Goal: Transaction & Acquisition: Purchase product/service

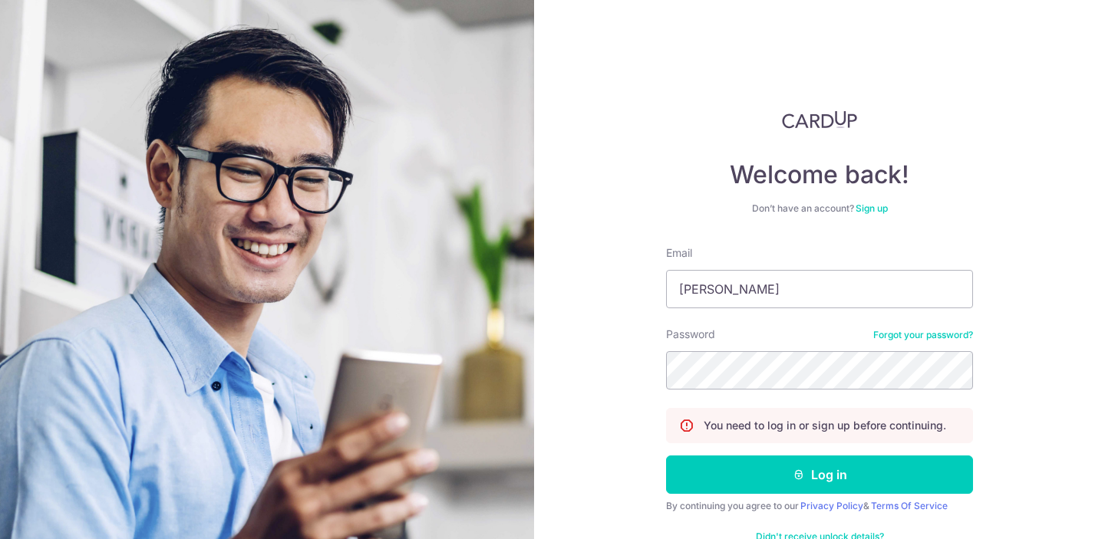
type input "jasminejarvix@gmail.com"
click at [666, 456] on button "Log in" at bounding box center [819, 475] width 307 height 38
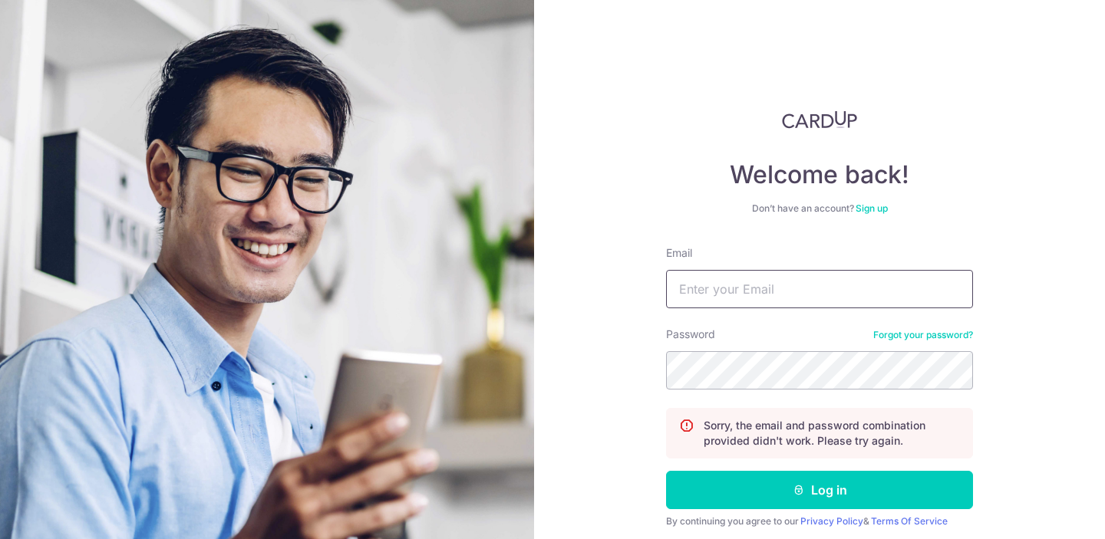
click at [831, 295] on input "Email" at bounding box center [819, 289] width 307 height 38
type input "geraldolow@gmail.com"
click at [666, 471] on button "Log in" at bounding box center [819, 490] width 307 height 38
click at [851, 295] on input "Email" at bounding box center [819, 289] width 307 height 38
type input "jg_jy@hotmail.com"
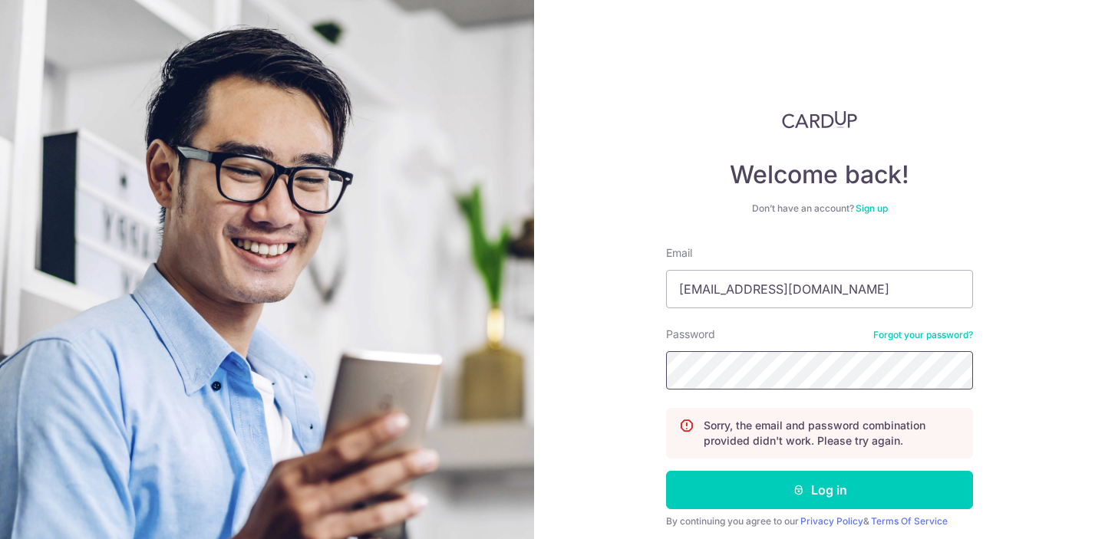
click at [666, 471] on button "Log in" at bounding box center [819, 490] width 307 height 38
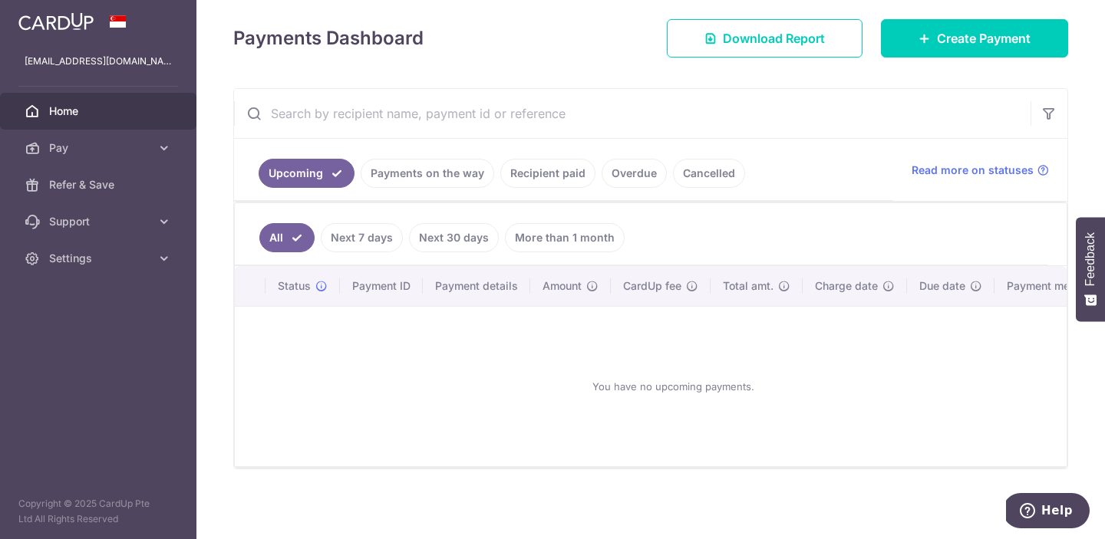
scroll to position [210, 0]
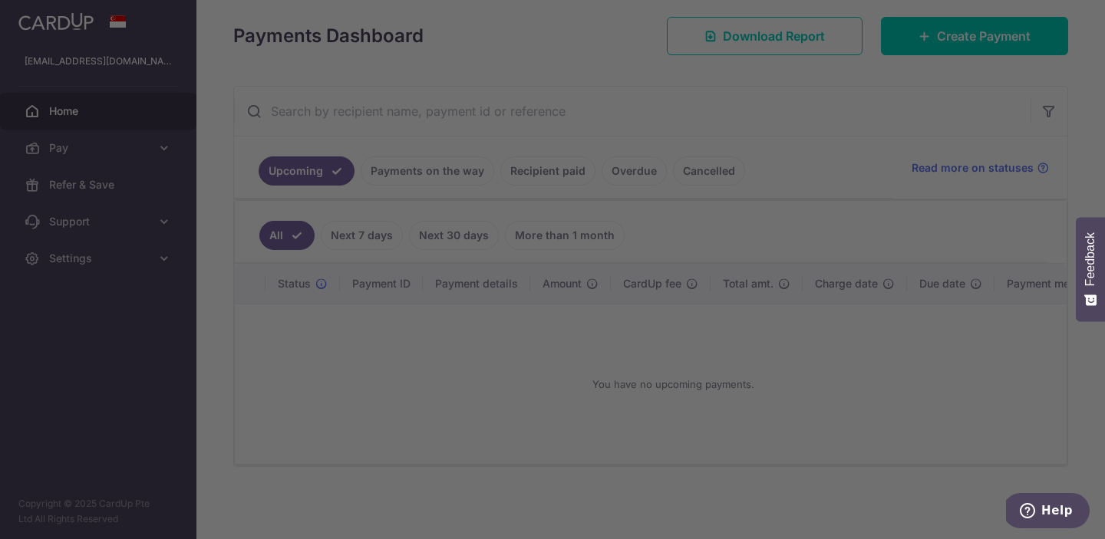
click at [797, 280] on div at bounding box center [557, 272] width 1115 height 545
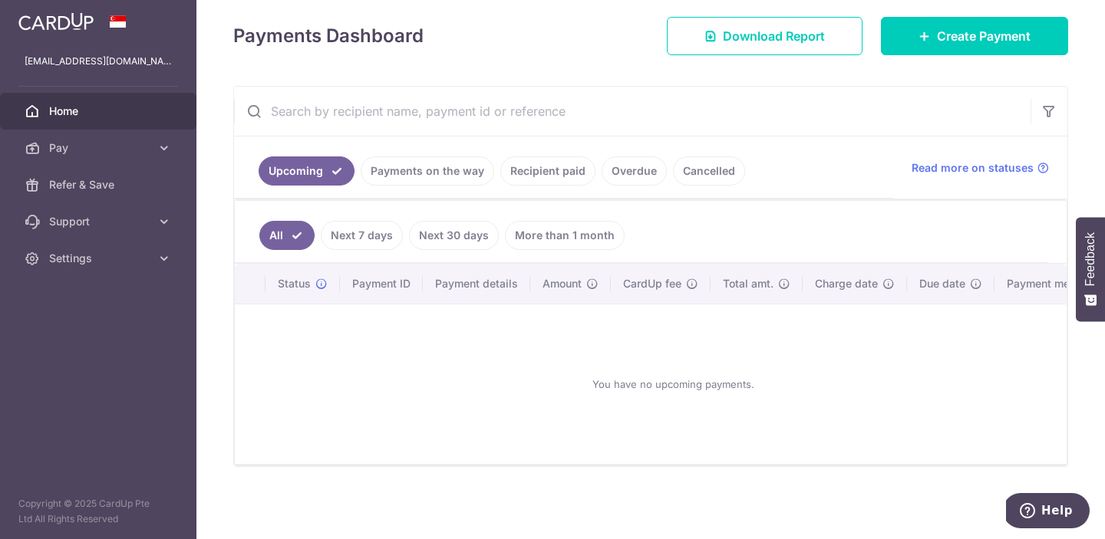
click at [464, 229] on link "Next 30 days" at bounding box center [454, 235] width 90 height 29
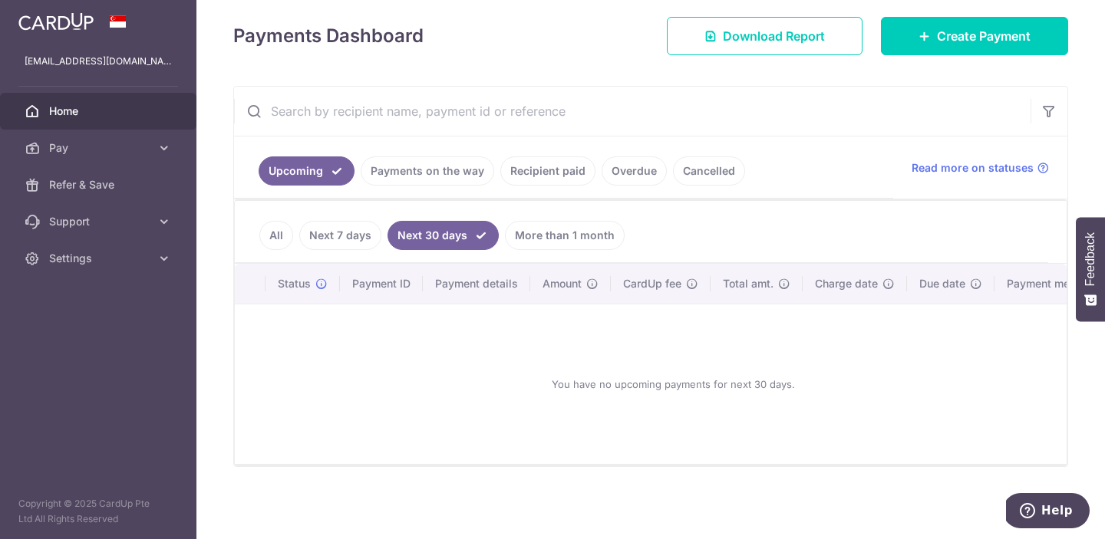
click at [402, 178] on link "Payments on the way" at bounding box center [427, 170] width 133 height 29
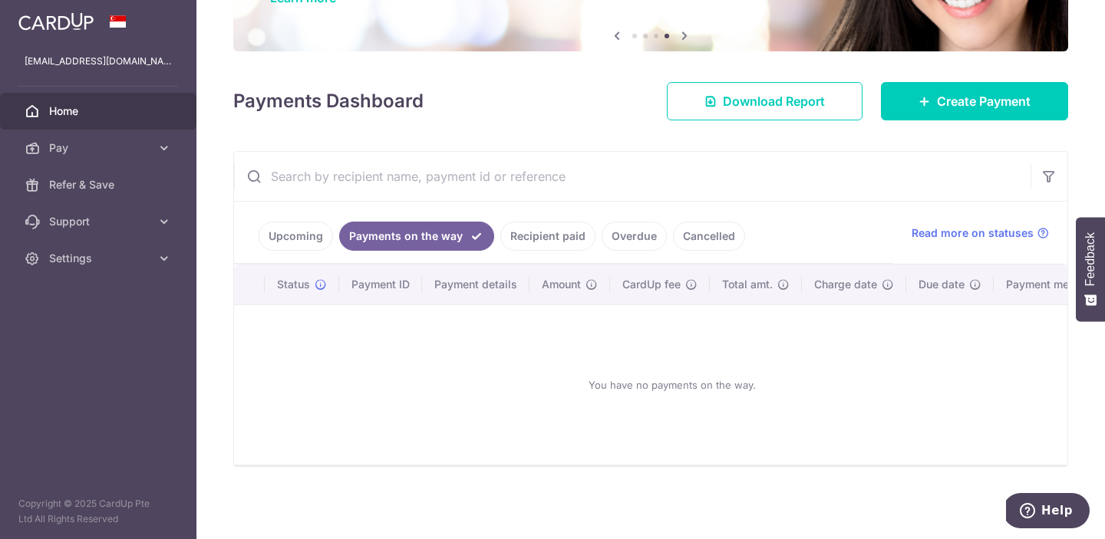
click at [529, 232] on link "Recipient paid" at bounding box center [547, 236] width 95 height 29
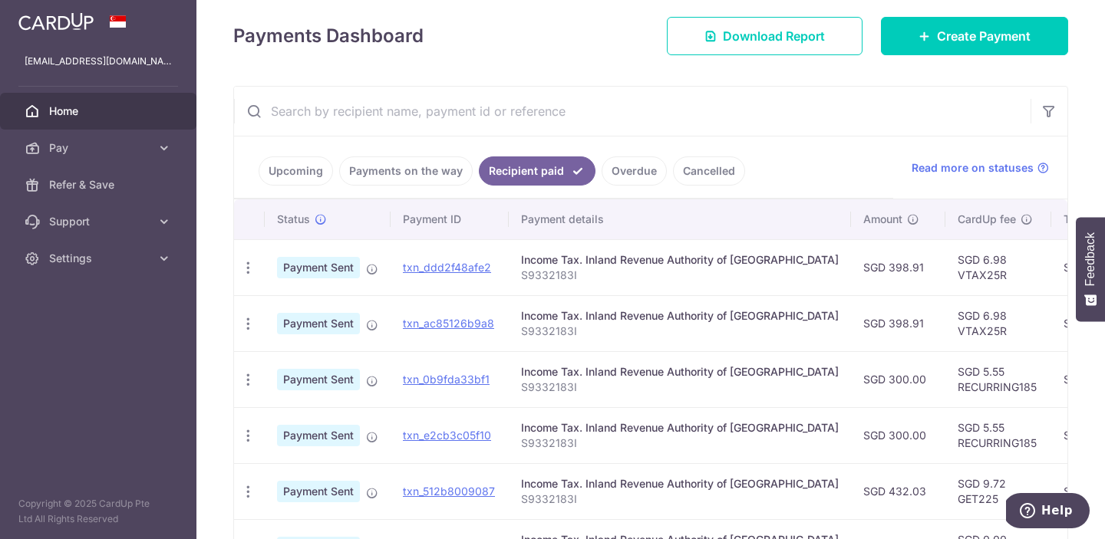
click at [649, 181] on link "Overdue" at bounding box center [633, 170] width 65 height 29
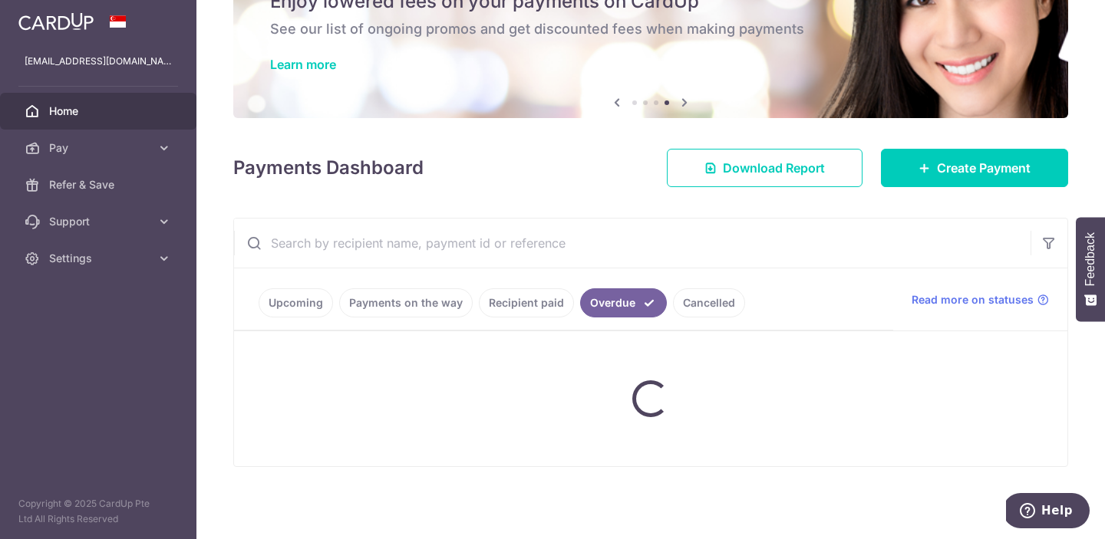
scroll to position [145, 0]
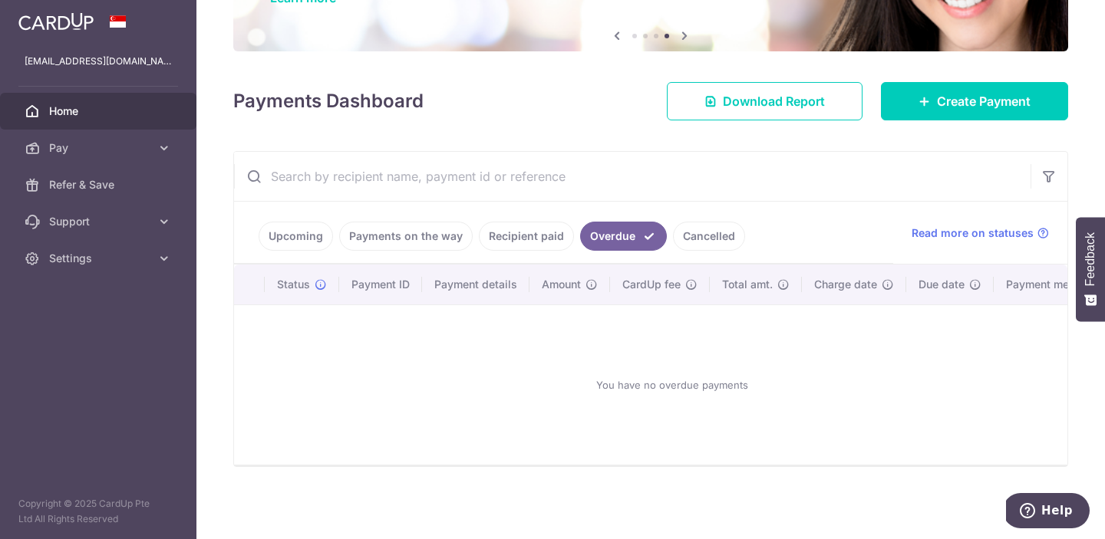
click at [668, 225] on li "Cancelled" at bounding box center [706, 236] width 78 height 29
click at [675, 231] on link "Cancelled" at bounding box center [709, 236] width 72 height 29
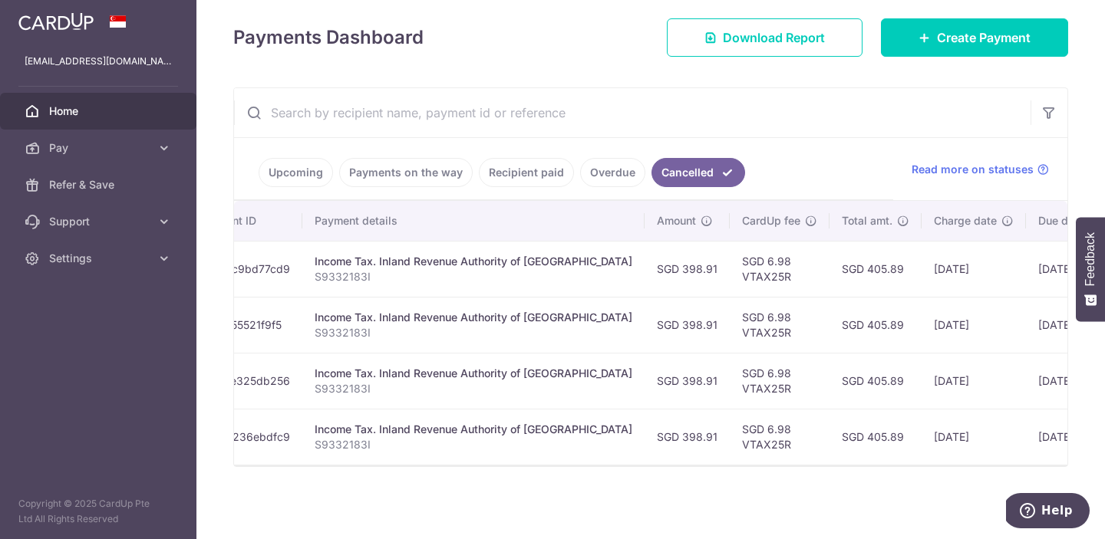
scroll to position [0, 0]
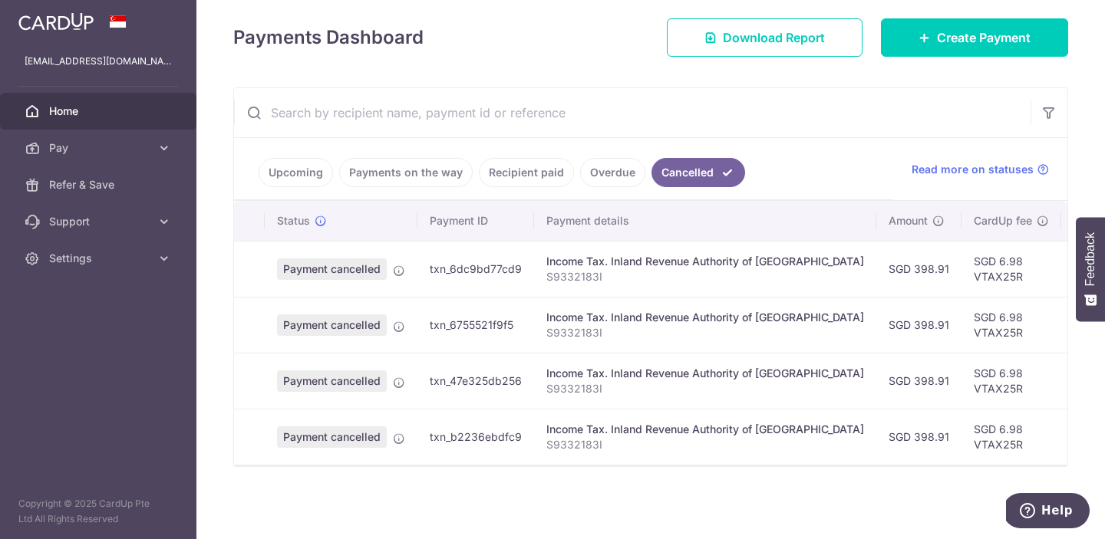
click at [308, 179] on link "Upcoming" at bounding box center [295, 172] width 74 height 29
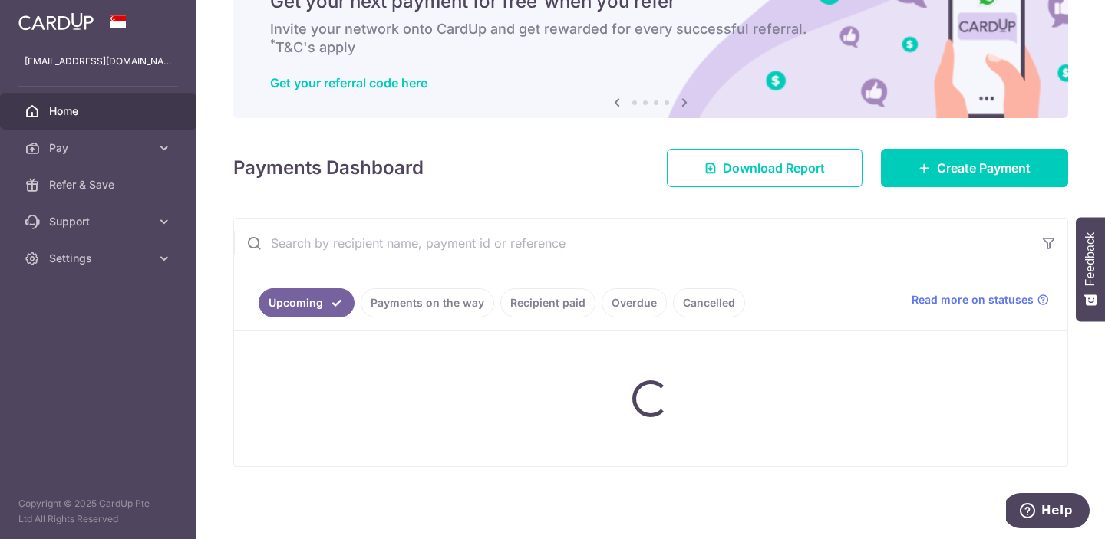
scroll to position [209, 0]
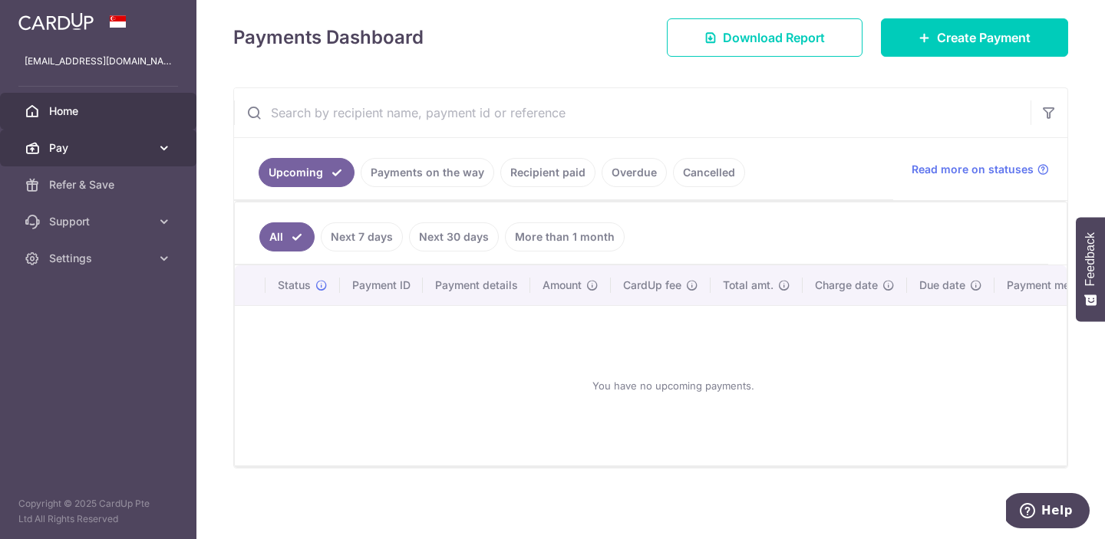
click at [159, 146] on icon at bounding box center [163, 147] width 15 height 15
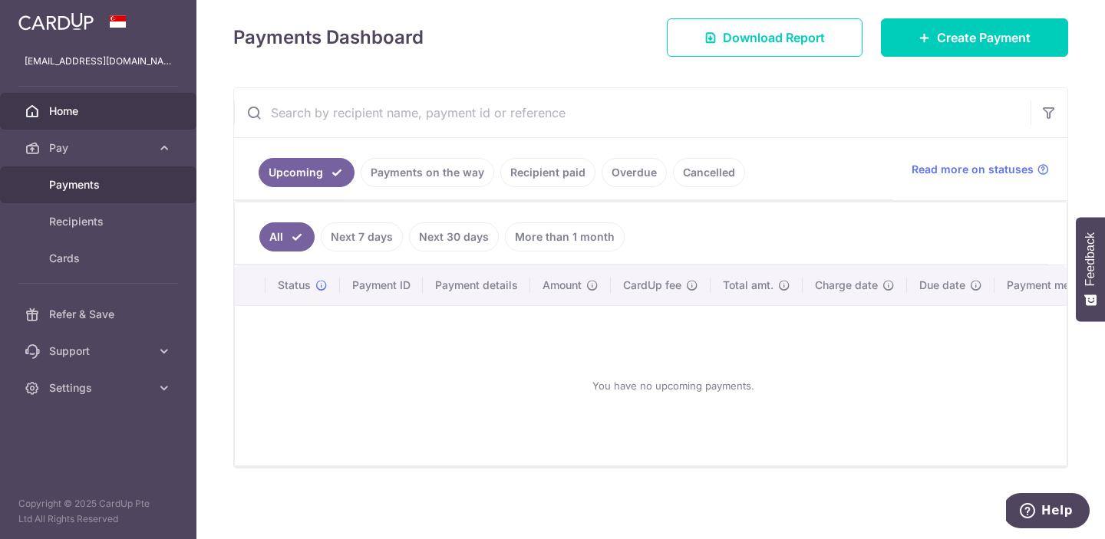
click at [112, 197] on link "Payments" at bounding box center [98, 184] width 196 height 37
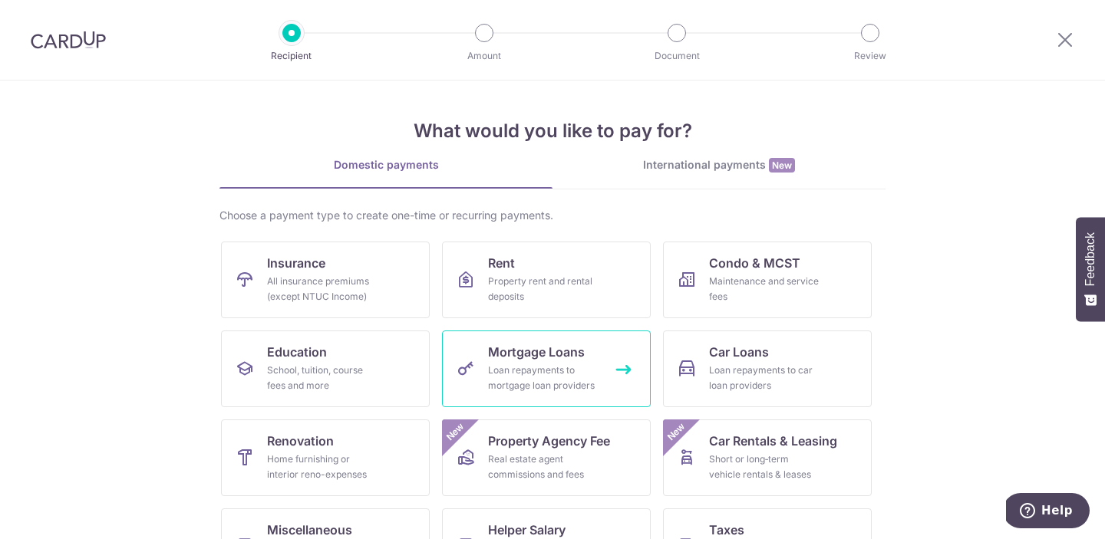
click at [554, 374] on div "Loan repayments to mortgage loan providers" at bounding box center [543, 378] width 110 height 31
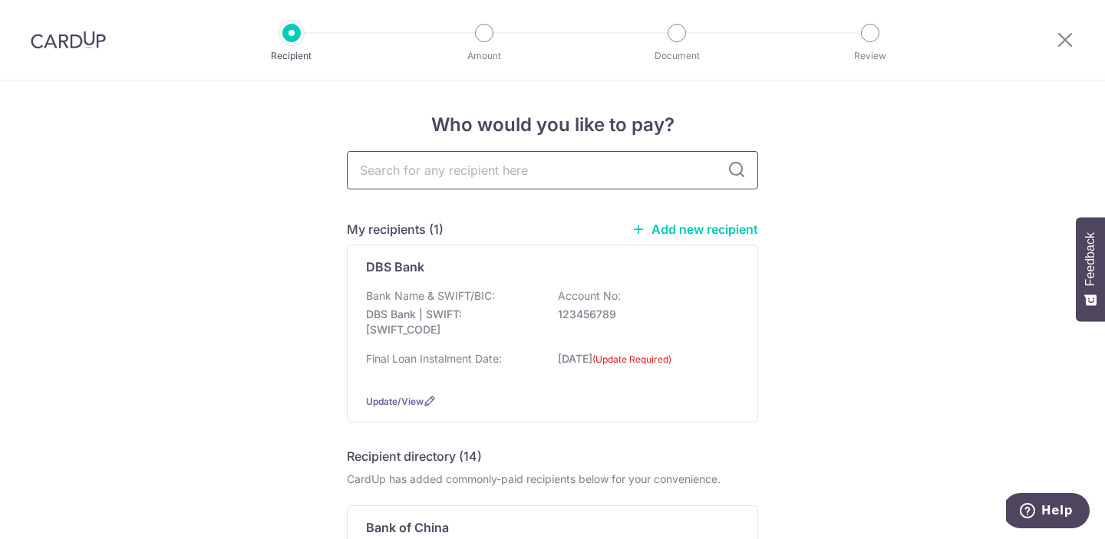
click at [552, 176] on input "text" at bounding box center [552, 170] width 411 height 38
type input "dbs"
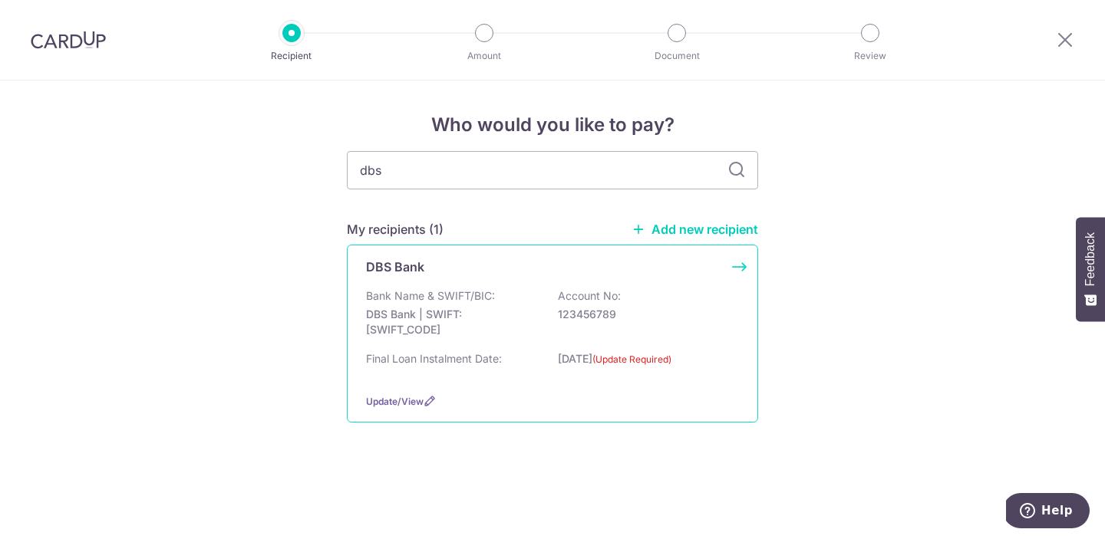
click at [678, 345] on div "Bank Name & SWIFT/BIC: DBS Bank | SWIFT: DBSSSGSGXXX Account No: 123456789 Fina…" at bounding box center [552, 334] width 373 height 93
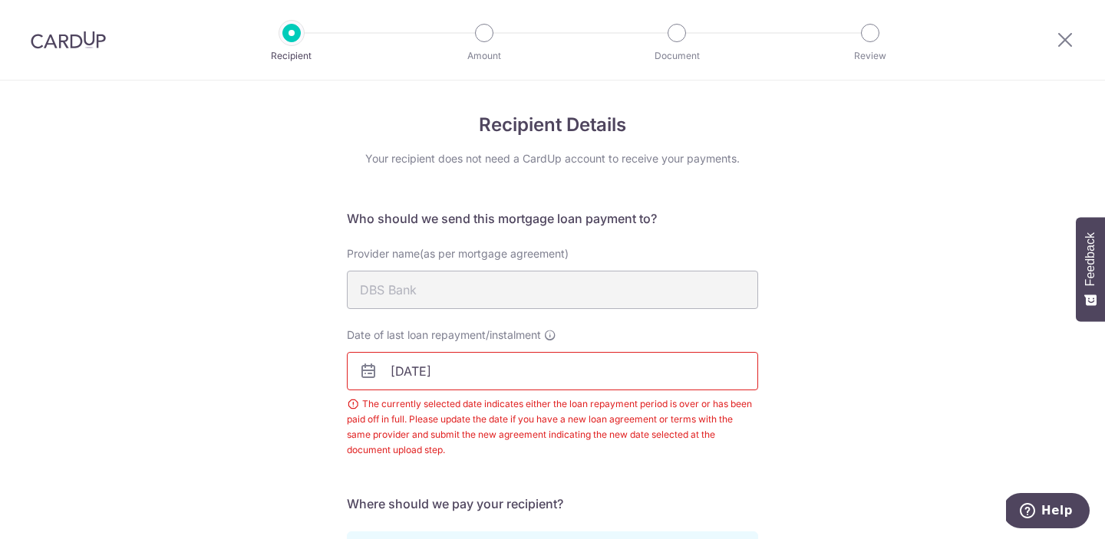
scroll to position [316, 0]
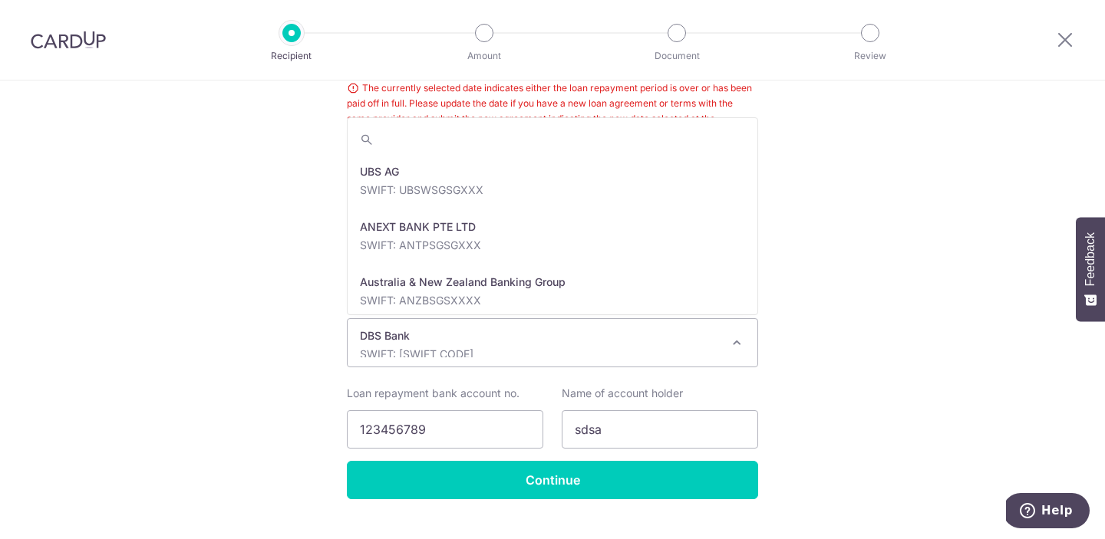
click at [570, 347] on p "SWIFT: [SWIFT_CODE]" at bounding box center [540, 354] width 361 height 15
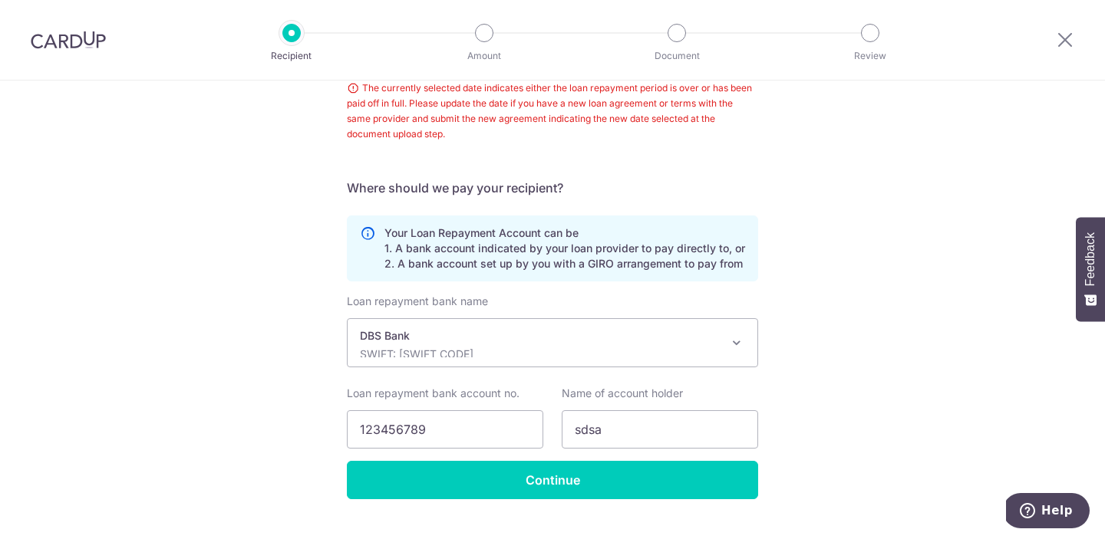
click at [862, 390] on div "Recipient Details Your recipient does not need a CardUp account to receive your…" at bounding box center [552, 168] width 1105 height 807
click at [482, 430] on input "123456789" at bounding box center [445, 429] width 196 height 38
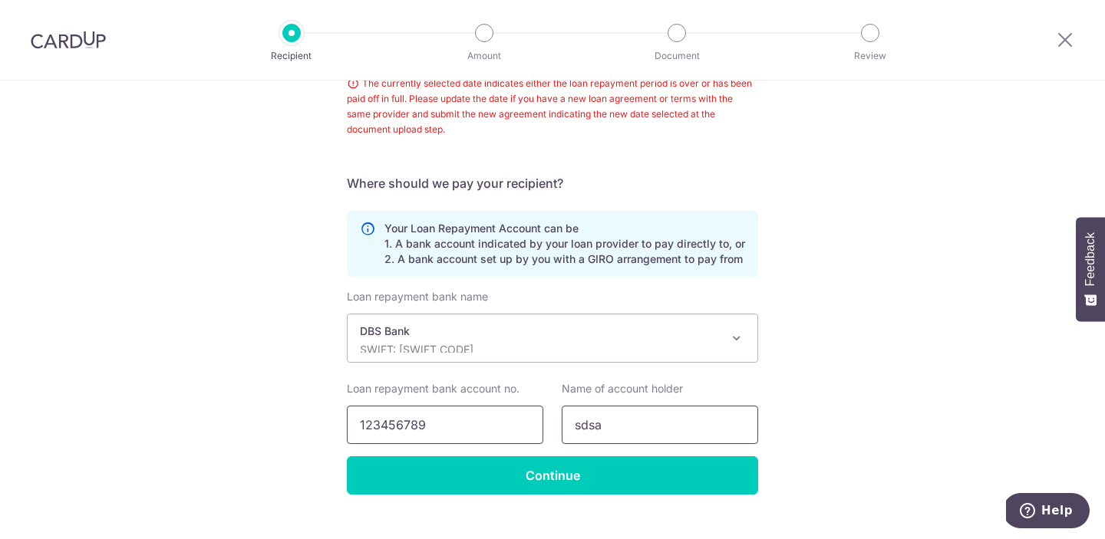
scroll to position [318, 0]
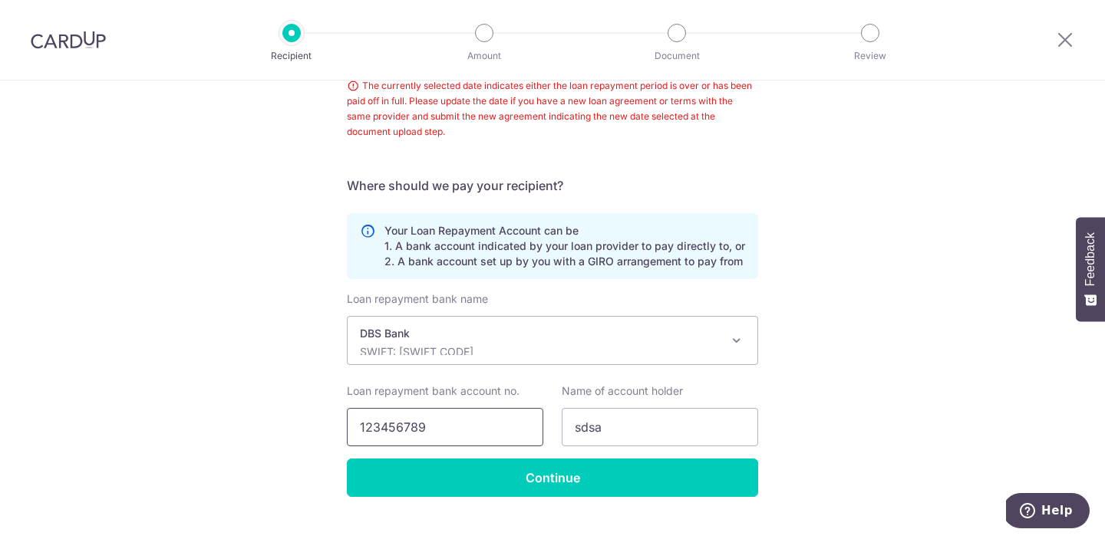
paste input "0-686812-"
type input "1206868129"
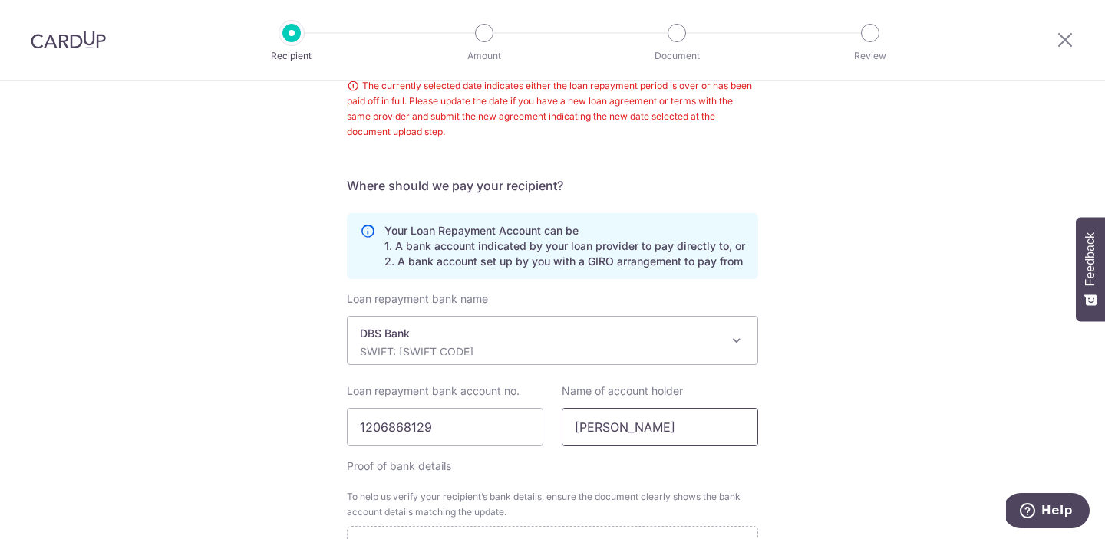
scroll to position [520, 0]
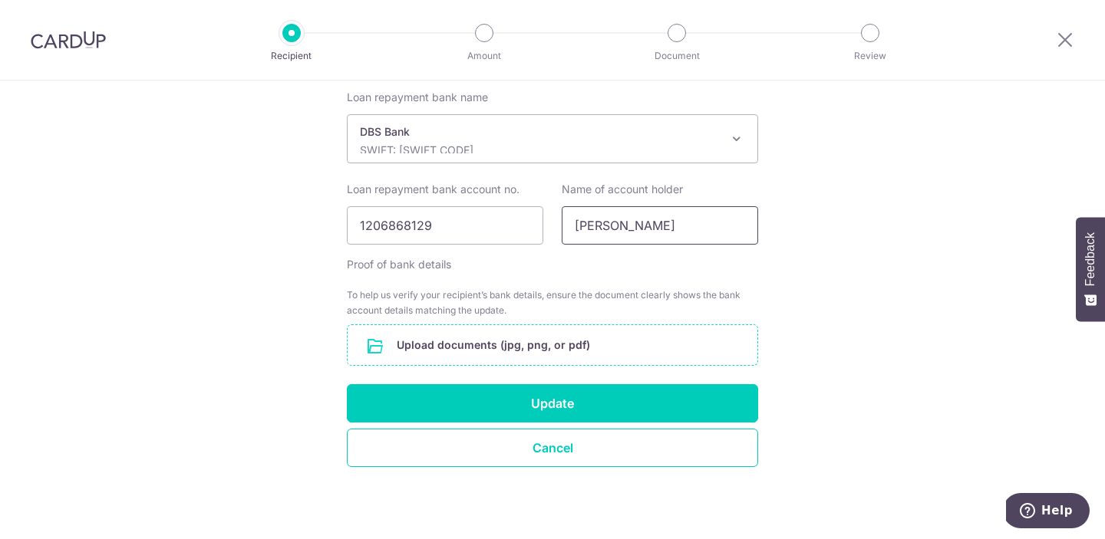
type input "Jasmine Goh"
click at [596, 357] on input "file" at bounding box center [552, 345] width 410 height 40
click at [632, 356] on input "file" at bounding box center [552, 345] width 410 height 40
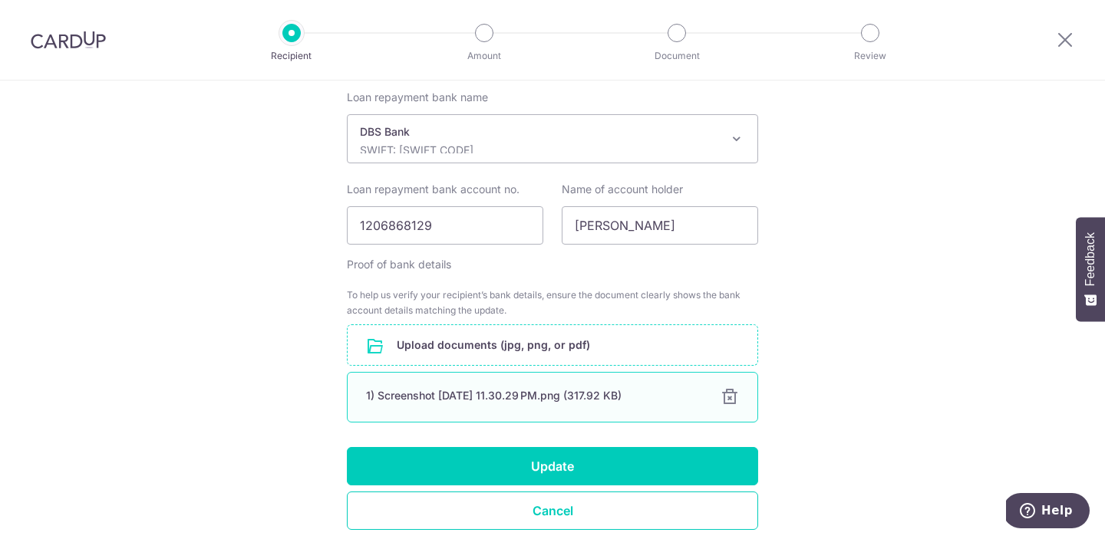
click at [549, 398] on div "1) Screenshot 2025-09-01 at 11.30.29 PM.png (317.92 KB)" at bounding box center [534, 395] width 336 height 15
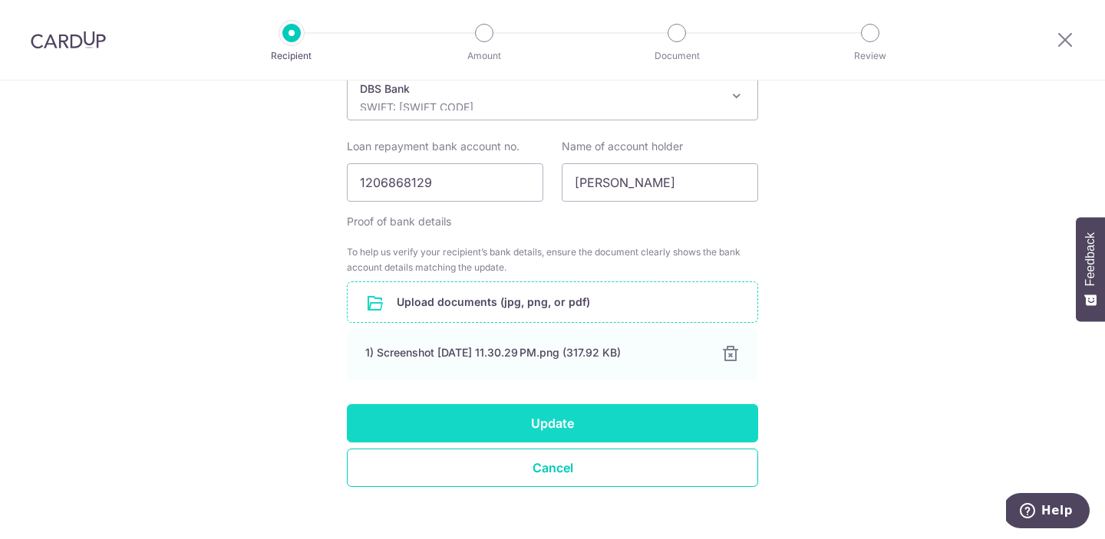
click at [637, 426] on button "Update" at bounding box center [552, 423] width 411 height 38
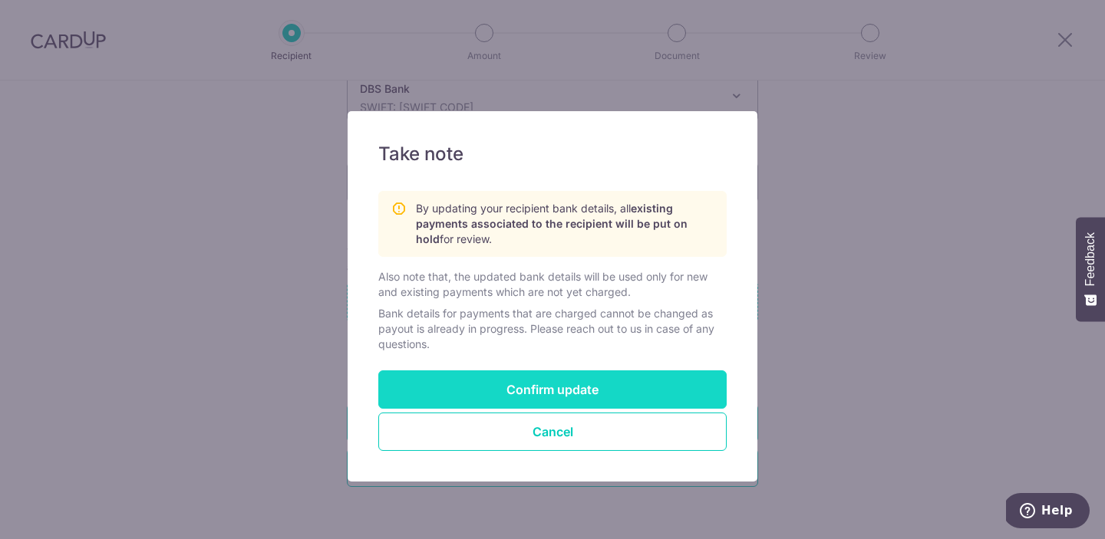
click at [702, 390] on button "Confirm update" at bounding box center [552, 389] width 348 height 38
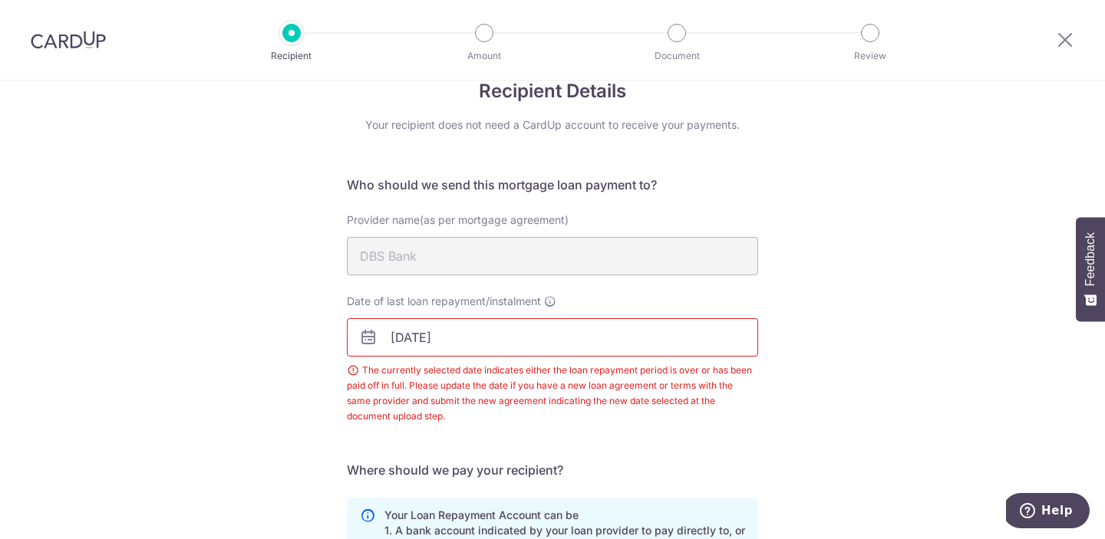
scroll to position [9, 0]
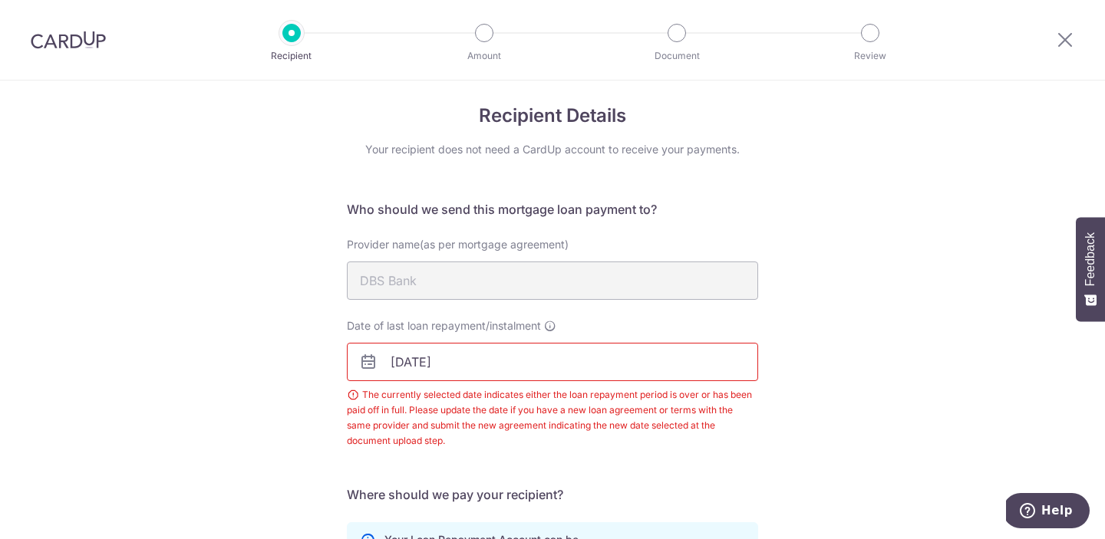
click at [655, 360] on input "21/05/2025" at bounding box center [552, 362] width 411 height 38
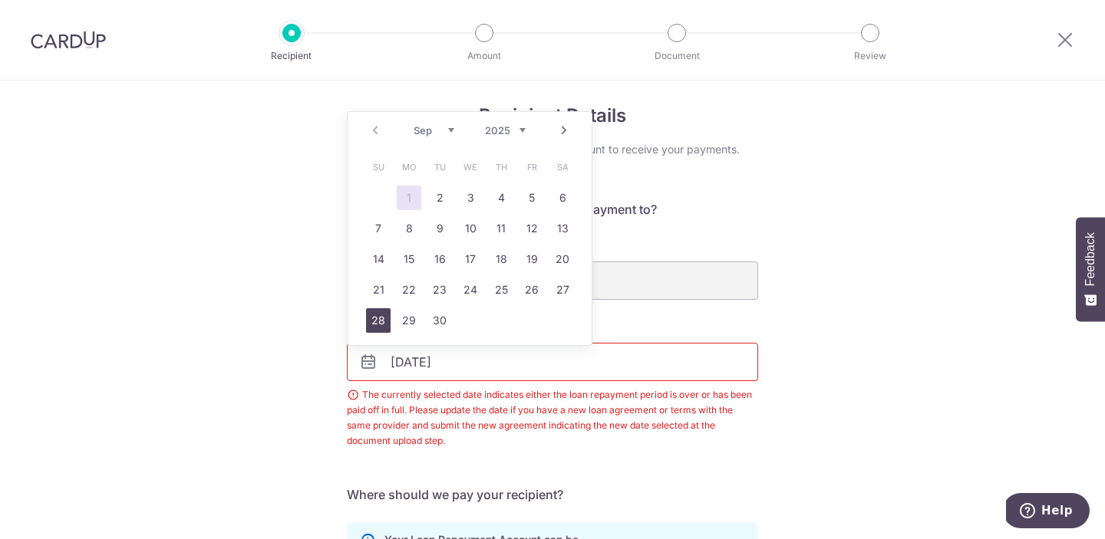
click at [369, 311] on link "28" at bounding box center [378, 320] width 25 height 25
type input "28/09/2025"
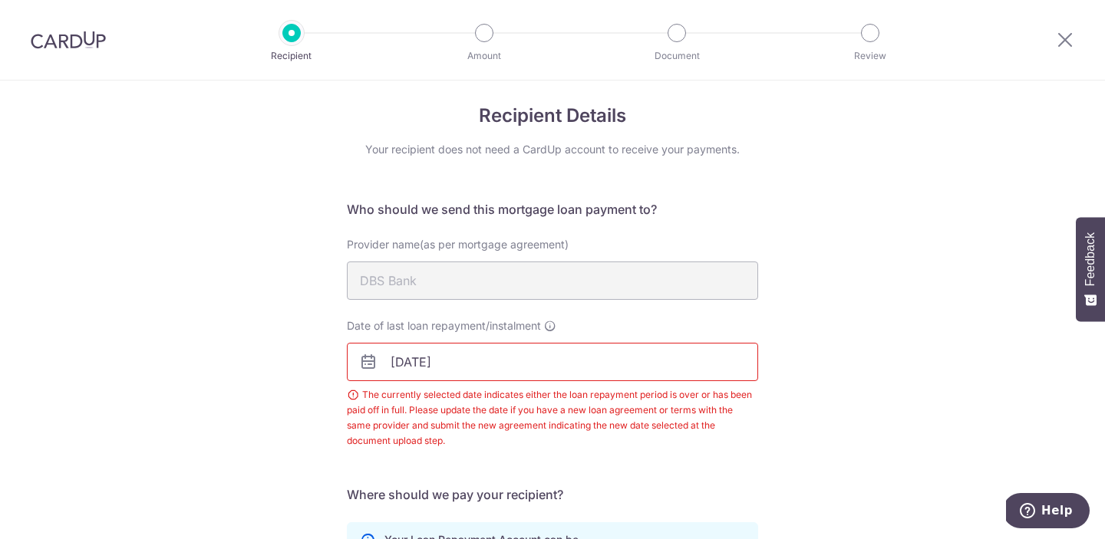
click at [277, 357] on div "Recipient Details Your recipient does not need a CardUp account to receive your…" at bounding box center [552, 474] width 1105 height 807
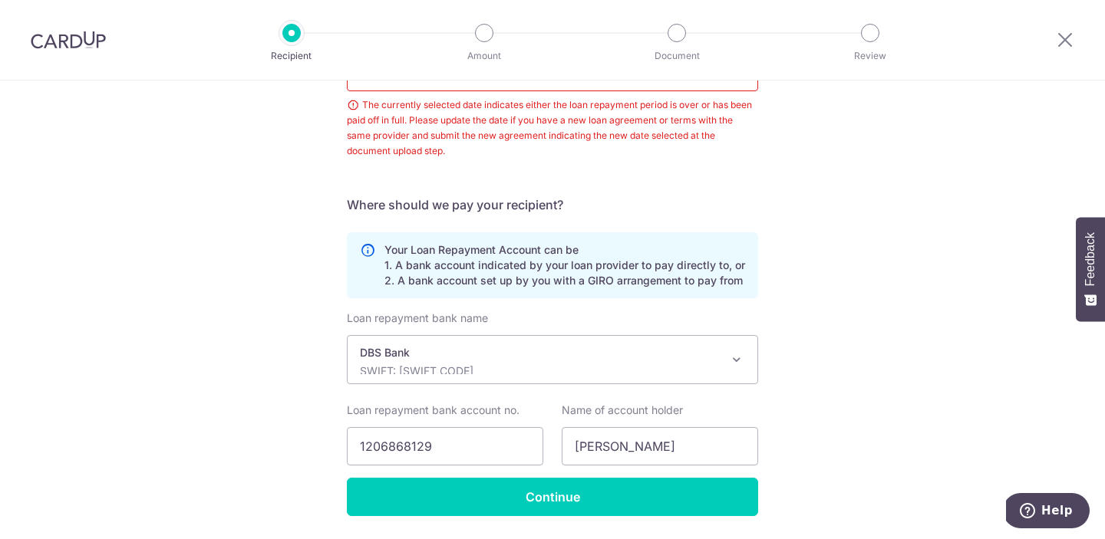
scroll to position [348, 0]
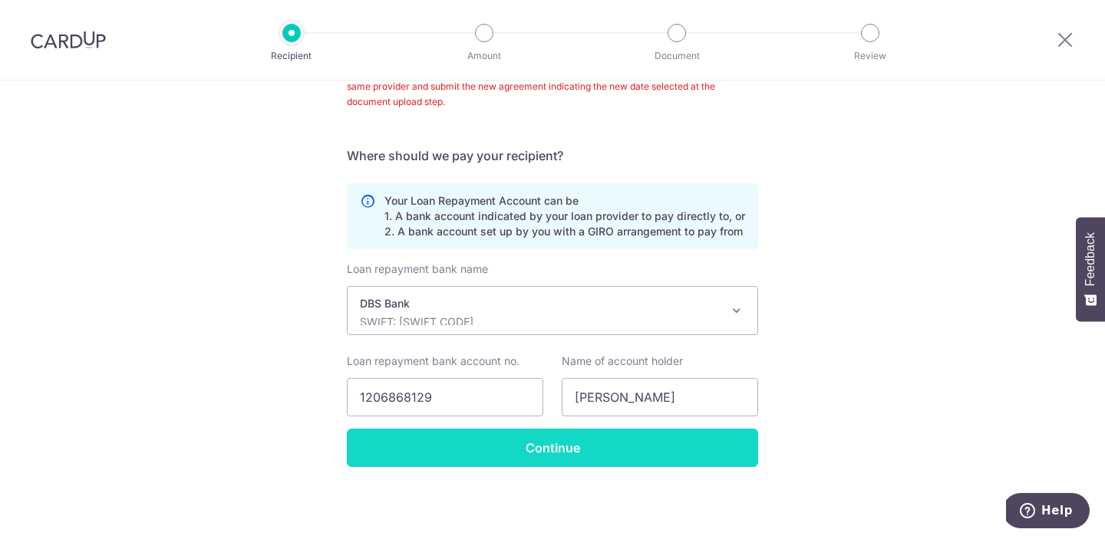
click at [475, 451] on input "Continue" at bounding box center [552, 448] width 411 height 38
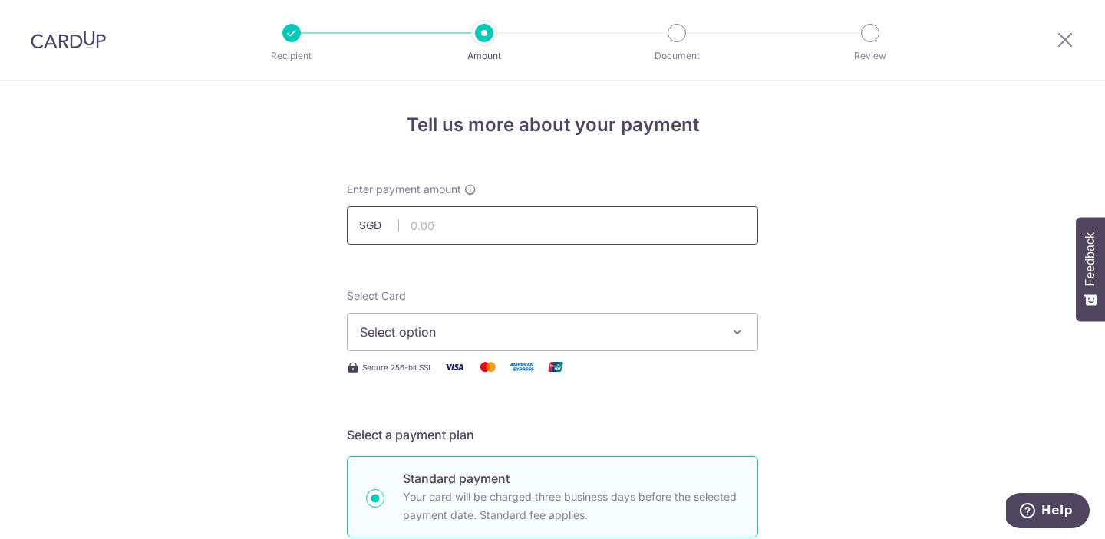
click at [647, 214] on input "text" at bounding box center [552, 225] width 411 height 38
click at [716, 365] on div "Secure 256-bit SSL" at bounding box center [552, 366] width 411 height 19
click at [675, 241] on input "text" at bounding box center [552, 225] width 411 height 38
type input "1,000.00"
click at [746, 313] on button "Select option" at bounding box center [552, 332] width 411 height 38
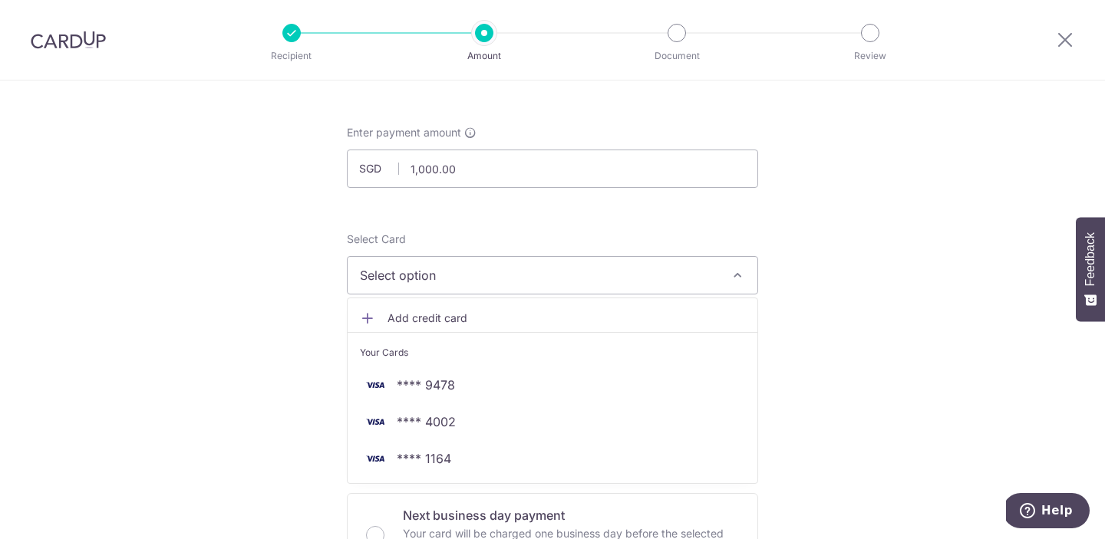
scroll to position [74, 0]
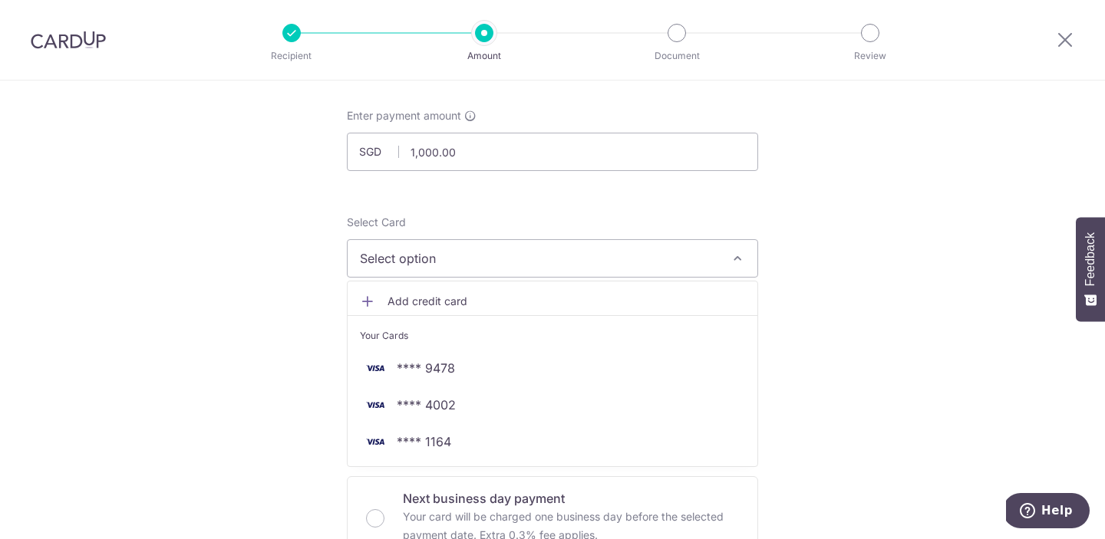
click at [640, 288] on link "Add credit card" at bounding box center [552, 302] width 410 height 28
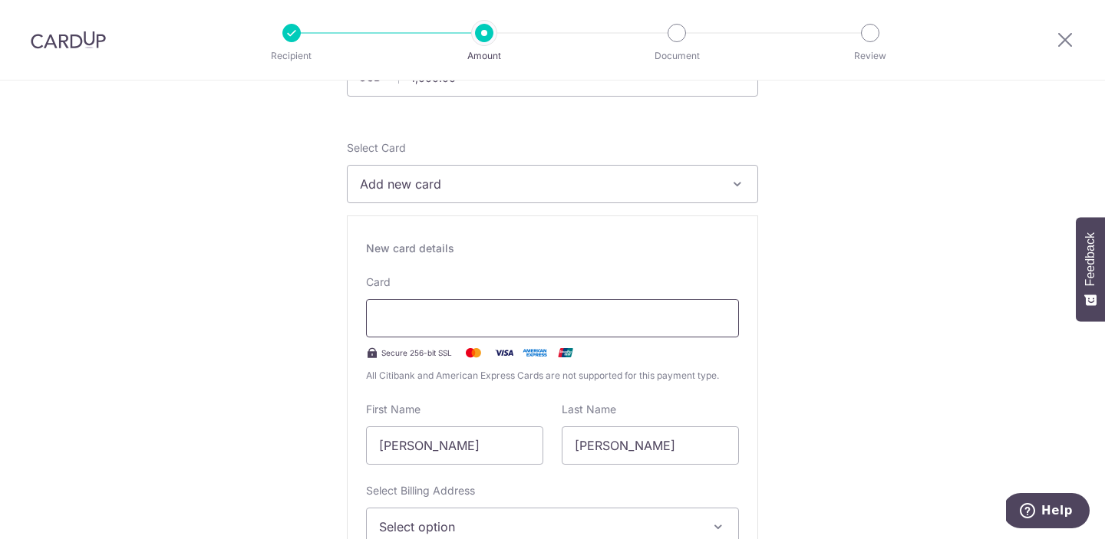
scroll to position [176, 0]
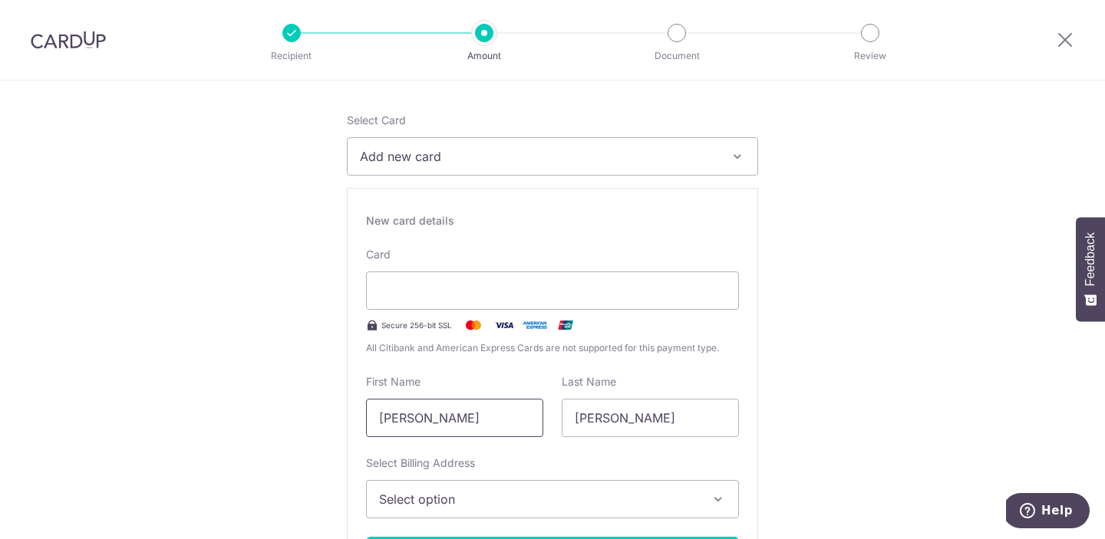
click at [444, 419] on input "[PERSON_NAME]" at bounding box center [454, 418] width 177 height 38
type input "Geraldo"
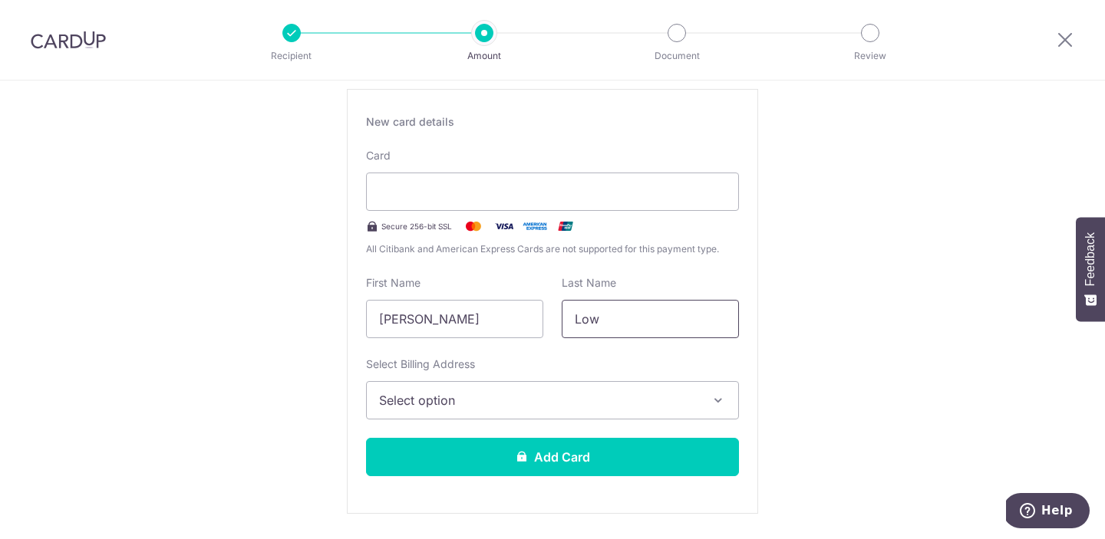
scroll to position [292, 0]
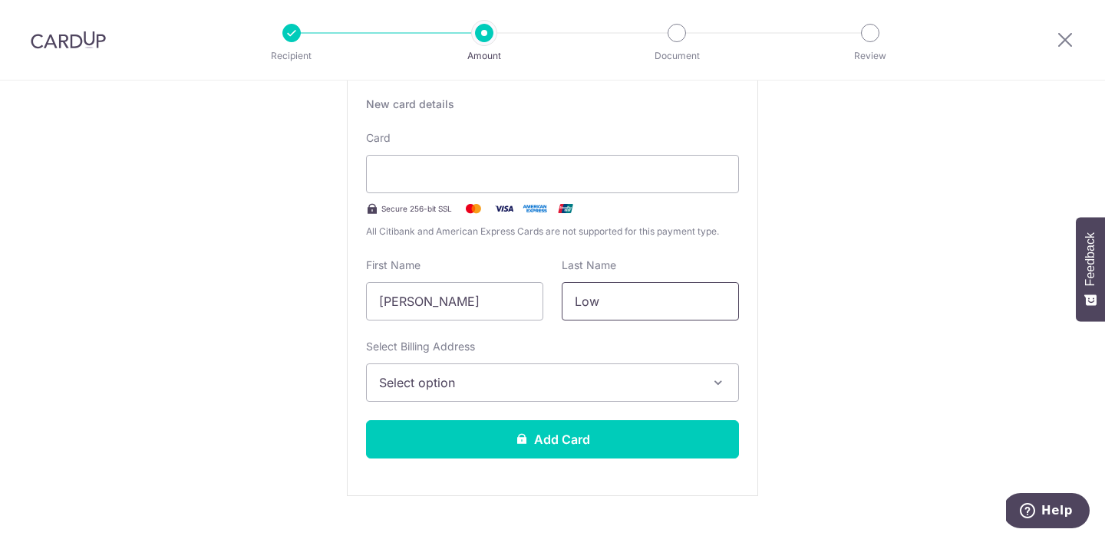
type input "Low"
click at [458, 391] on span "Select option" at bounding box center [538, 383] width 319 height 18
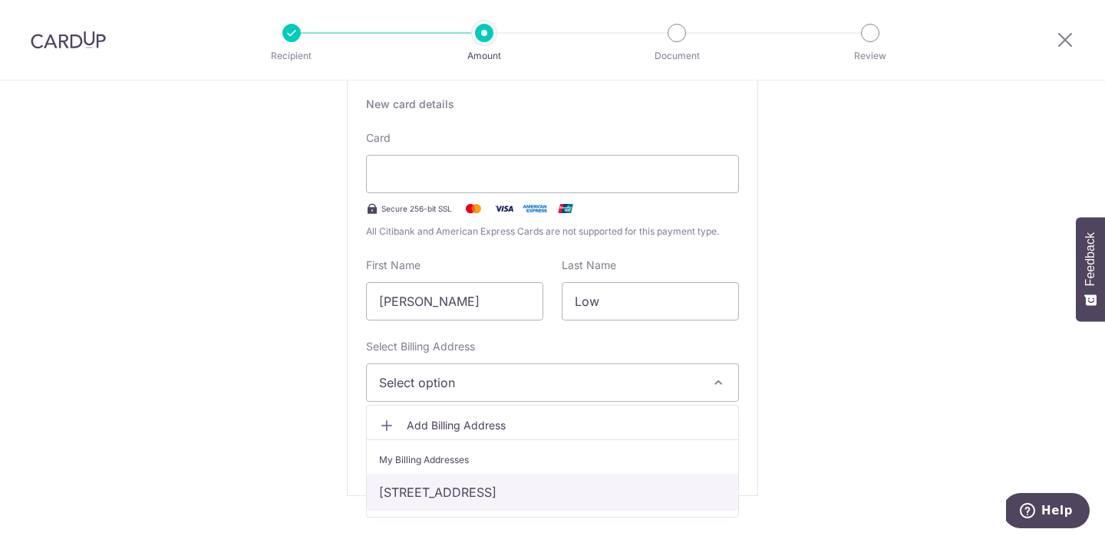
click at [476, 481] on link "702 Hougang Ave 2 #11-55, -, Singapore, Singapore, Singapore-530702" at bounding box center [552, 492] width 371 height 37
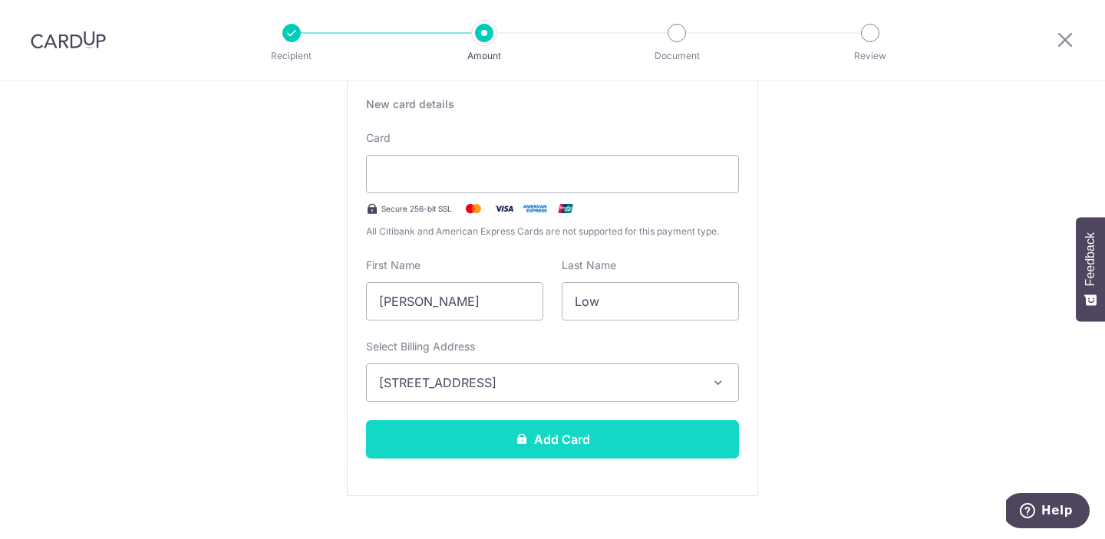
click at [536, 440] on button "Add Card" at bounding box center [552, 439] width 373 height 38
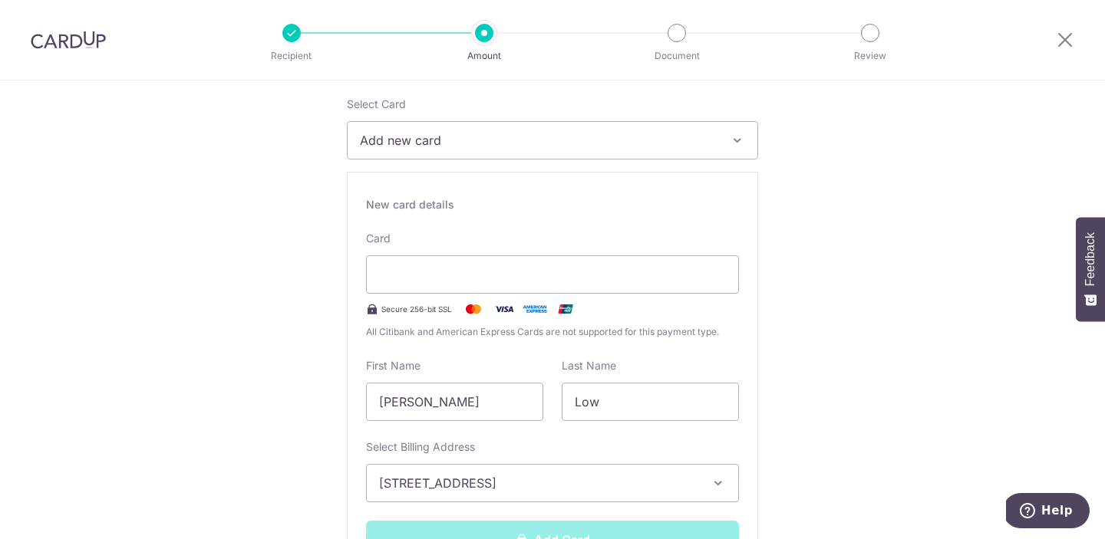
scroll to position [77, 0]
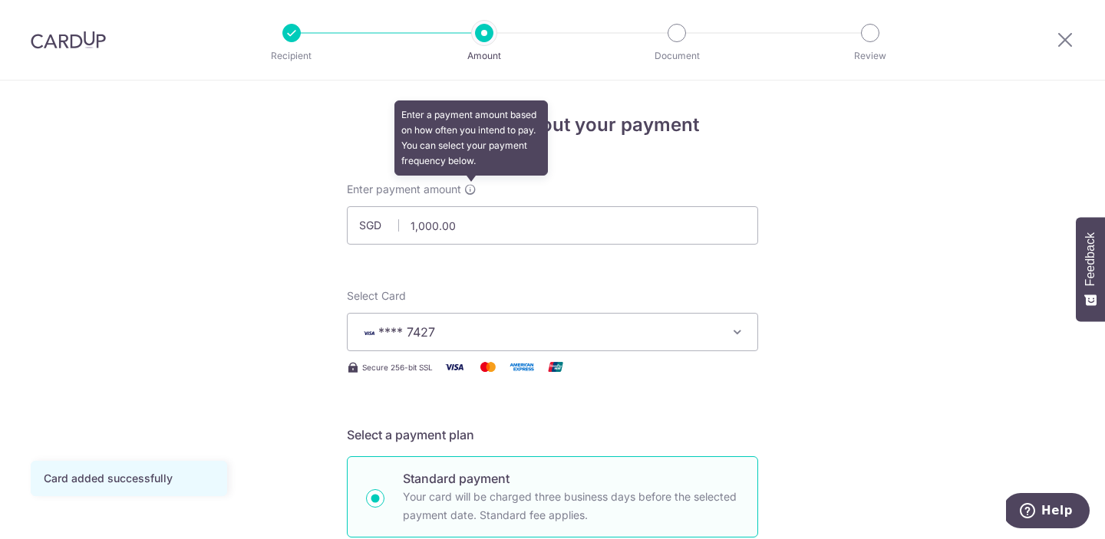
click at [471, 190] on icon at bounding box center [470, 189] width 12 height 12
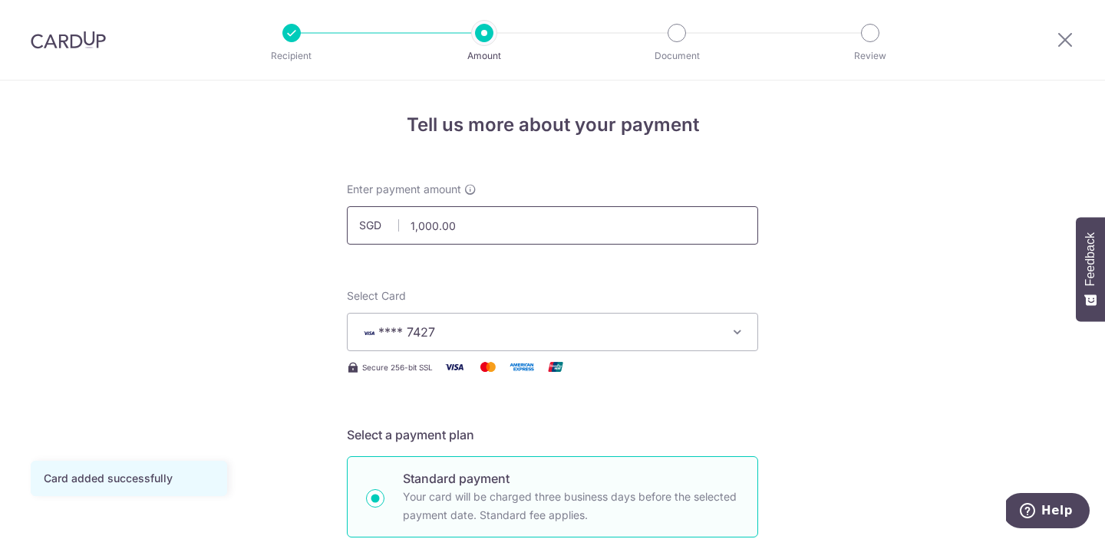
click at [474, 233] on input "1,000.00" at bounding box center [552, 225] width 411 height 38
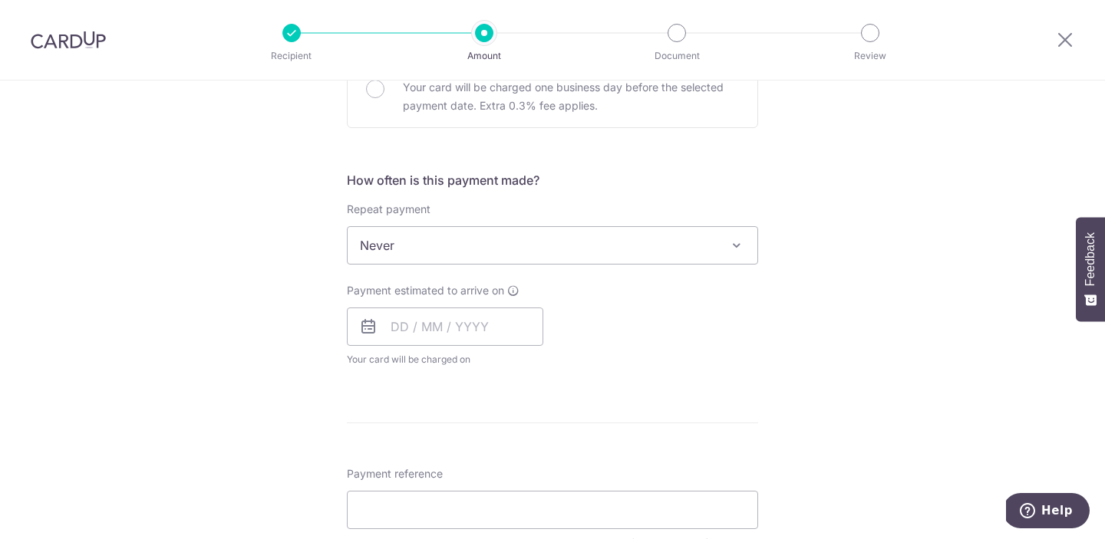
scroll to position [515, 0]
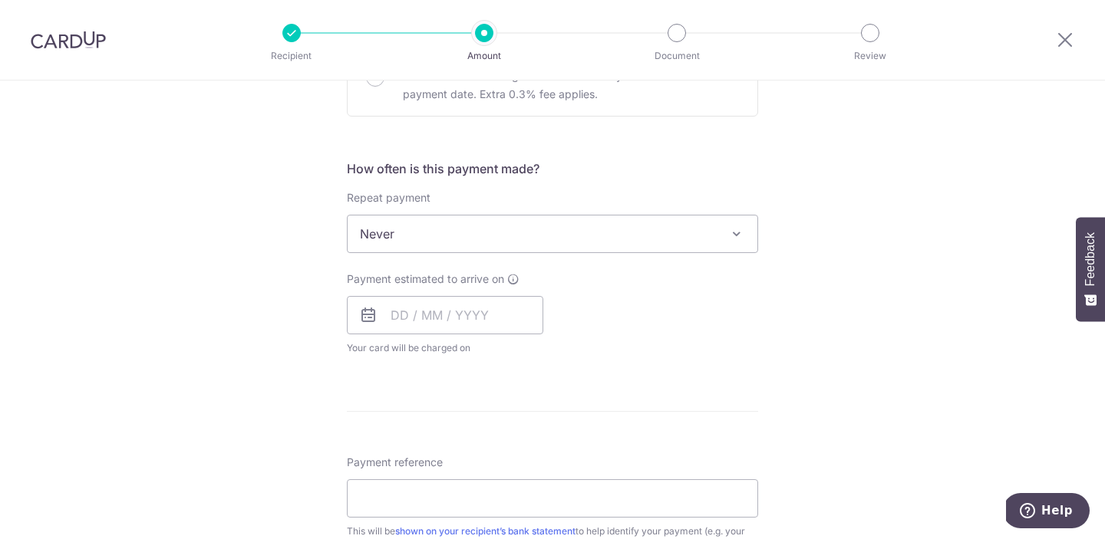
click at [501, 242] on span "Never" at bounding box center [552, 234] width 410 height 37
type input "1,000.00"
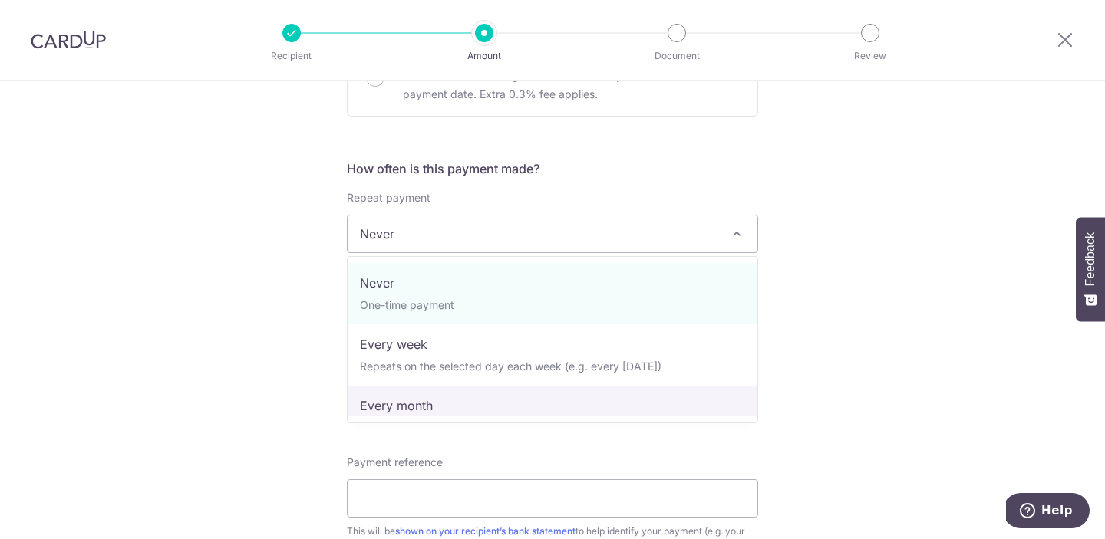
select select "3"
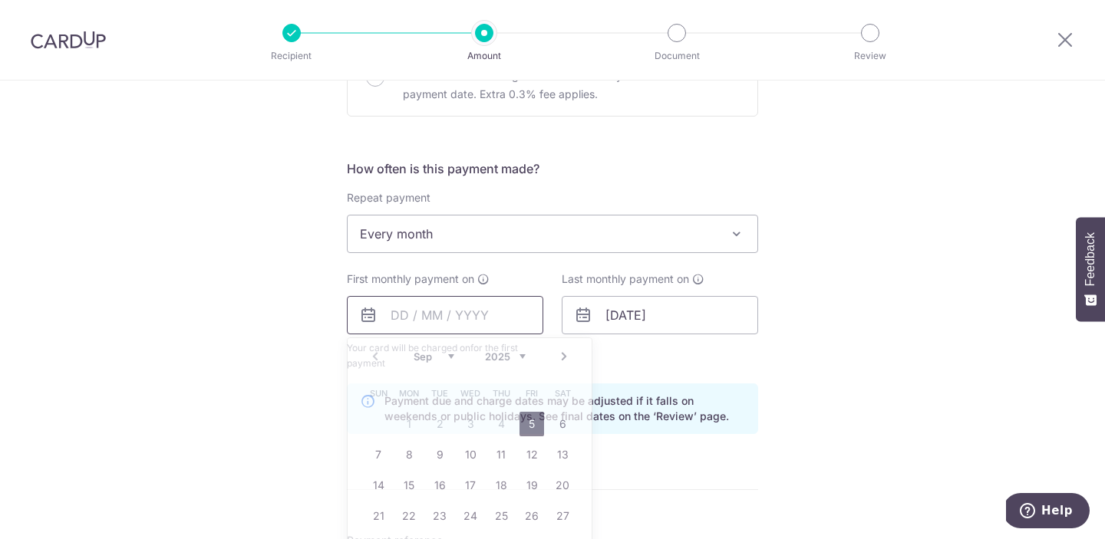
click at [482, 309] on input "text" at bounding box center [445, 315] width 196 height 38
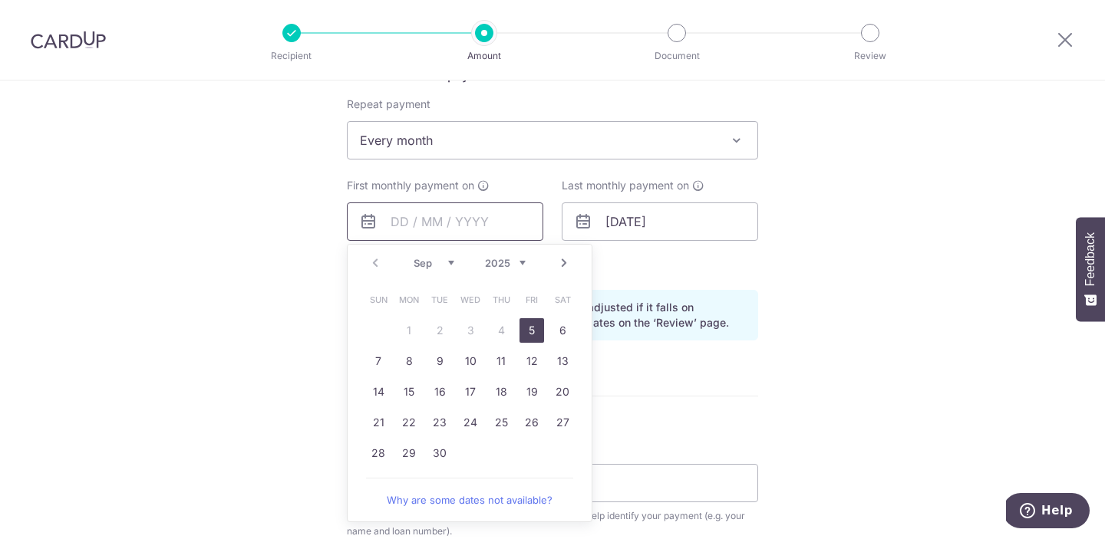
scroll to position [615, 0]
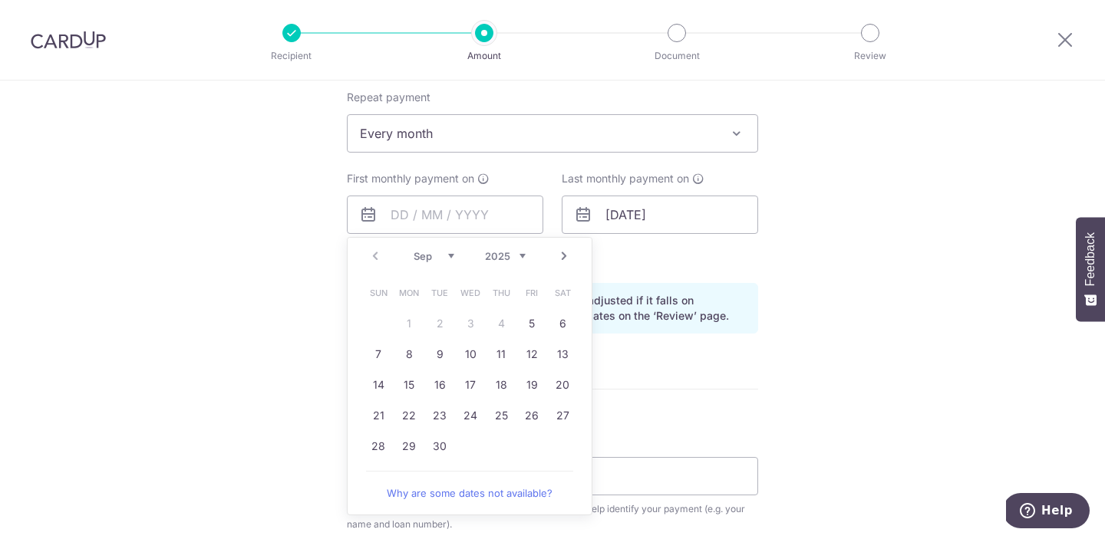
click at [393, 446] on td "29" at bounding box center [408, 446] width 31 height 31
type input "29/09/2025"
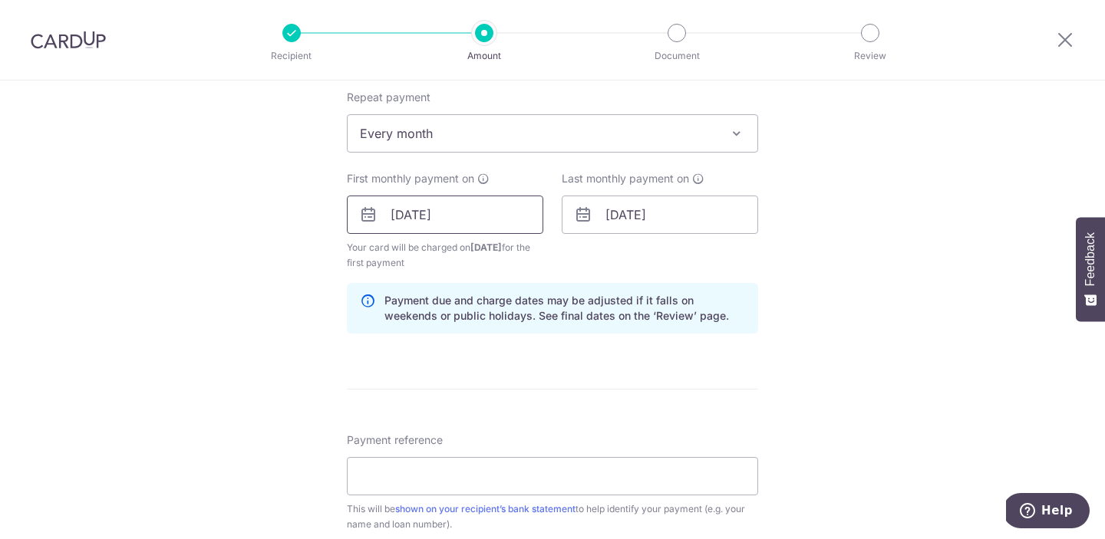
click at [466, 214] on input "29/09/2025" at bounding box center [445, 215] width 196 height 38
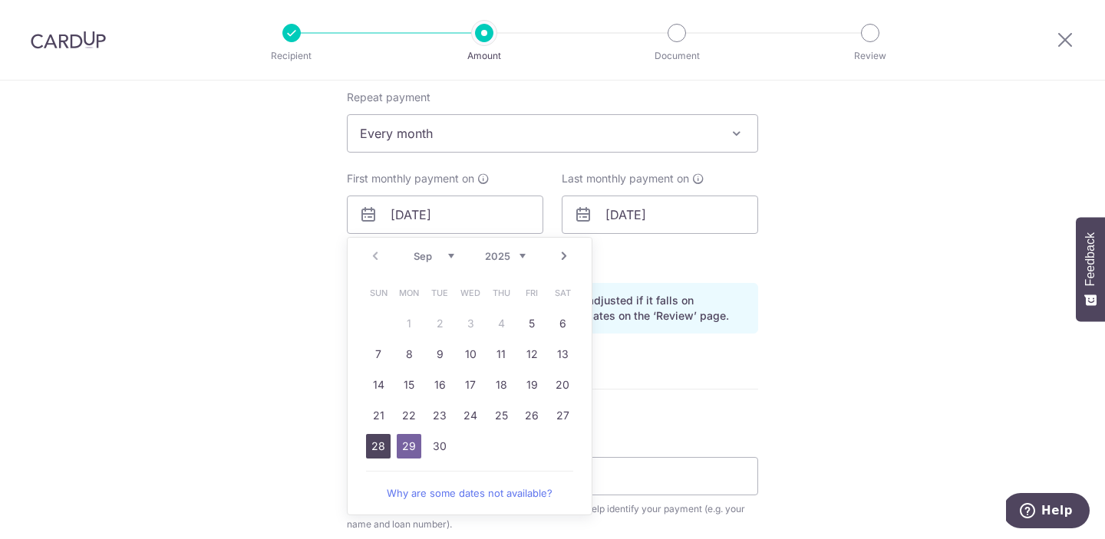
click at [376, 449] on link "28" at bounding box center [378, 446] width 25 height 25
type input "28/09/2025"
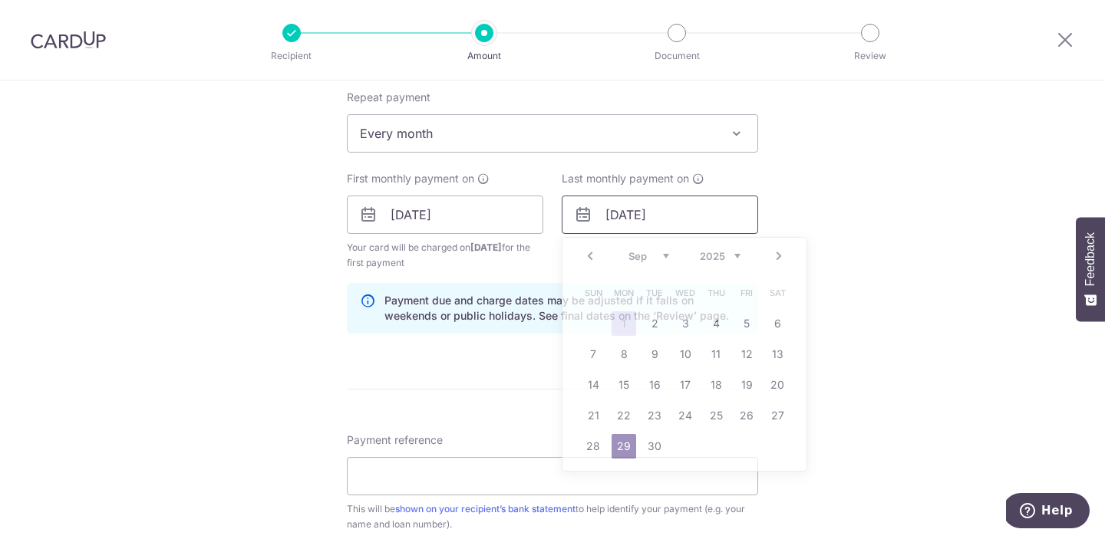
click at [686, 213] on input "29/09/2025" at bounding box center [659, 215] width 196 height 38
click at [726, 248] on div "Prev Next Jan Feb Mar Apr May Jun Jul Aug Sep Oct Nov Dec 2024 2025 2026 2027 2…" at bounding box center [684, 256] width 244 height 37
click at [729, 255] on select "2024 2025 2026 2027 2028 2029 2030 2031 2032 2033 2034 2035" at bounding box center [720, 256] width 41 height 12
click at [782, 260] on link "Next" at bounding box center [778, 256] width 18 height 18
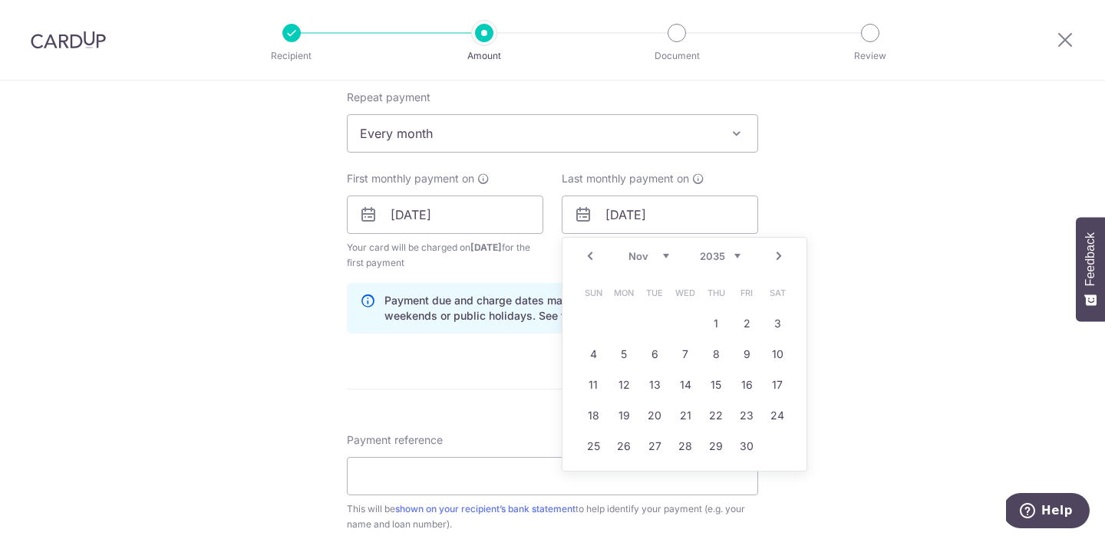
click at [782, 260] on link "Next" at bounding box center [778, 256] width 18 height 18
click at [782, 260] on div "Prev Next Jan Feb Mar Apr May Jun Jul Aug Sep Oct Nov Dec 2024 2025 2026 2027 2…" at bounding box center [684, 256] width 244 height 37
click at [753, 446] on link "28" at bounding box center [746, 446] width 25 height 25
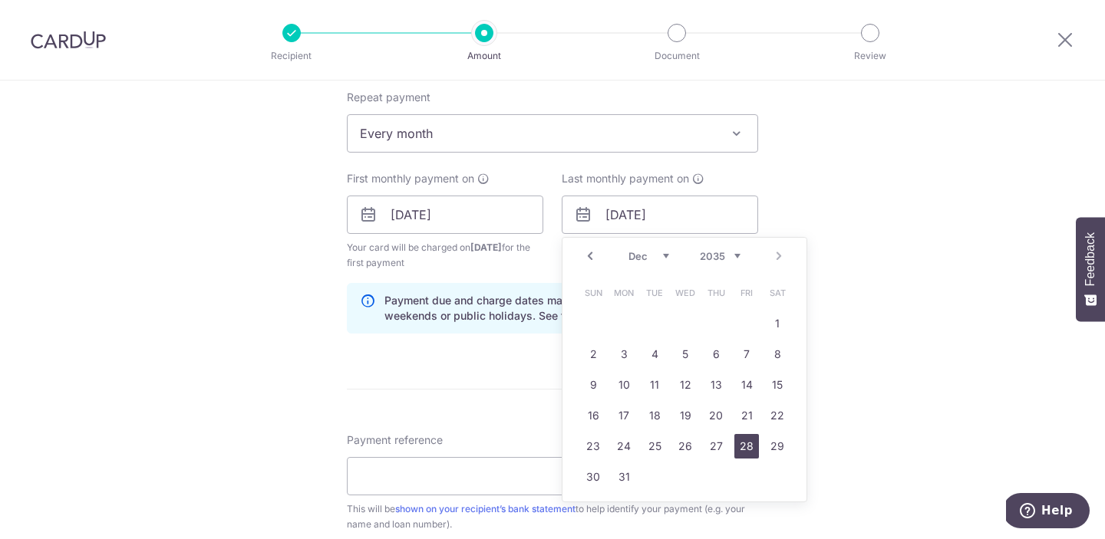
type input "28/12/2035"
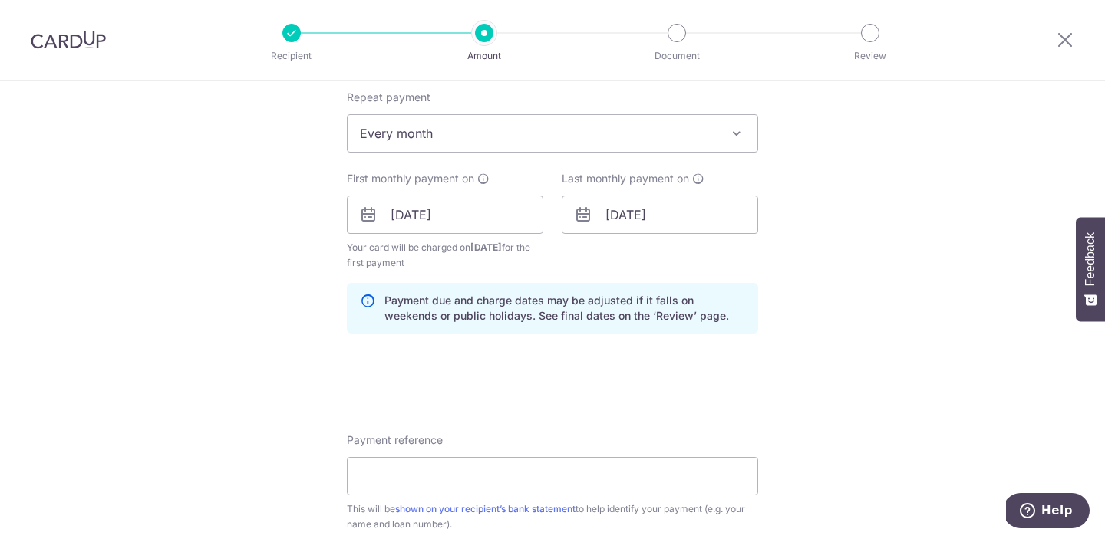
click at [817, 374] on div "Tell us more about your payment Enter payment amount SGD 1,000.00 1000.00 Card …" at bounding box center [552, 198] width 1105 height 1466
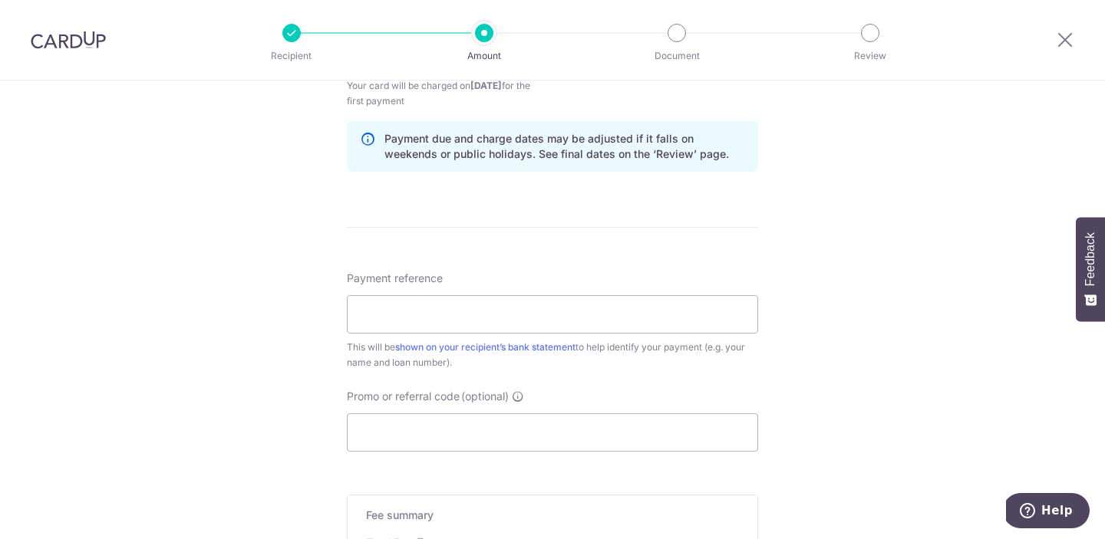
scroll to position [783, 0]
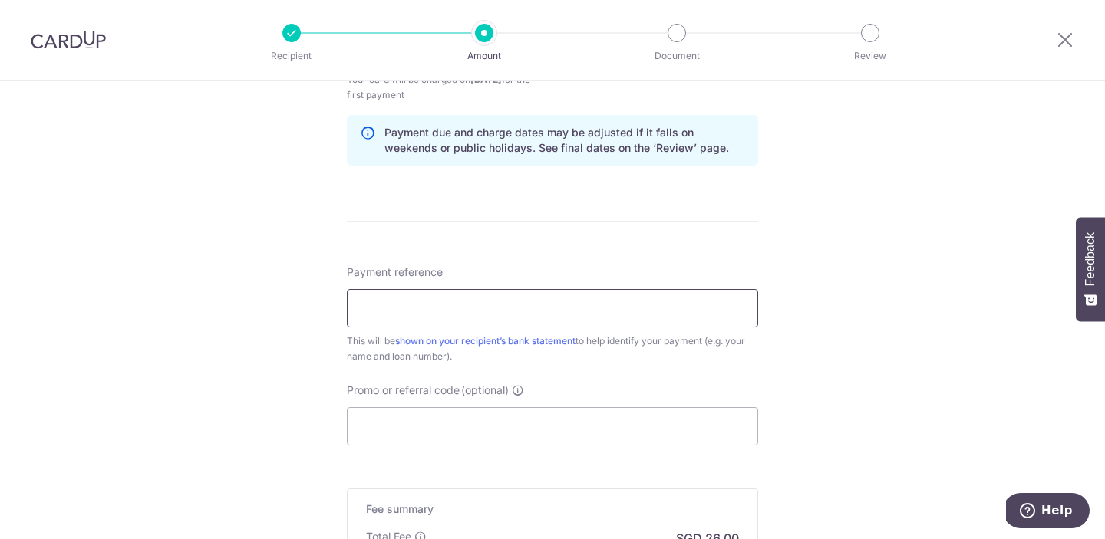
click at [695, 305] on input "Payment reference" at bounding box center [552, 308] width 411 height 38
click at [837, 387] on div "Tell us more about your payment Enter payment amount SGD 1,000.00 1000.00 Card …" at bounding box center [552, 30] width 1105 height 1466
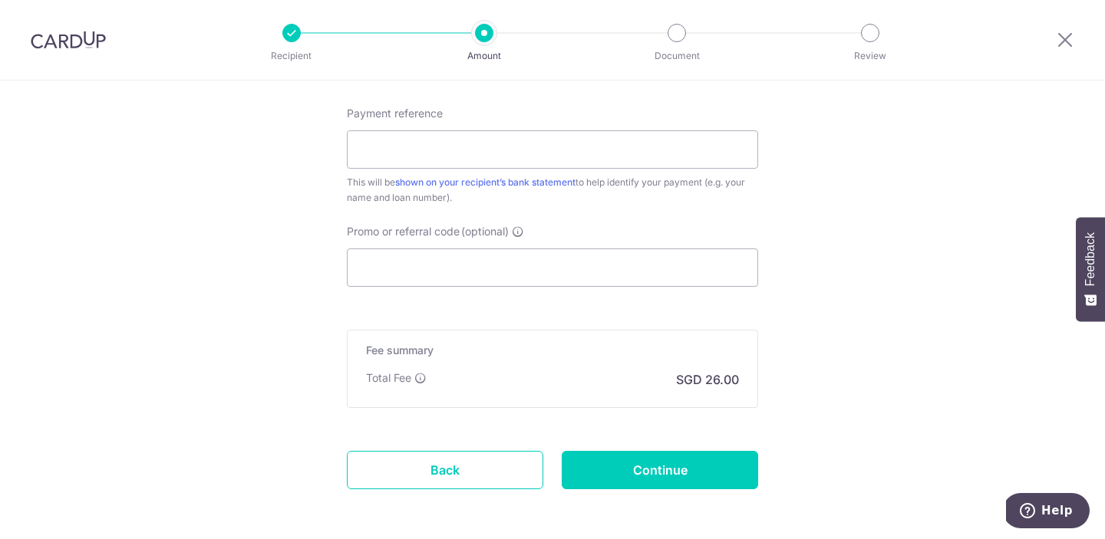
scroll to position [928, 0]
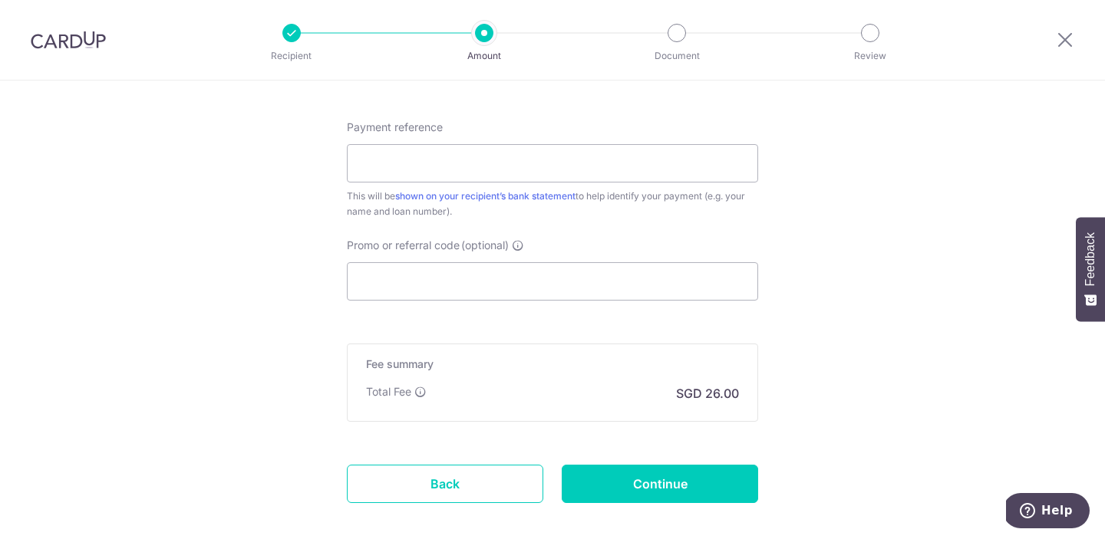
click at [572, 204] on div "This will be shown on your recipient’s bank statement to help identify your pay…" at bounding box center [552, 204] width 411 height 31
click at [572, 198] on link "shown on your recipient’s bank statement" at bounding box center [485, 196] width 180 height 12
click at [577, 169] on input "Payment reference" at bounding box center [552, 163] width 411 height 38
click at [568, 192] on link "shown on your recipient’s bank statement" at bounding box center [485, 196] width 180 height 12
click at [591, 164] on input "Payment reference" at bounding box center [552, 163] width 411 height 38
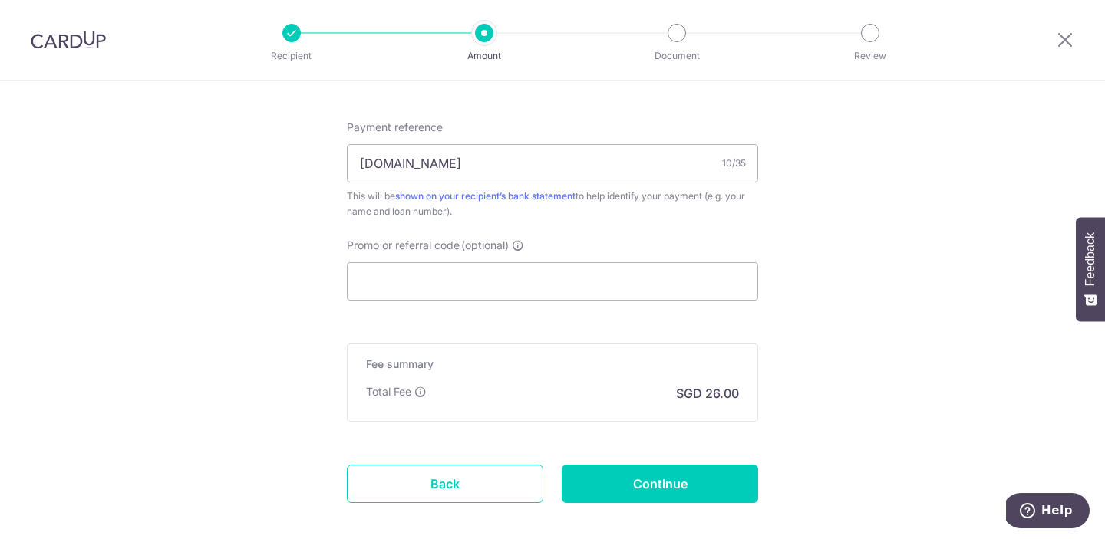
click at [571, 203] on div "This will be shown on your recipient’s bank statement to help identify your pay…" at bounding box center [552, 204] width 411 height 31
click at [571, 200] on link "shown on your recipient’s bank statement" at bounding box center [485, 196] width 180 height 12
click at [555, 172] on input "CARDUP.CO" at bounding box center [552, 163] width 411 height 38
type input "CARDUP.CO Mortgage"
click at [567, 289] on input "Promo or referral code (optional)" at bounding box center [552, 281] width 411 height 38
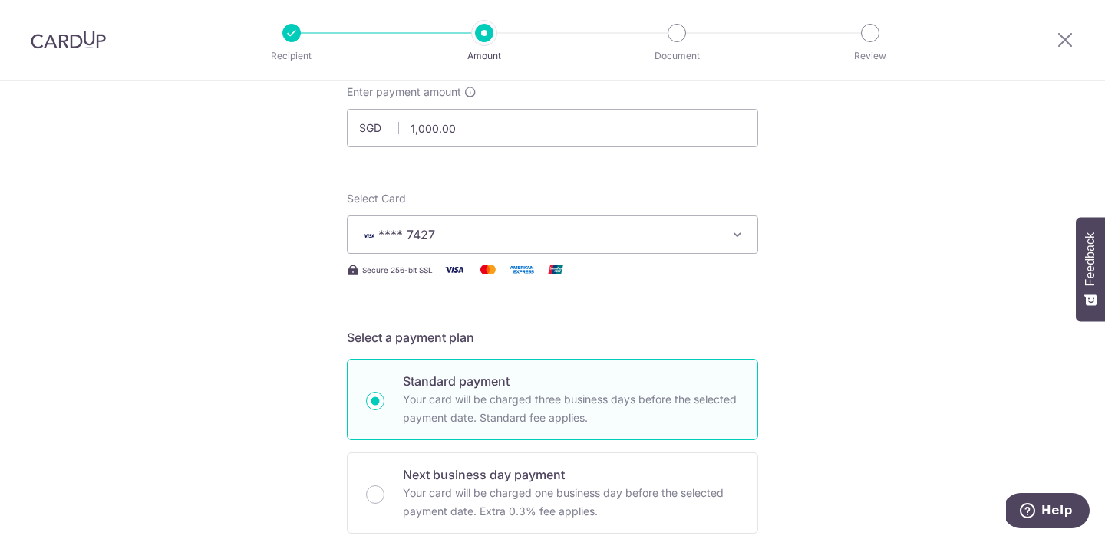
scroll to position [0, 0]
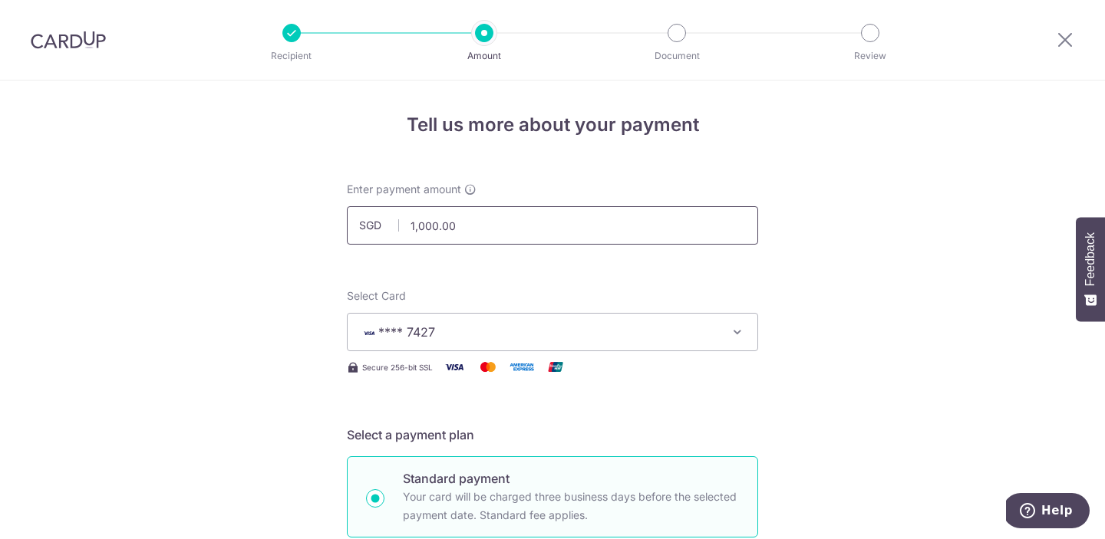
click at [535, 232] on input "1,000.00" at bounding box center [552, 225] width 411 height 38
click at [479, 215] on input "10.00" at bounding box center [552, 225] width 411 height 38
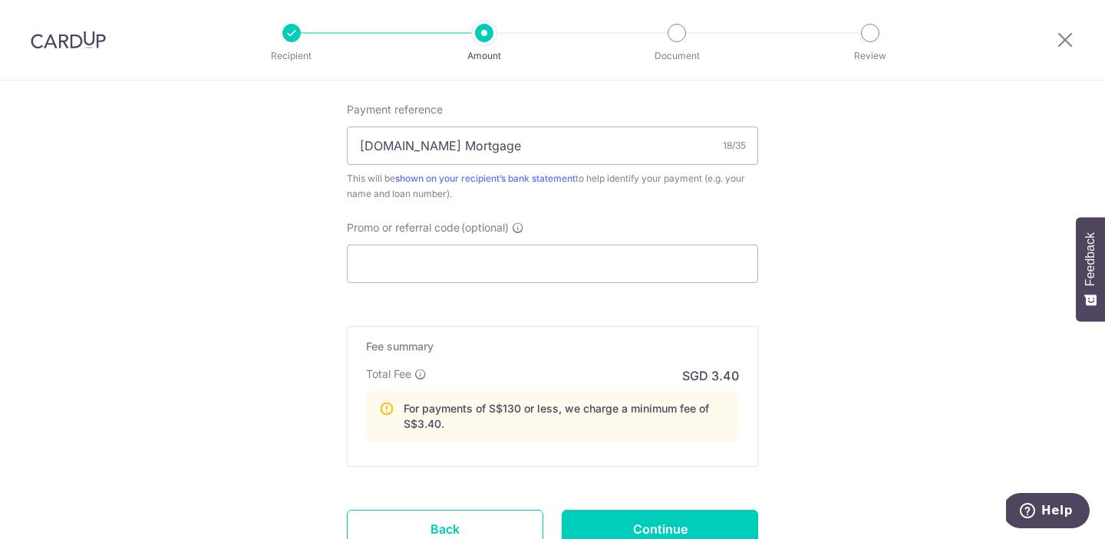
scroll to position [1070, 0]
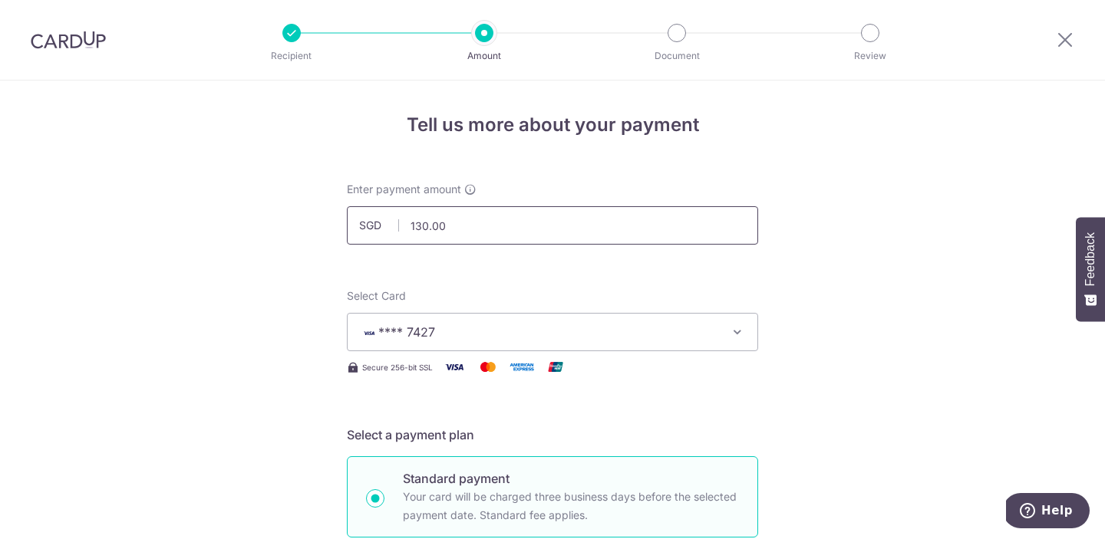
click at [502, 228] on input "130.00" at bounding box center [552, 225] width 411 height 38
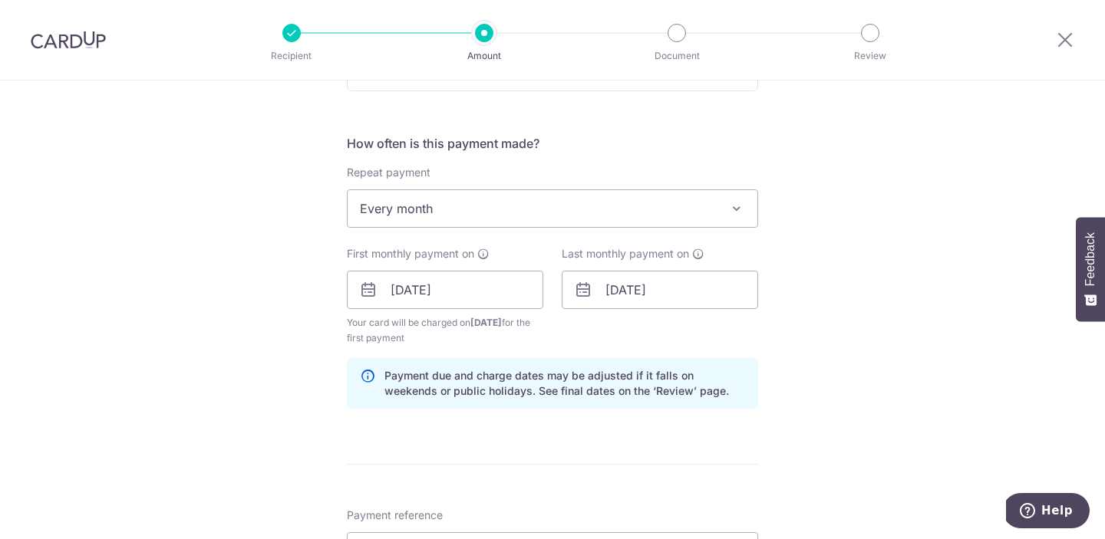
scroll to position [1007, 0]
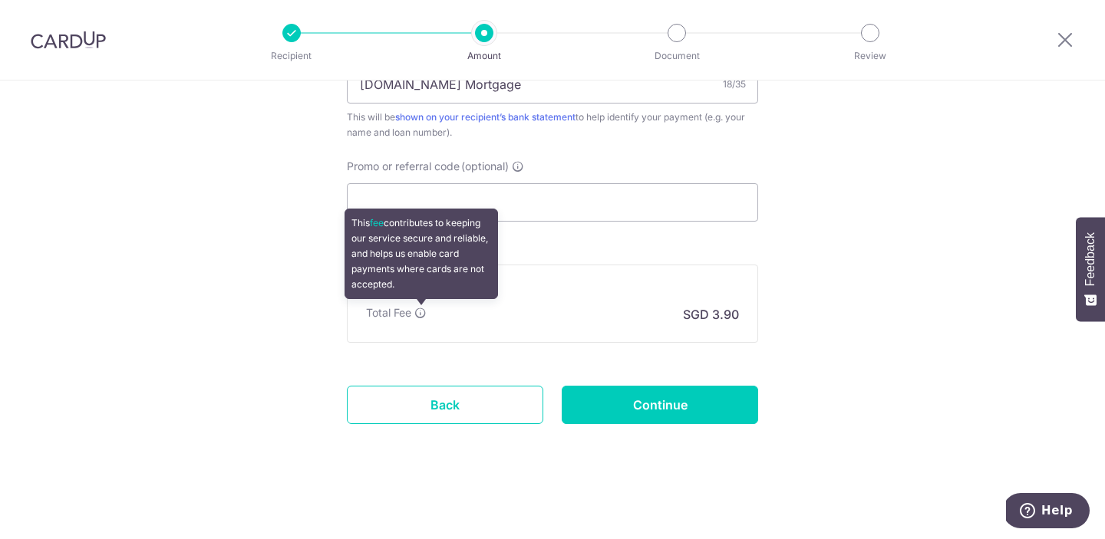
click at [419, 311] on icon at bounding box center [420, 313] width 12 height 12
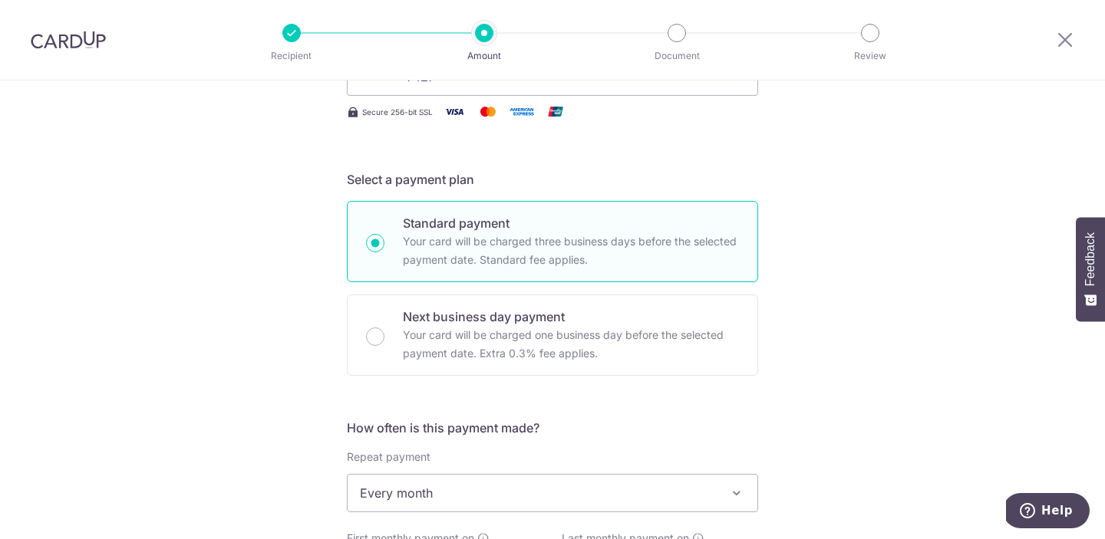
scroll to position [0, 0]
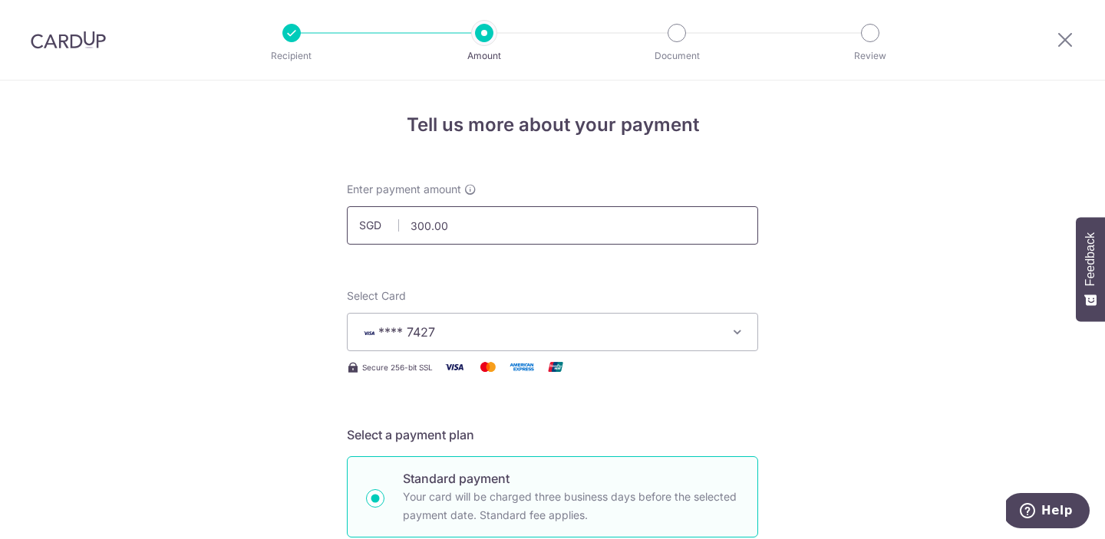
click at [446, 234] on input "300.00" at bounding box center [552, 225] width 411 height 38
click at [456, 232] on input "300.00" at bounding box center [552, 225] width 411 height 38
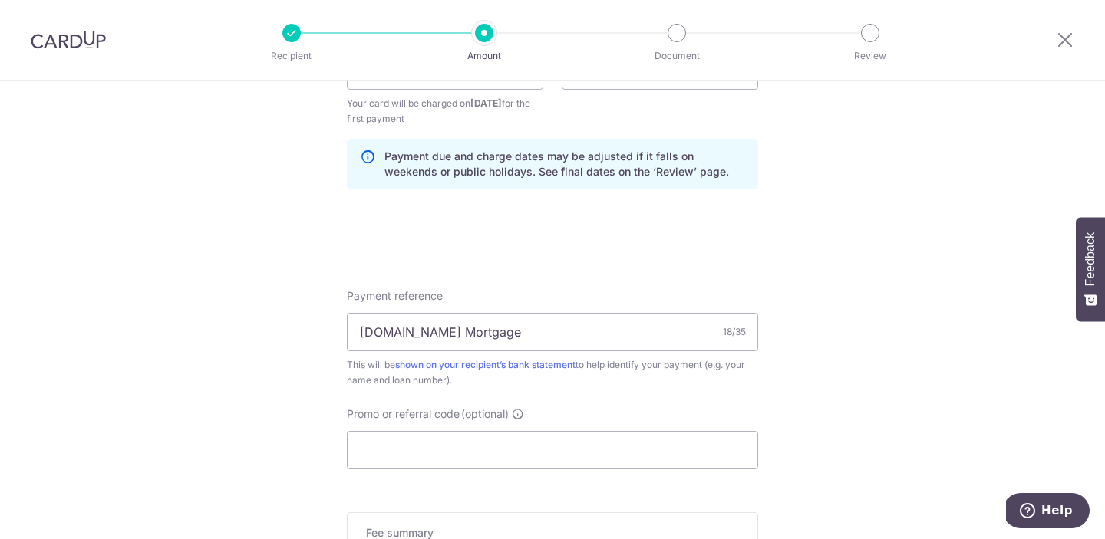
scroll to position [1007, 0]
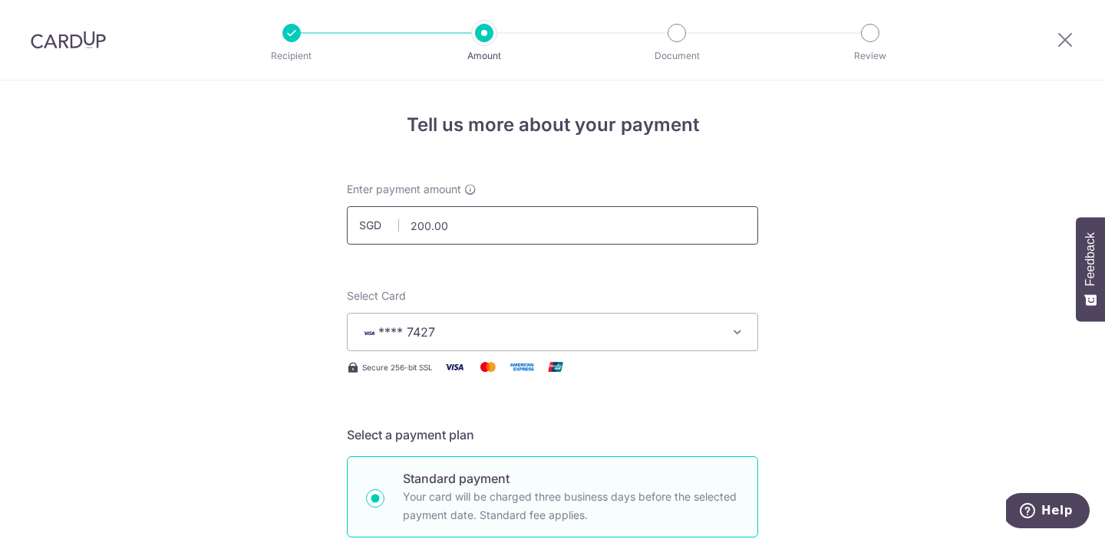
click at [571, 229] on input "200.00" at bounding box center [552, 225] width 411 height 38
click at [455, 216] on input "140.00" at bounding box center [552, 225] width 411 height 38
type input "130.00"
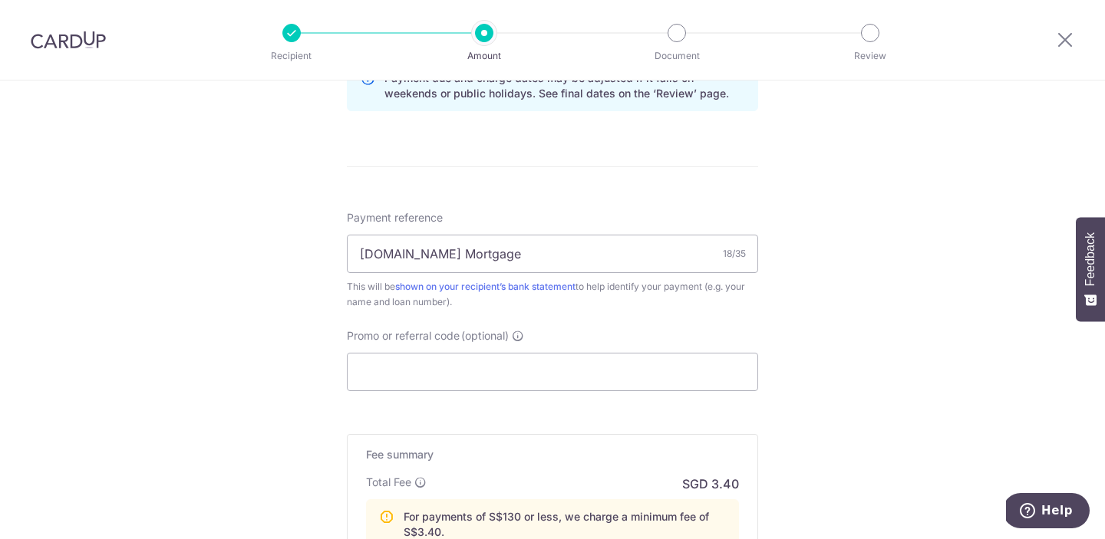
scroll to position [1070, 0]
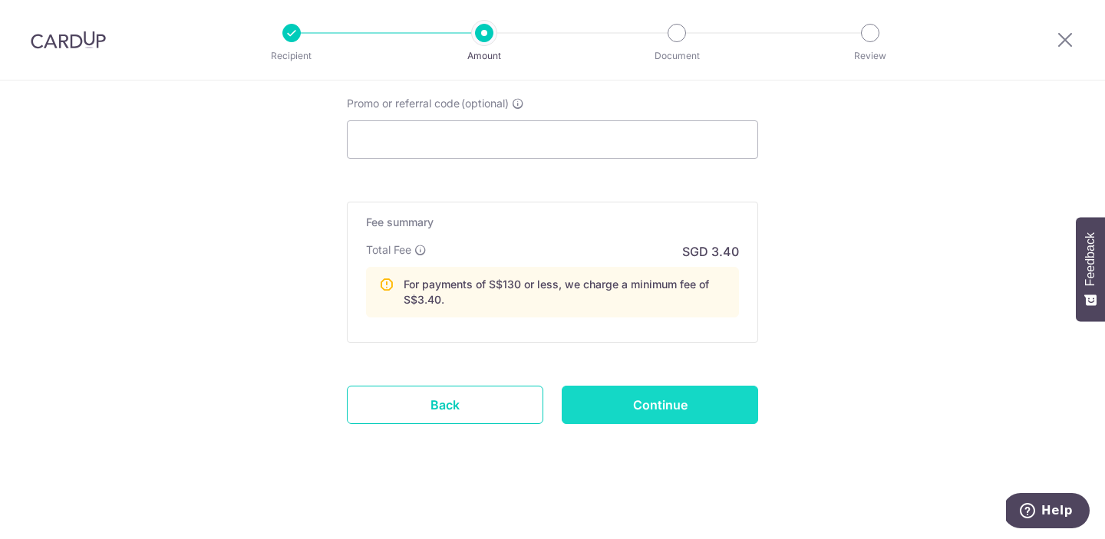
click at [670, 411] on input "Continue" at bounding box center [659, 405] width 196 height 38
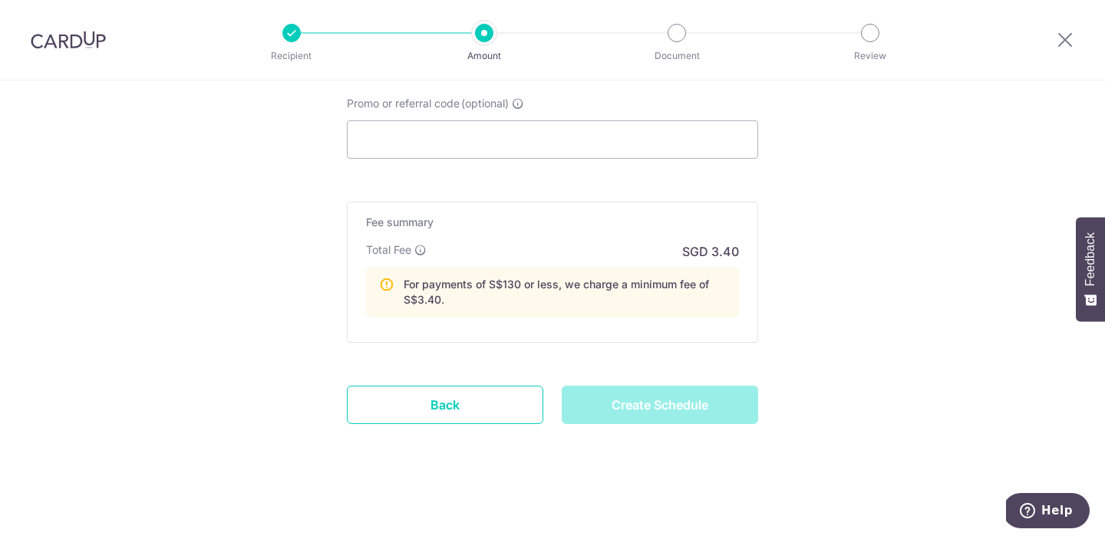
type input "Create Schedule"
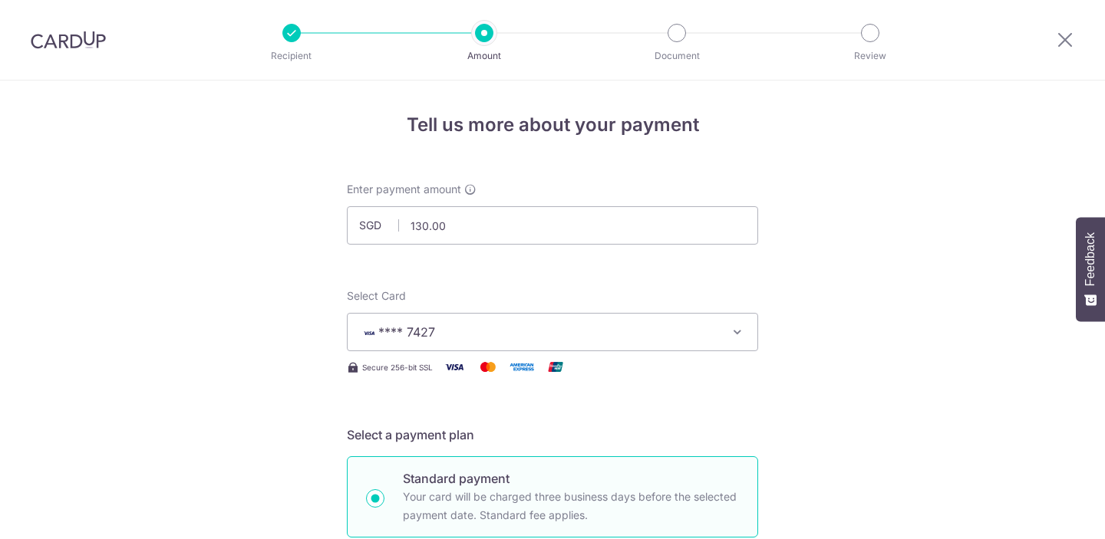
scroll to position [775, 0]
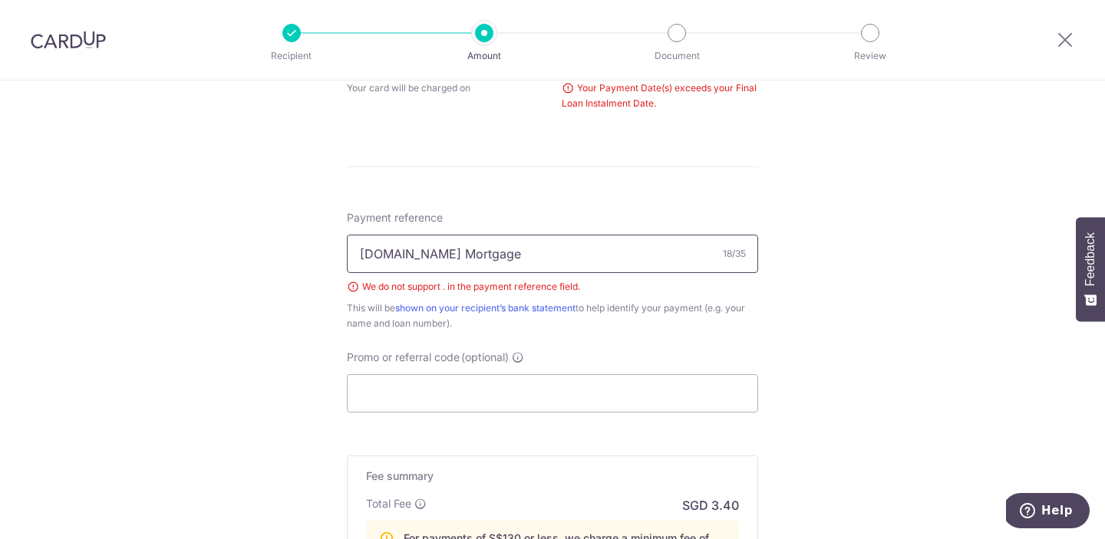
click at [654, 255] on input "[DOMAIN_NAME] Mortgage" at bounding box center [552, 254] width 411 height 38
type input "CARDUP Mortgage"
click at [722, 318] on div "This will be shown on your recipient’s bank statement to help identify your pay…" at bounding box center [552, 316] width 411 height 31
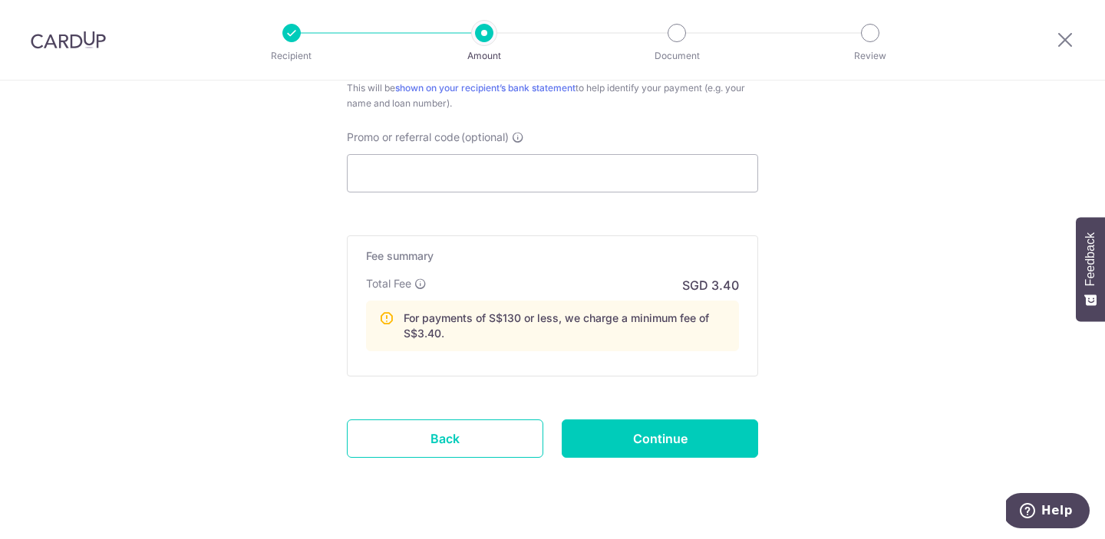
scroll to position [1029, 0]
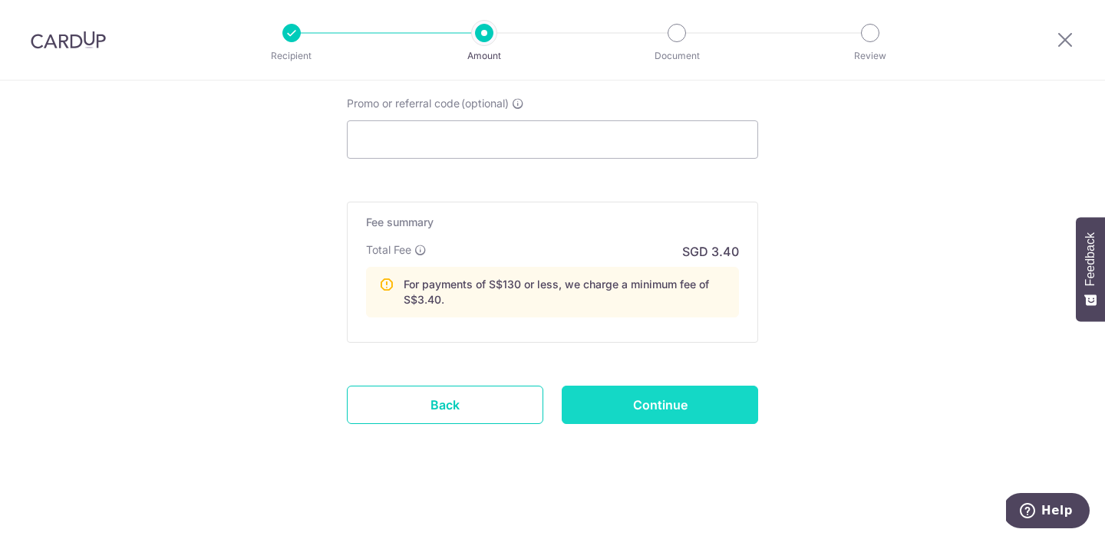
click at [693, 407] on input "Continue" at bounding box center [659, 405] width 196 height 38
type input "Create Schedule"
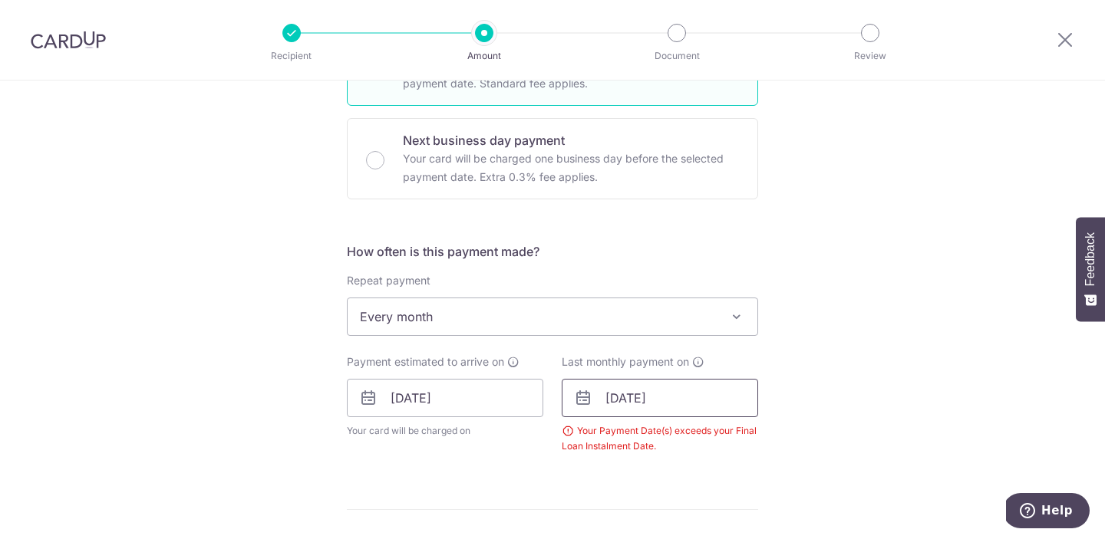
scroll to position [490, 0]
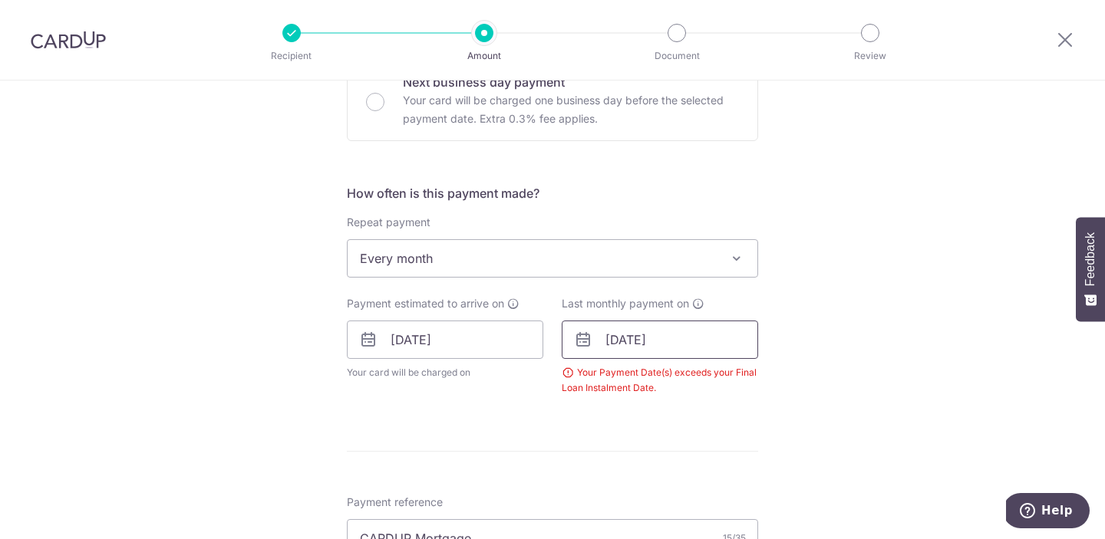
click at [634, 348] on input "[DATE]" at bounding box center [659, 340] width 196 height 38
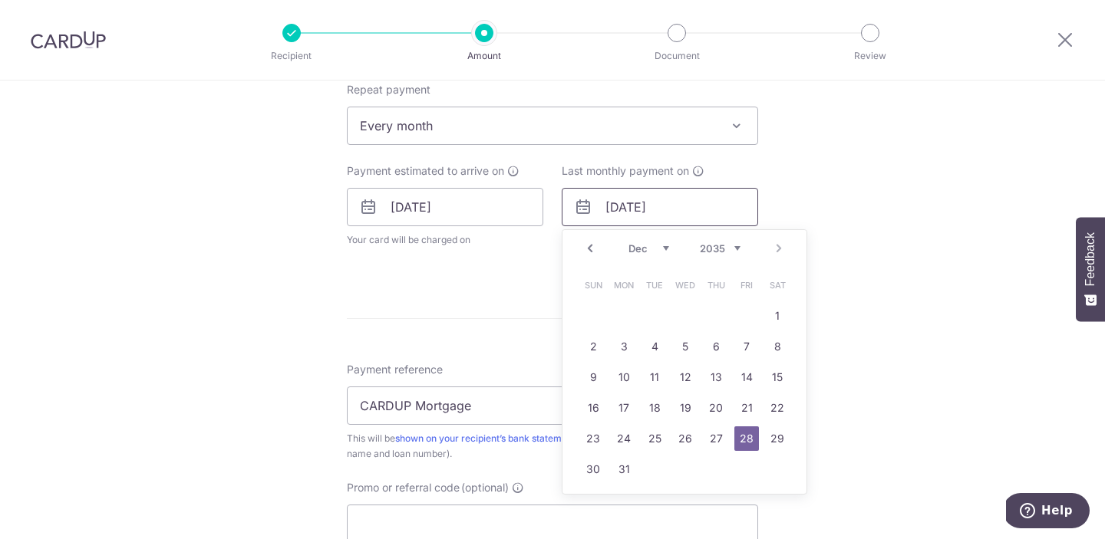
scroll to position [650, 0]
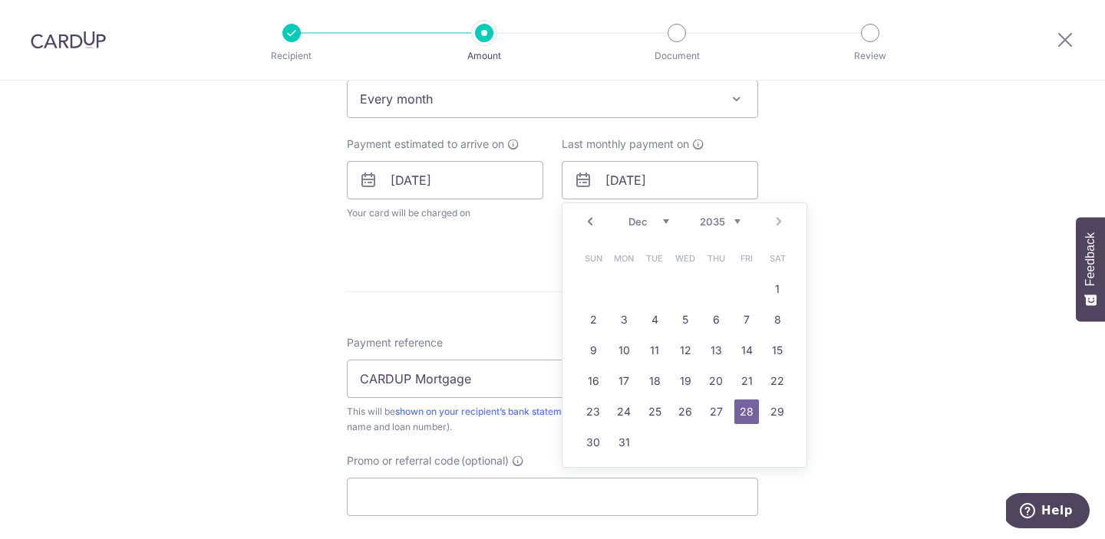
click at [469, 272] on form "Enter payment amount SGD 130.00 130.00 Select Card **** 7427 Add credit card Yo…" at bounding box center [552, 178] width 411 height 1292
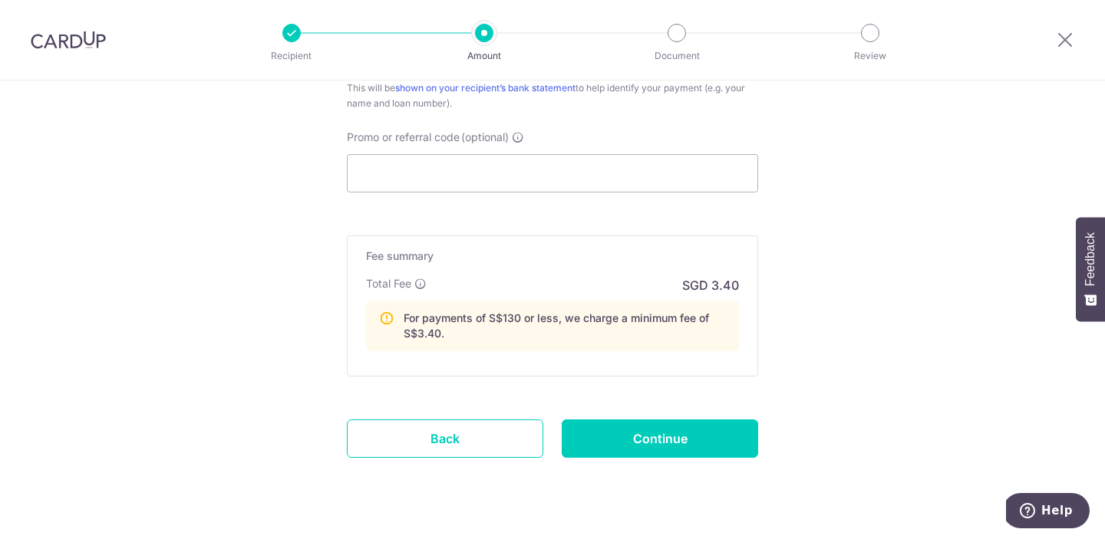
scroll to position [985, 0]
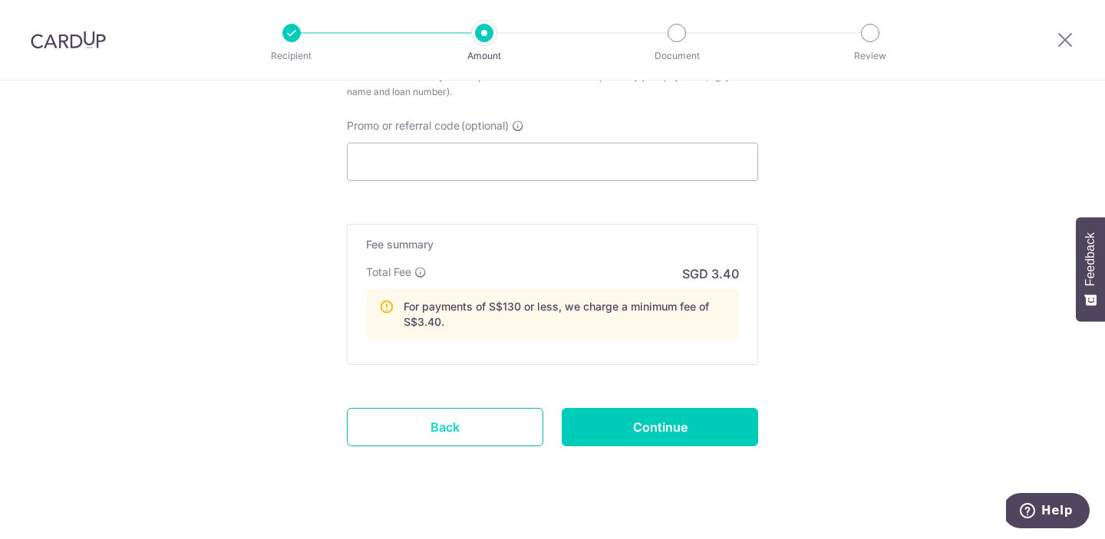
click at [482, 412] on link "Back" at bounding box center [445, 427] width 196 height 38
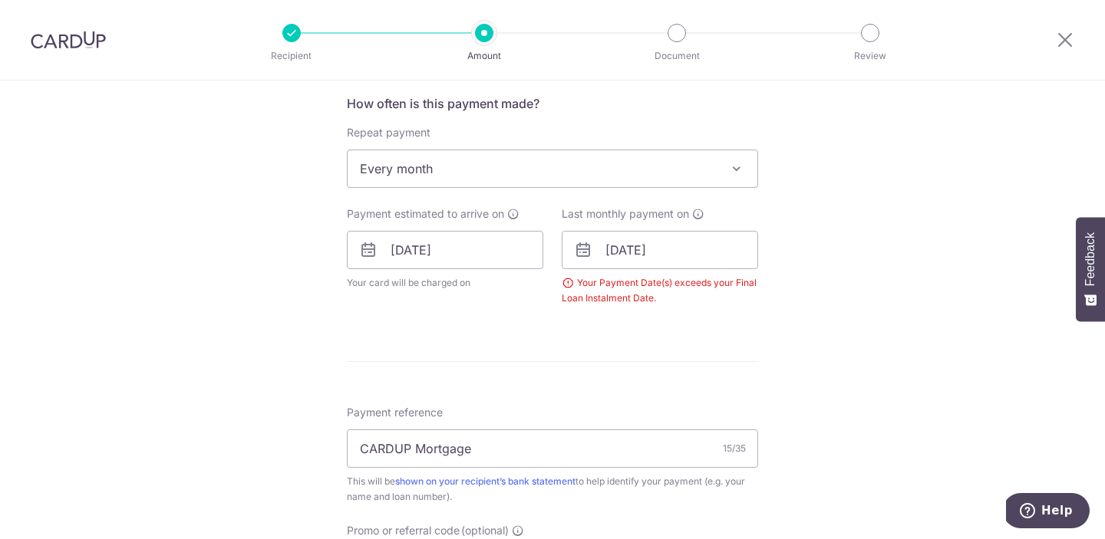
scroll to position [571, 0]
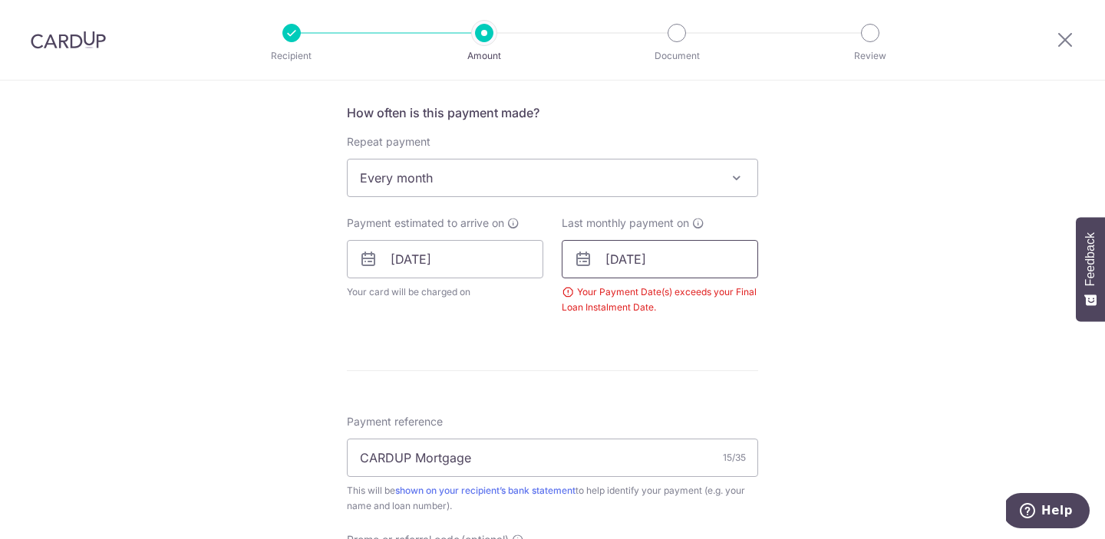
click at [639, 246] on input "28/12/2035" at bounding box center [659, 259] width 196 height 38
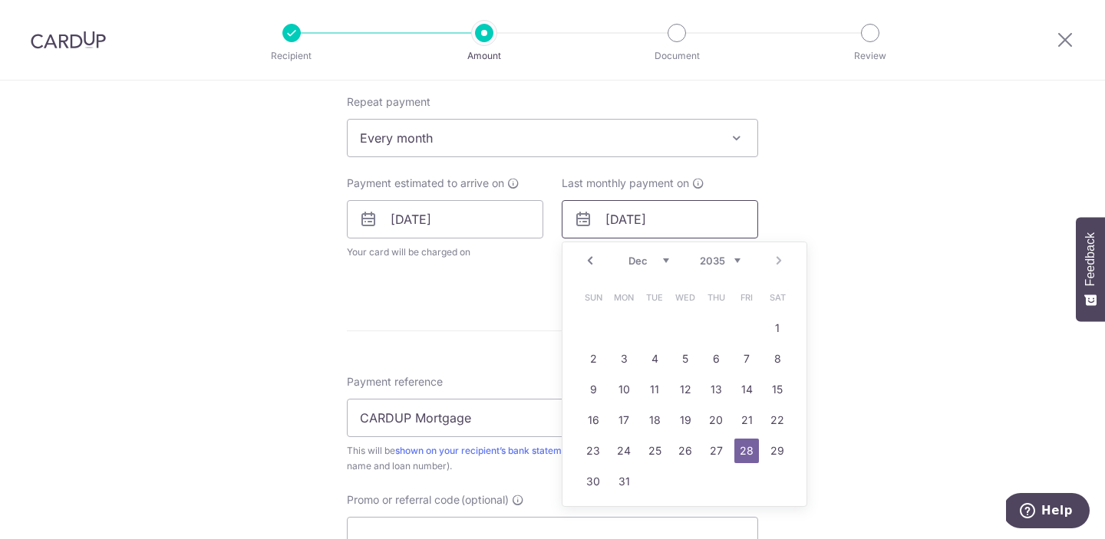
scroll to position [621, 0]
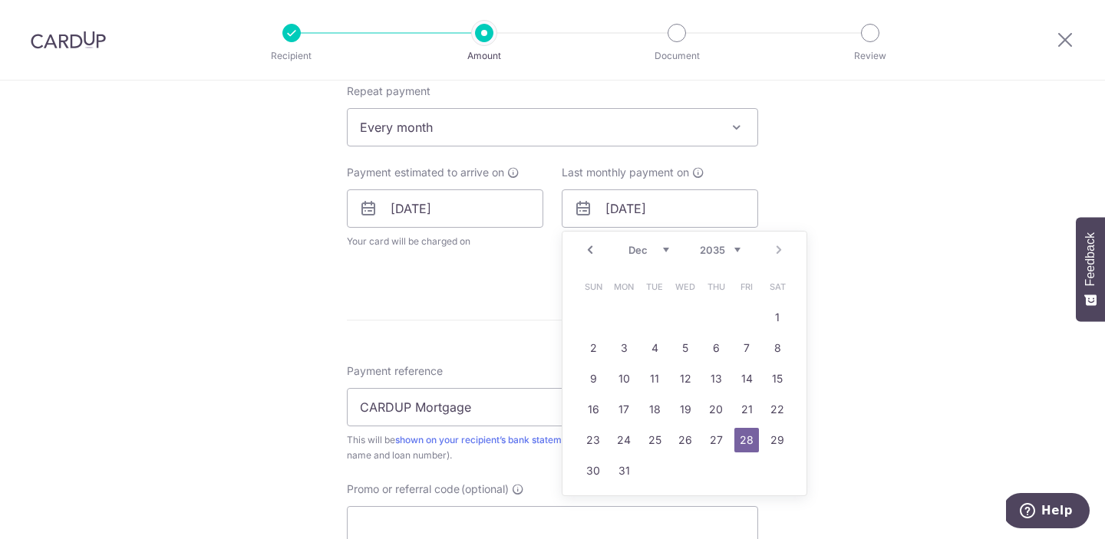
click at [716, 259] on div "Prev Next Jan Feb Mar Apr May Jun Jul Aug Sep Oct Nov Dec 2025 2026 2027 2028 2…" at bounding box center [684, 250] width 244 height 37
click at [722, 250] on select "2025 2026 2027 2028 2029 2030 2031 2032 2033 2034 2035" at bounding box center [720, 250] width 41 height 12
click at [651, 449] on link "31" at bounding box center [654, 440] width 25 height 25
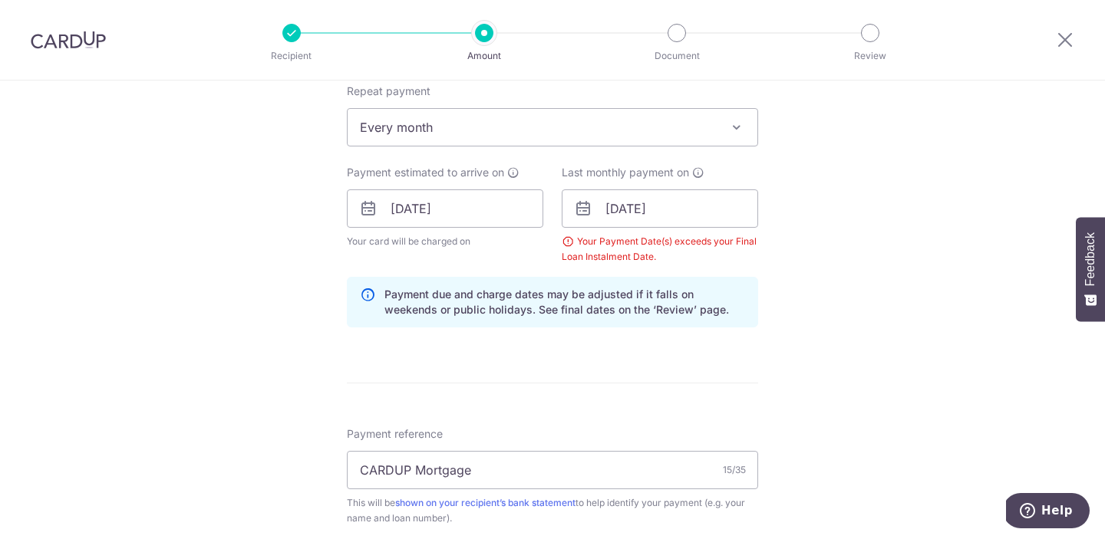
scroll to position [625, 0]
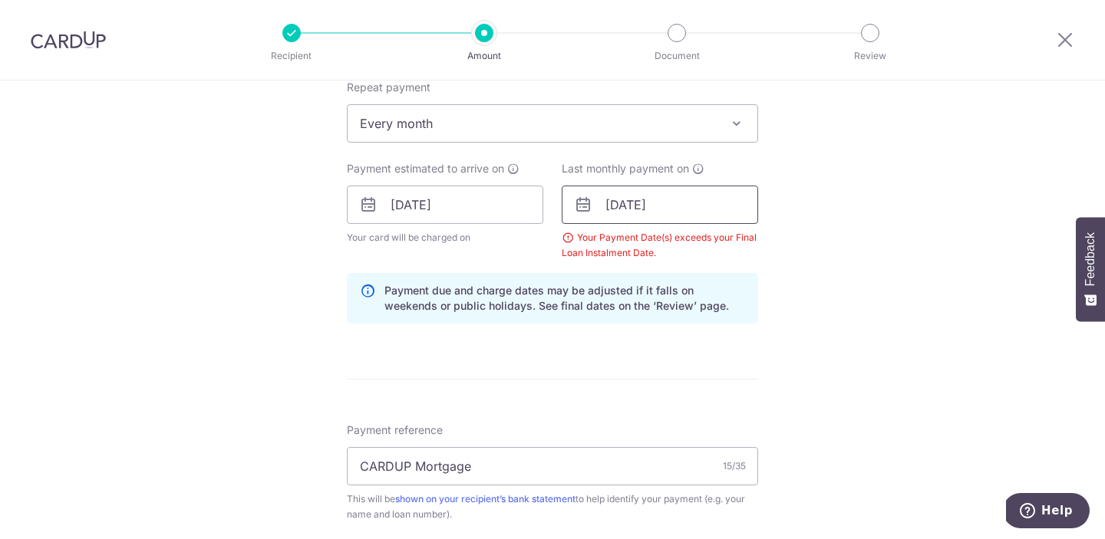
click at [698, 199] on input "31/12/2030" at bounding box center [659, 205] width 196 height 38
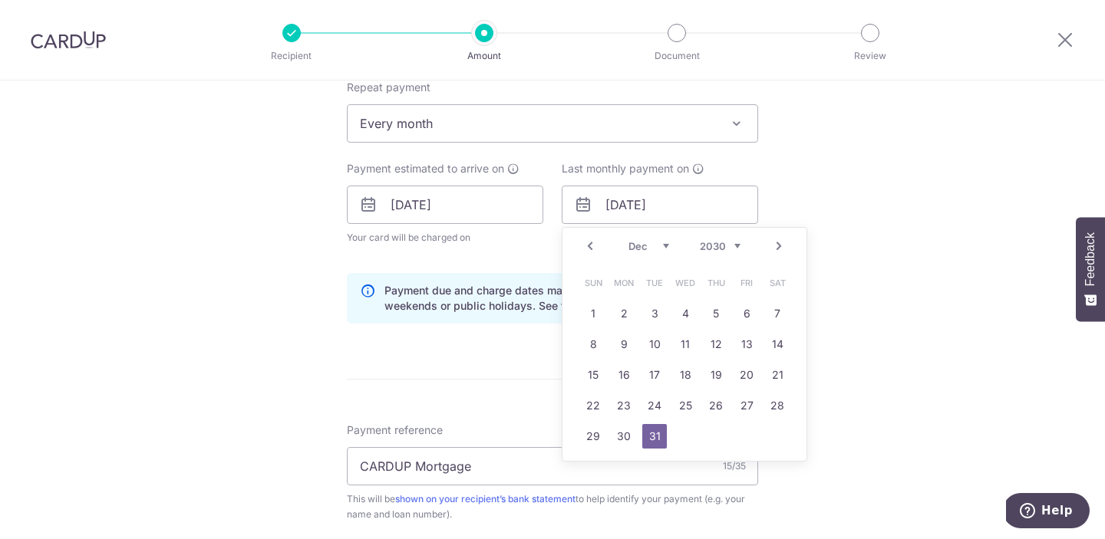
click at [713, 246] on select "2025 2026 2027 2028 2029 2030 2031 2032 2033 2034 2035" at bounding box center [720, 246] width 41 height 12
click at [664, 436] on link "29" at bounding box center [654, 436] width 25 height 25
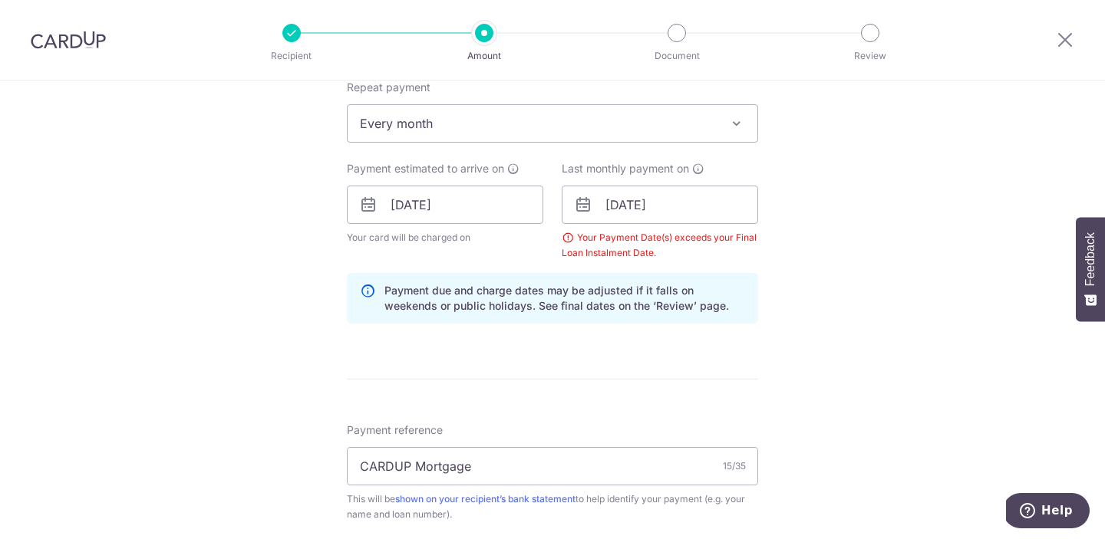
click at [682, 184] on div "Last monthly payment on 29/12/2026 Prev Next Jan Feb Mar Apr May Jun Jul Aug Se…" at bounding box center [659, 211] width 196 height 100
click at [677, 193] on input "29/12/2026" at bounding box center [659, 205] width 196 height 38
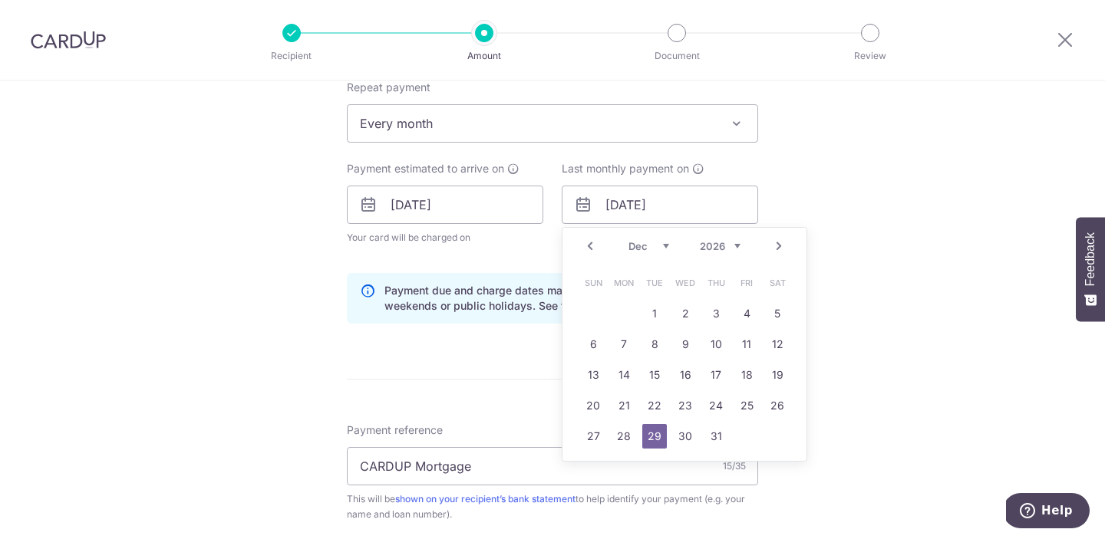
click at [708, 255] on div "Prev Next Jan Feb Mar Apr May Jun Jul Aug Sep Oct Nov Dec 2025 2026 2027 2028 2…" at bounding box center [684, 246] width 244 height 37
click at [720, 248] on select "2025 2026 2027 2028 2029 2030 2031 2032 2033 2034 2035" at bounding box center [720, 246] width 41 height 12
click at [673, 441] on link "31" at bounding box center [685, 436] width 25 height 25
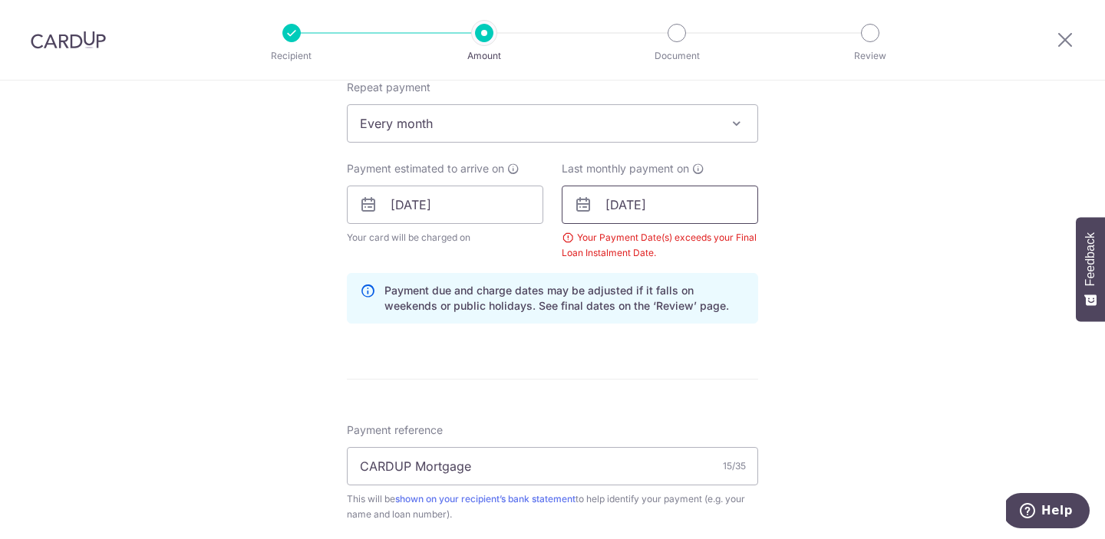
click at [686, 199] on input "31/12/2025" at bounding box center [659, 205] width 196 height 38
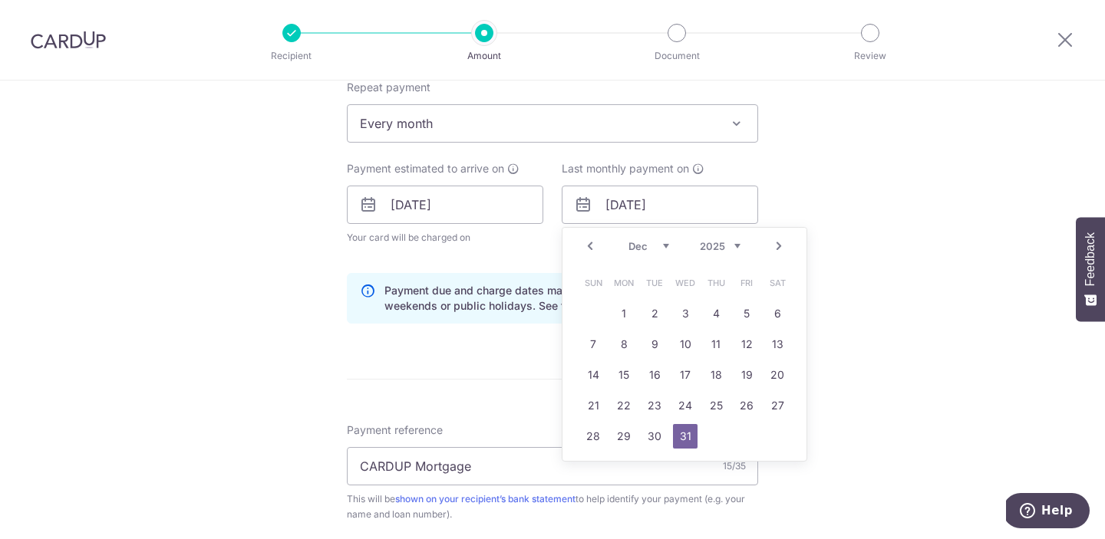
click at [597, 245] on link "Prev" at bounding box center [590, 246] width 18 height 18
click at [594, 459] on link "30" at bounding box center [593, 467] width 25 height 25
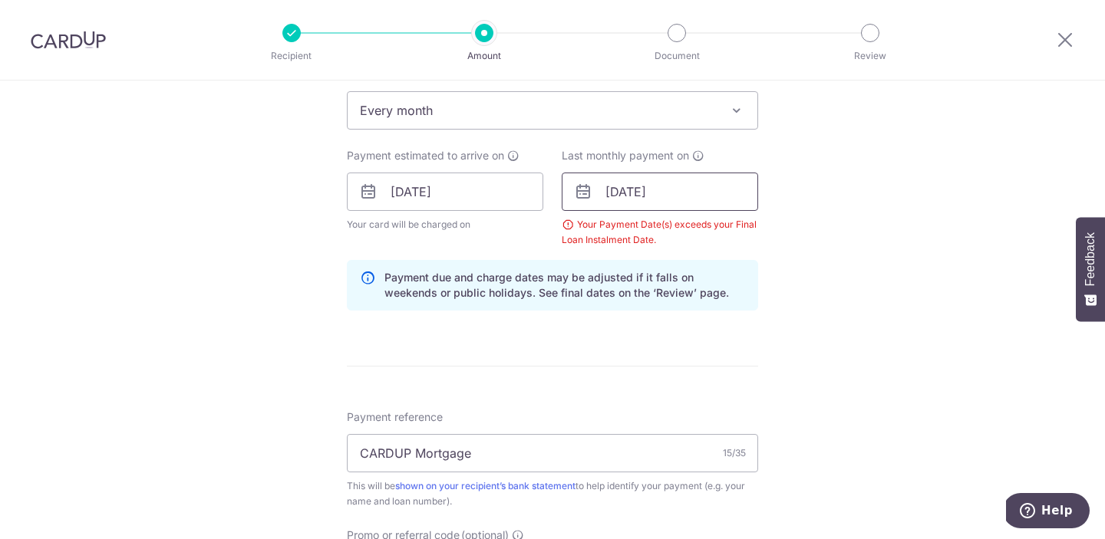
scroll to position [637, 0]
click at [673, 192] on input "30/11/2025" at bounding box center [659, 192] width 196 height 38
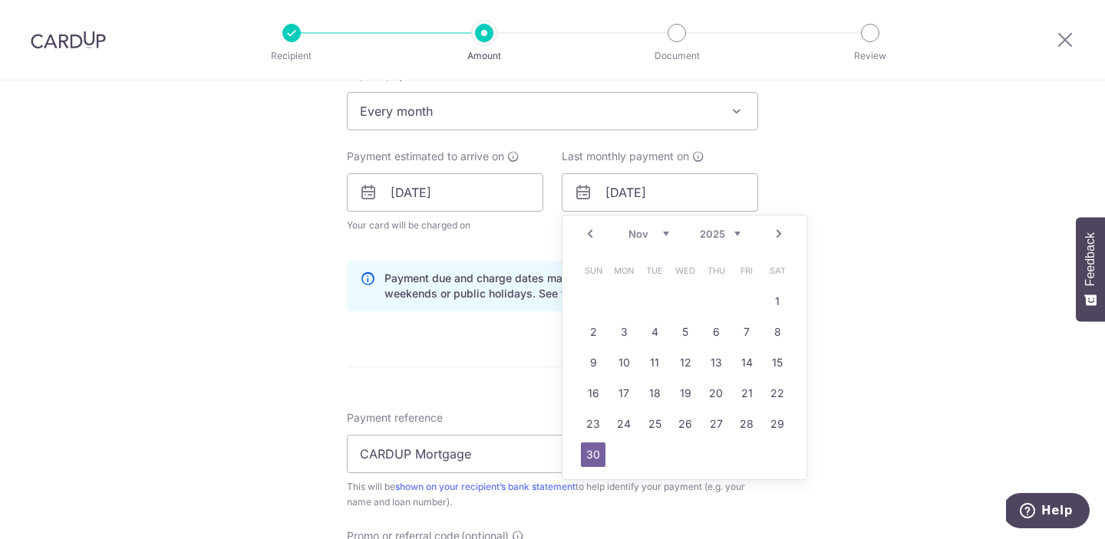
click at [594, 235] on link "Prev" at bounding box center [590, 234] width 18 height 18
click at [645, 424] on link "28" at bounding box center [654, 424] width 25 height 25
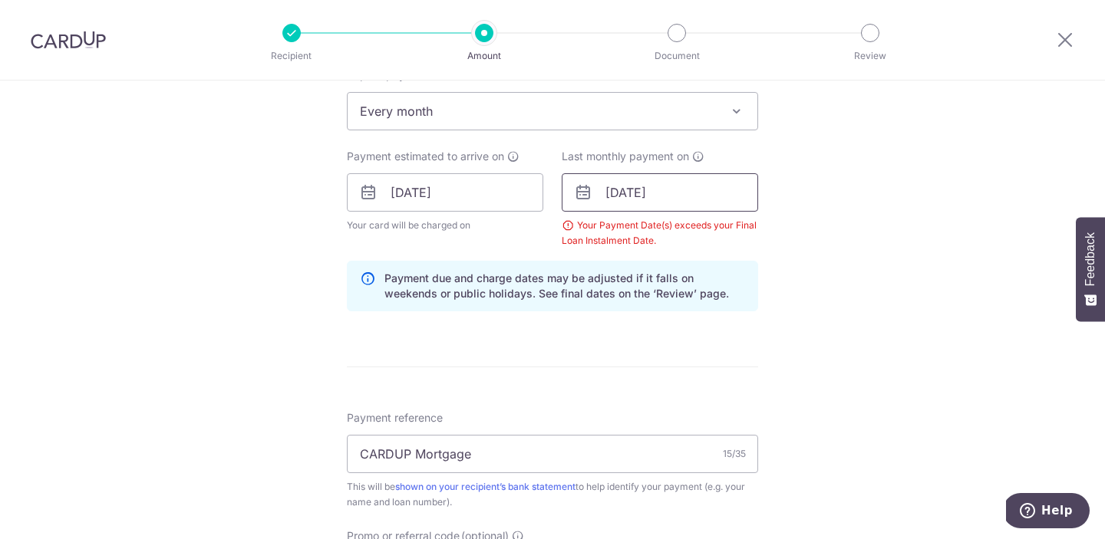
click at [634, 194] on input "28/10/2025" at bounding box center [659, 192] width 196 height 38
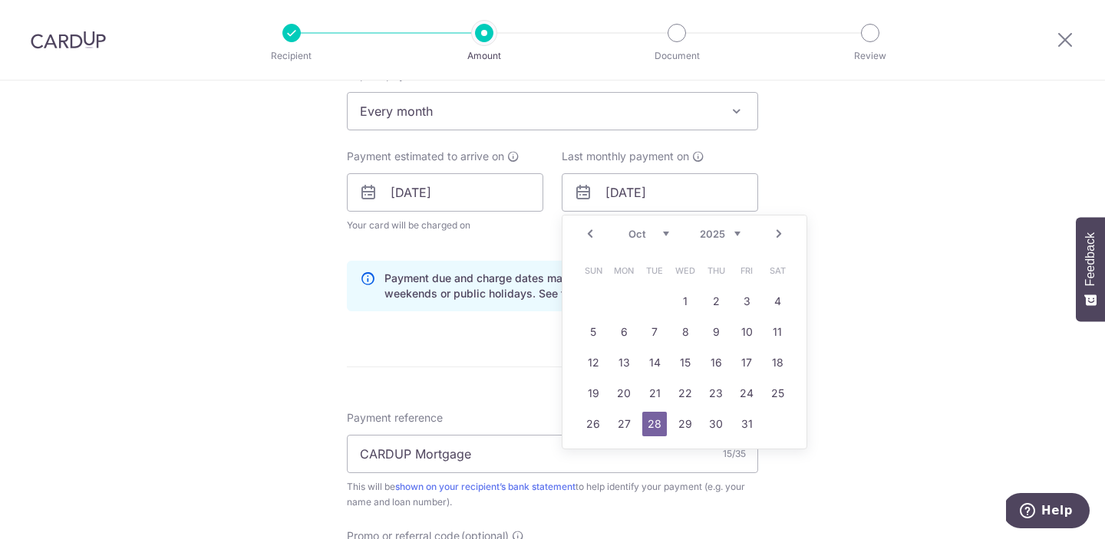
click at [584, 232] on link "Prev" at bounding box center [590, 234] width 18 height 18
click at [622, 422] on link "29" at bounding box center [623, 424] width 25 height 25
type input "29/09/2025"
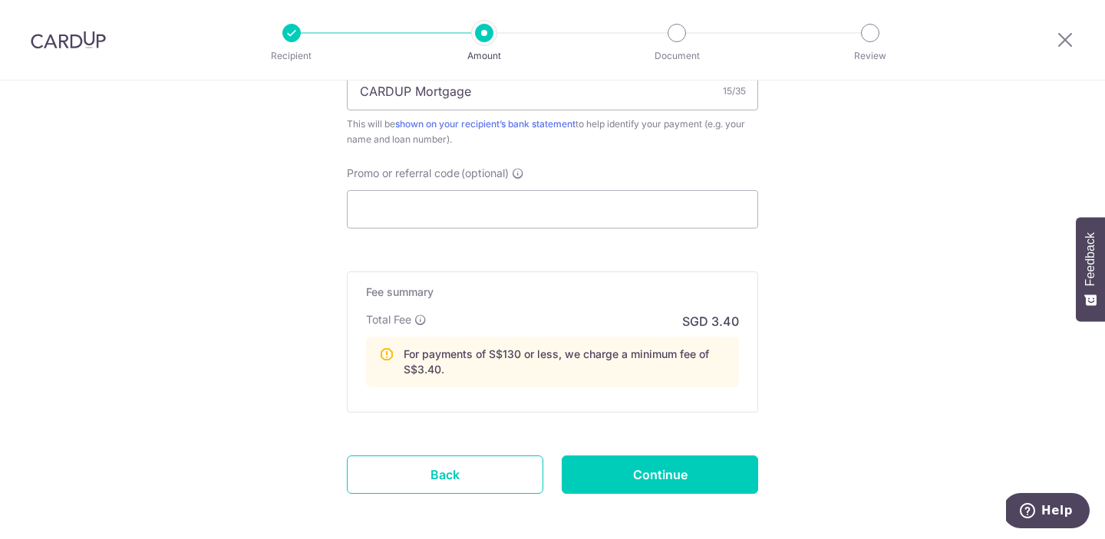
scroll to position [1070, 0]
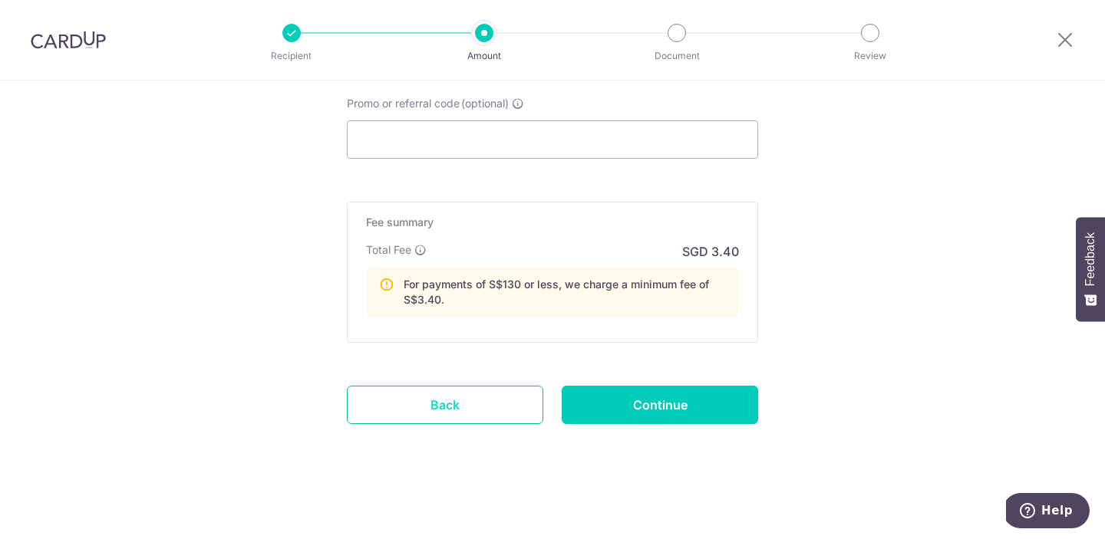
click at [469, 417] on link "Back" at bounding box center [445, 405] width 196 height 38
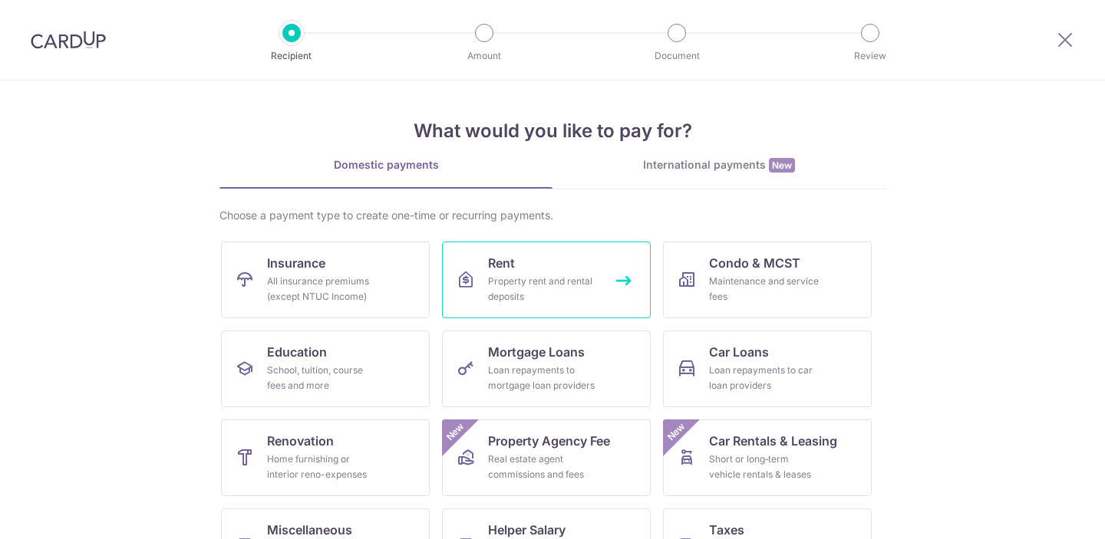
click at [570, 273] on link "Rent Property rent and rental deposits" at bounding box center [546, 280] width 209 height 77
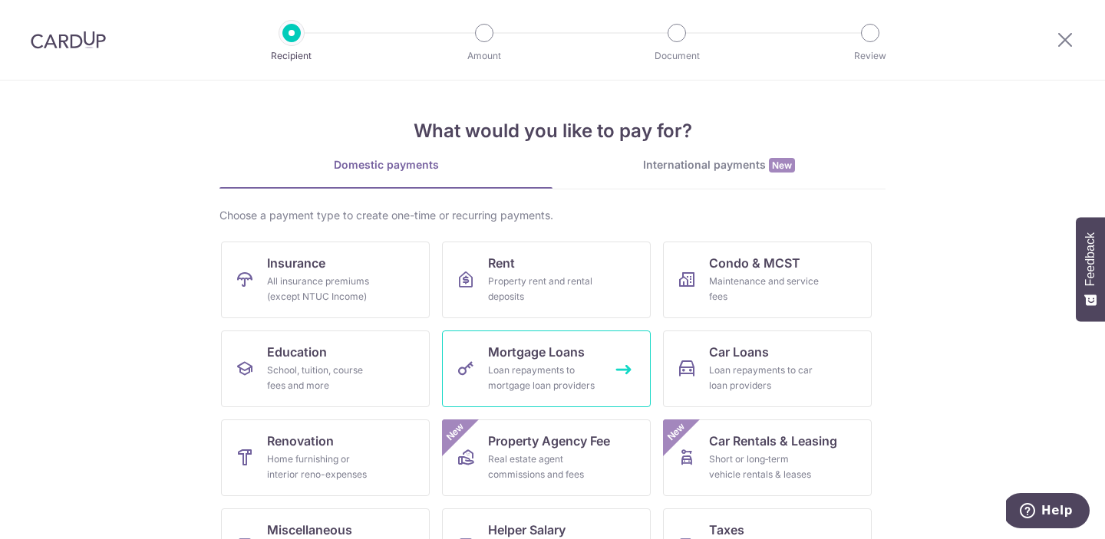
click at [494, 381] on div "Loan repayments to mortgage loan providers" at bounding box center [543, 378] width 110 height 31
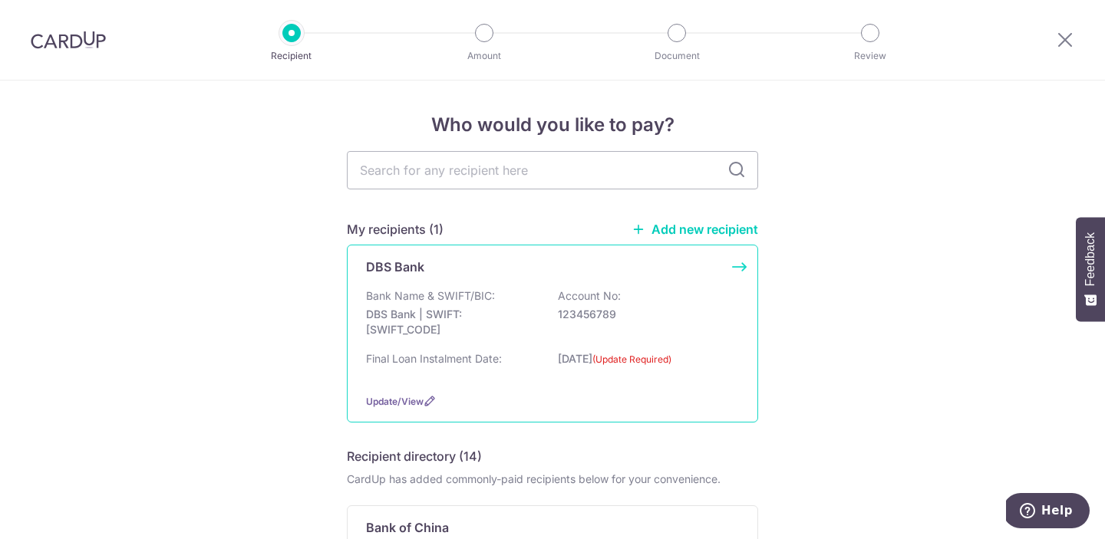
click at [726, 276] on div "DBS Bank Bank Name & SWIFT/BIC: DBS Bank | SWIFT: [SWIFT_CODE] Account No: 1234…" at bounding box center [552, 334] width 411 height 178
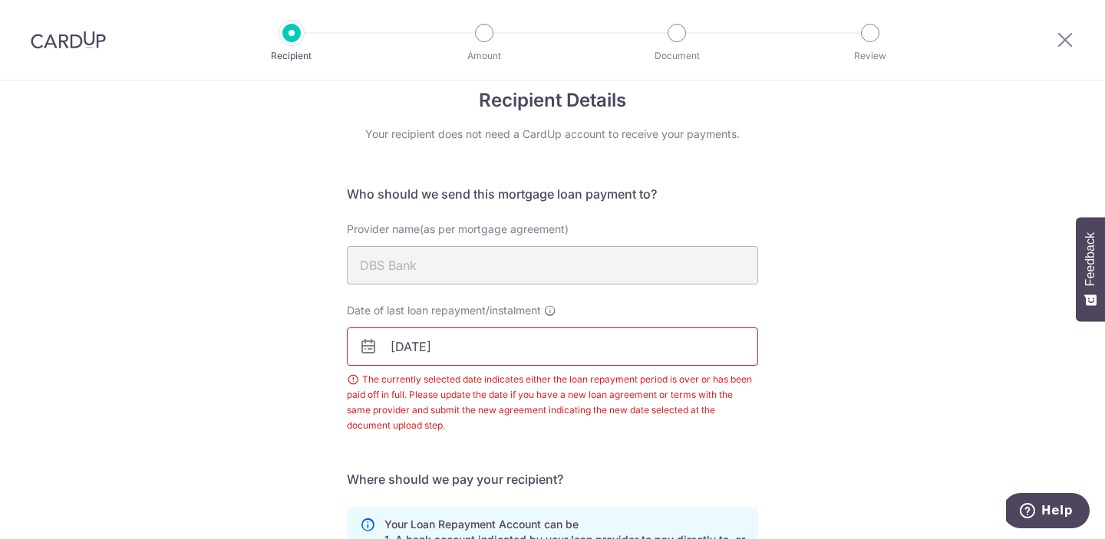
scroll to position [25, 0]
click at [525, 343] on input "21/05/2025" at bounding box center [552, 346] width 411 height 38
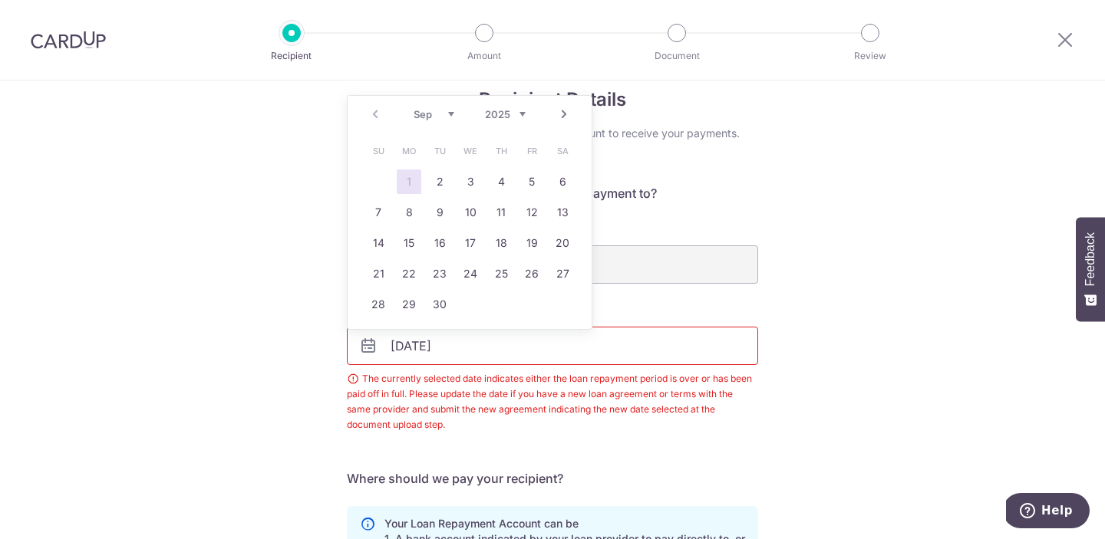
click at [561, 117] on link "Next" at bounding box center [564, 114] width 18 height 18
click at [499, 110] on select "2025 2026 2027 2028 2029 2030 2031 2032 2033 2034 2035 2036" at bounding box center [505, 114] width 41 height 12
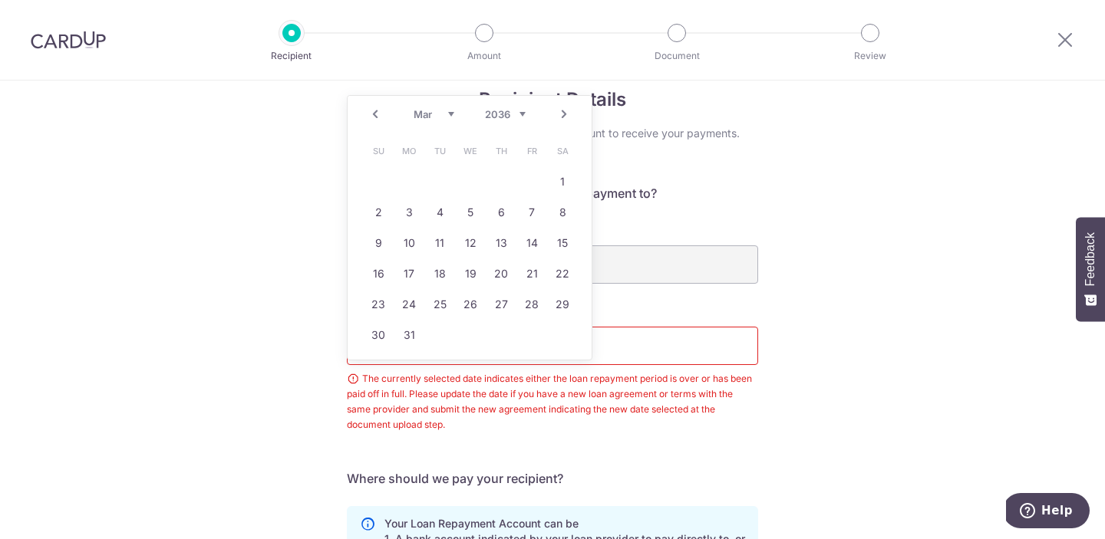
click at [567, 123] on div "Prev Next Jan Feb Mar Apr May Jun Jul Aug Sep Oct Nov Dec 2026 2027 2028 2029 2…" at bounding box center [469, 114] width 244 height 37
click at [565, 111] on link "Next" at bounding box center [564, 114] width 18 height 18
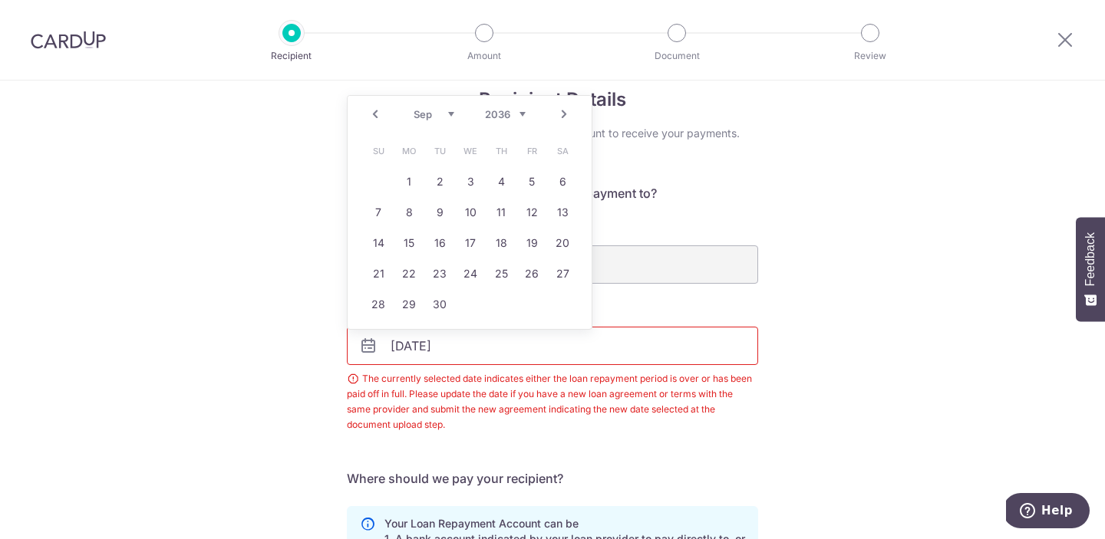
click at [565, 111] on link "Next" at bounding box center [564, 114] width 18 height 18
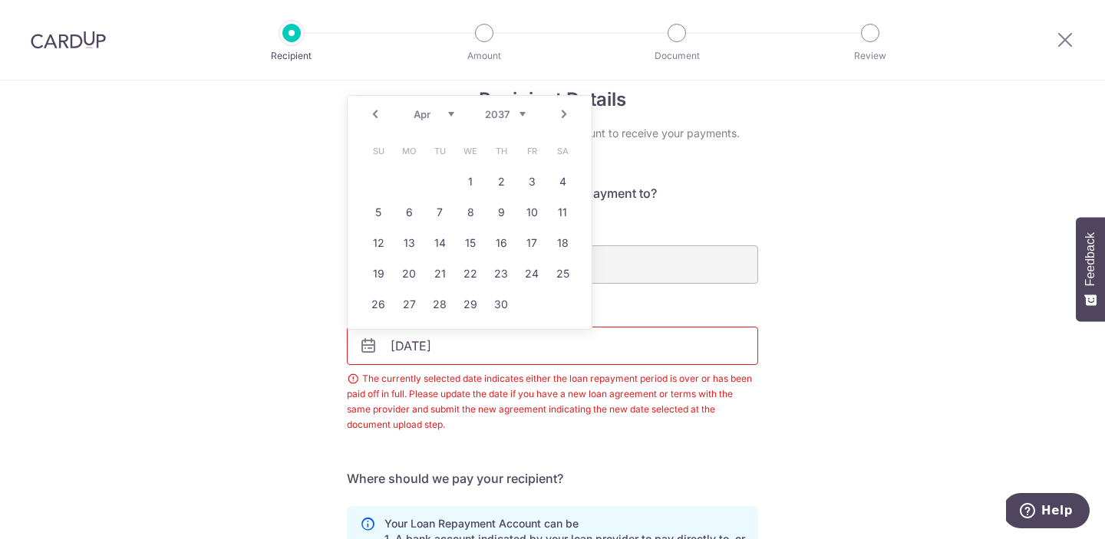
click at [565, 111] on link "Next" at bounding box center [564, 114] width 18 height 18
click at [522, 112] on select "2027 2028 2029 2030 2031 2032 2033 2034 2035 2036 2037 2038 2039 2040 2041 2042…" at bounding box center [505, 114] width 41 height 12
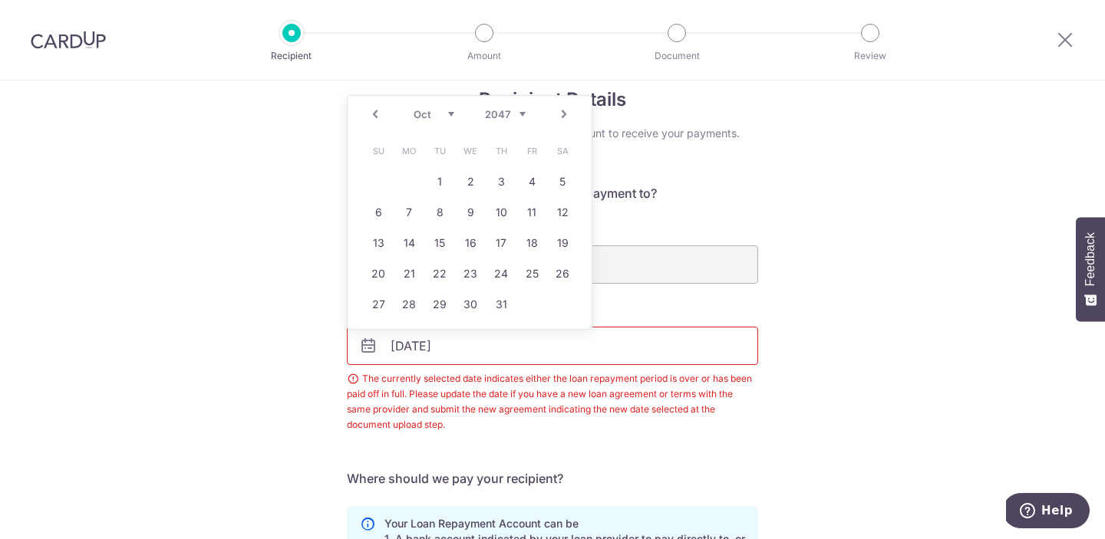
click at [519, 113] on select "2037 2038 2039 2040 2041 2042 2043 2044 2045 2046 2047 2048 2049 2050 2051 2052…" at bounding box center [505, 114] width 41 height 12
click at [509, 116] on select "2047 2048 2049 2050 2051 2052 2053 2054 2055 2056 2057 2058 2059 2060 2061 2062…" at bounding box center [505, 114] width 41 height 12
click at [497, 113] on select "2047 2048 2049 2050 2051 2052 2053 2054 2055 2056 2057 2058 2059 2060 2061 2062…" at bounding box center [505, 114] width 41 height 12
click at [428, 115] on select "Jan Feb Mar Apr May Jun Jul Aug Sep Oct Nov Dec" at bounding box center [433, 114] width 41 height 12
click at [525, 310] on link "30" at bounding box center [531, 304] width 25 height 25
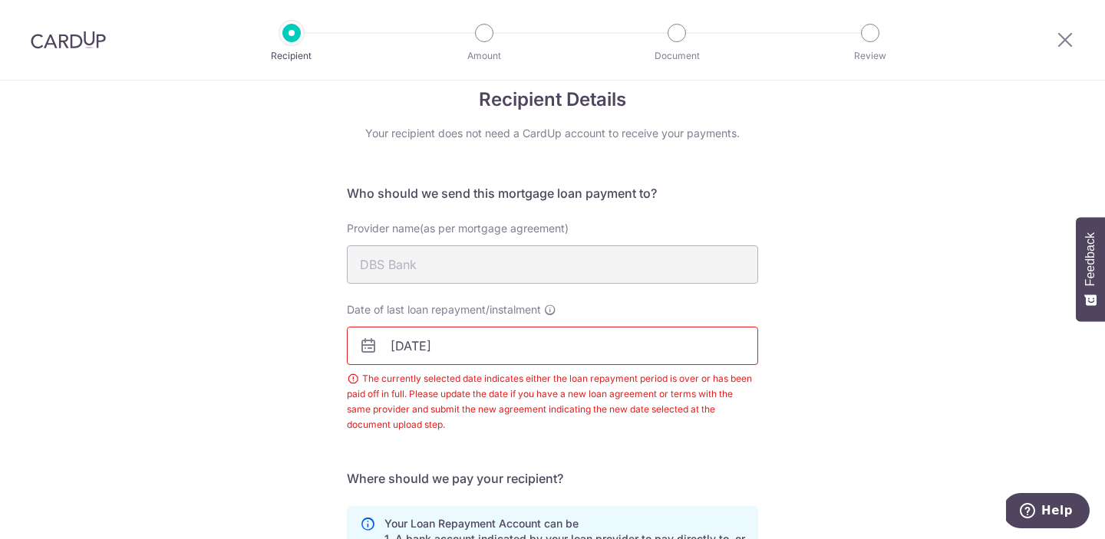
click at [474, 350] on input "30/09/2050" at bounding box center [552, 346] width 411 height 38
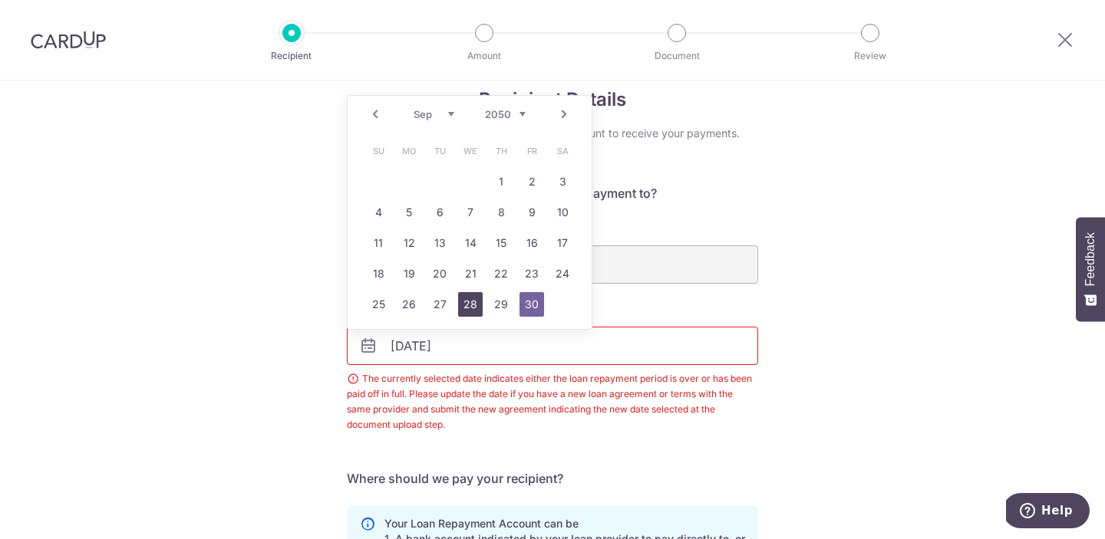
click at [467, 311] on link "28" at bounding box center [470, 304] width 25 height 25
type input "28/09/2050"
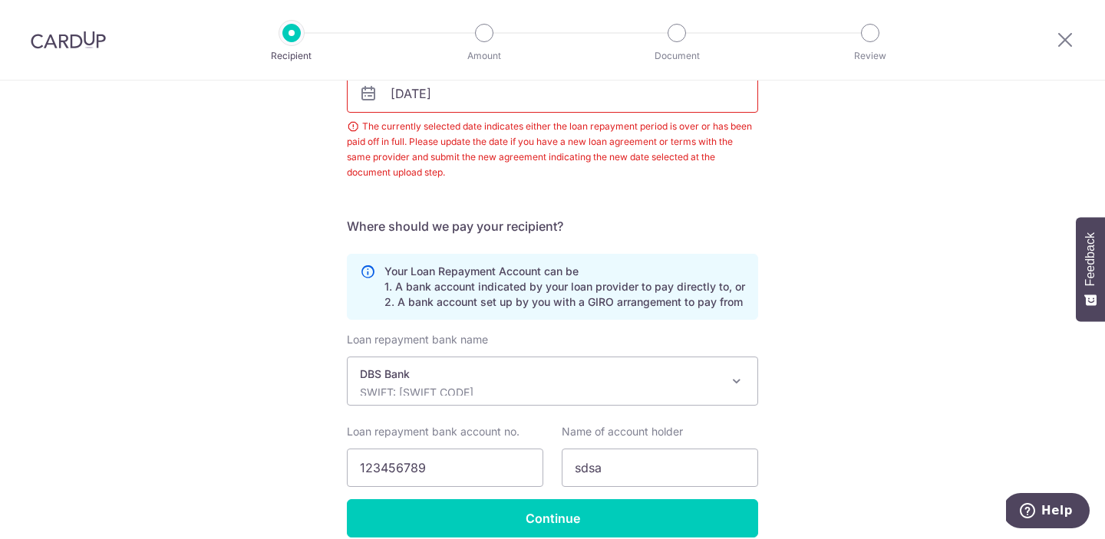
scroll to position [348, 0]
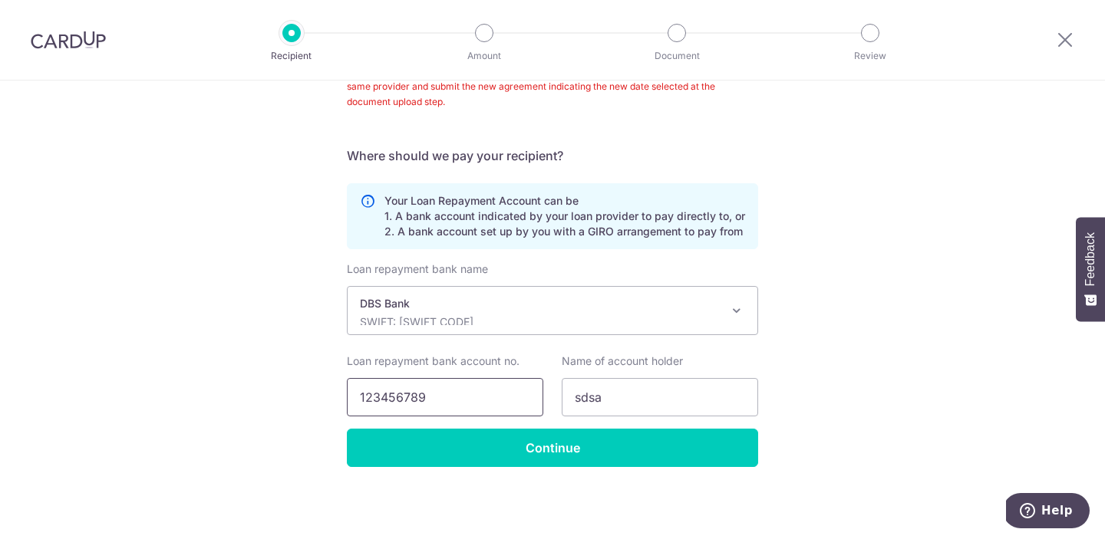
click at [468, 403] on input "123456789" at bounding box center [445, 397] width 196 height 38
paste input "REC185"
paste input "text"
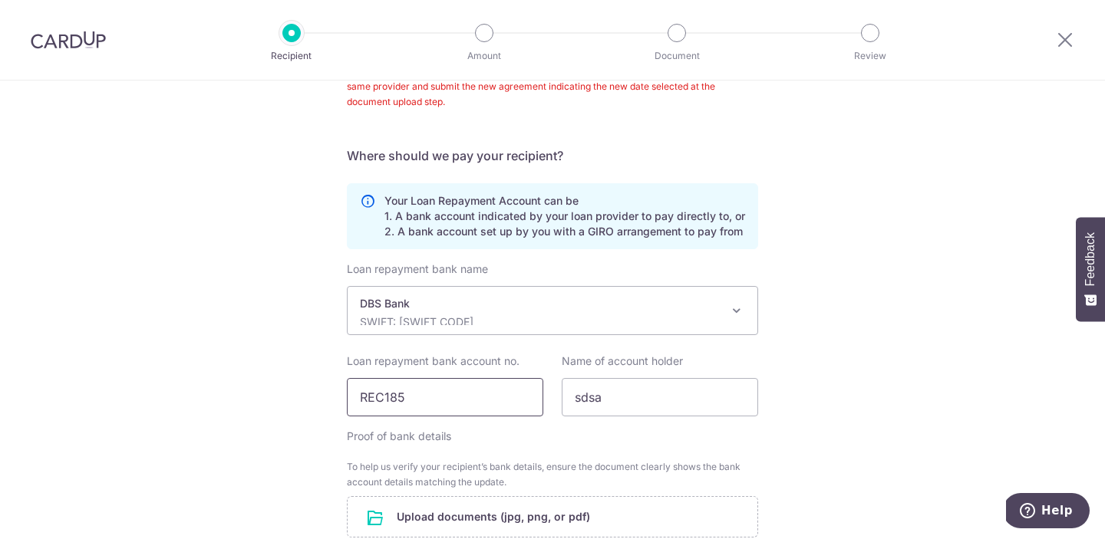
paste input "1206868129"
type input "1206868129"
click at [650, 395] on input "sdsa" at bounding box center [659, 397] width 196 height 38
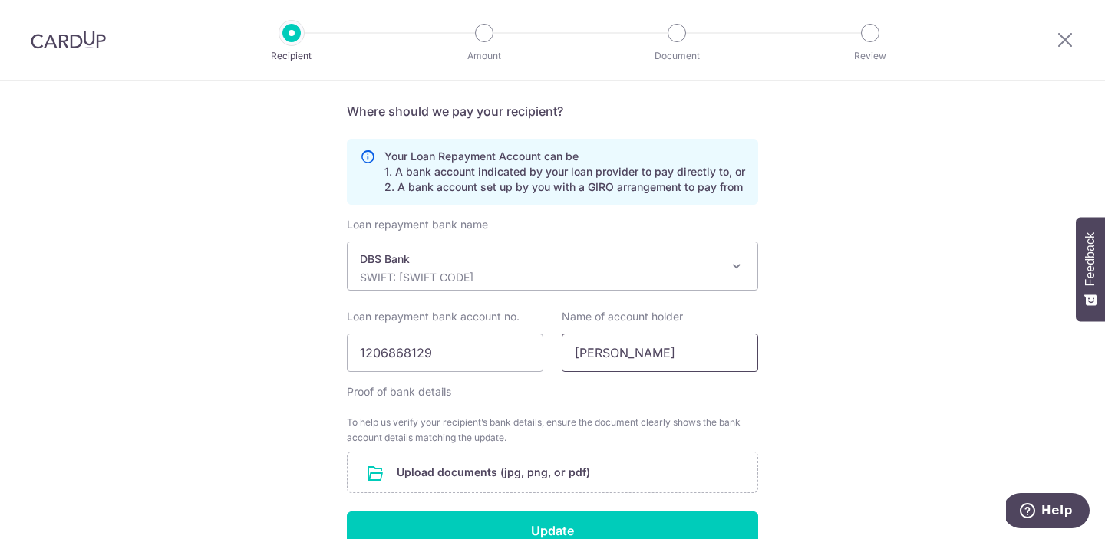
scroll to position [520, 0]
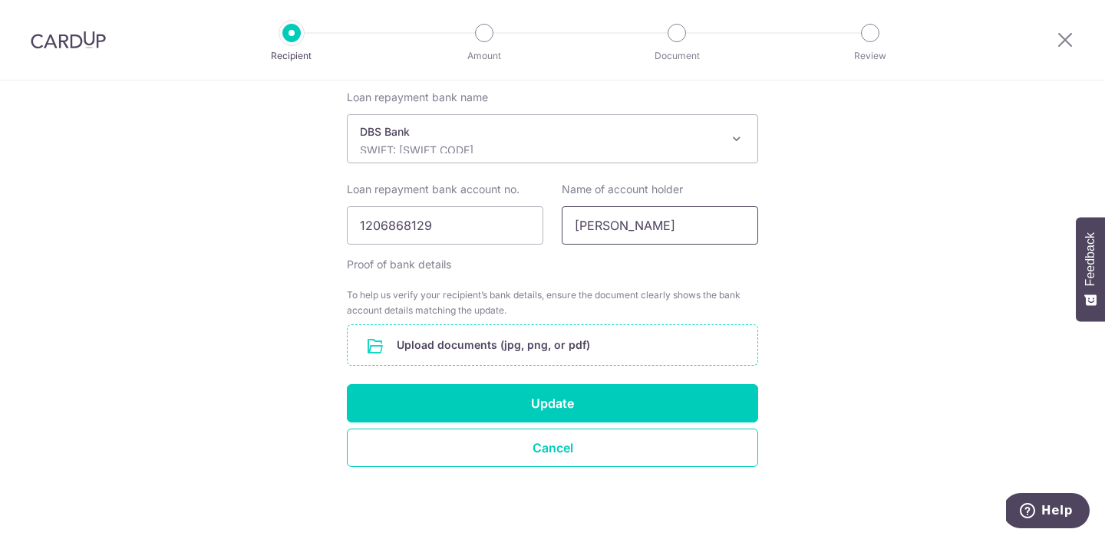
type input "Jasmine Goh"
click at [584, 343] on input "file" at bounding box center [552, 345] width 410 height 40
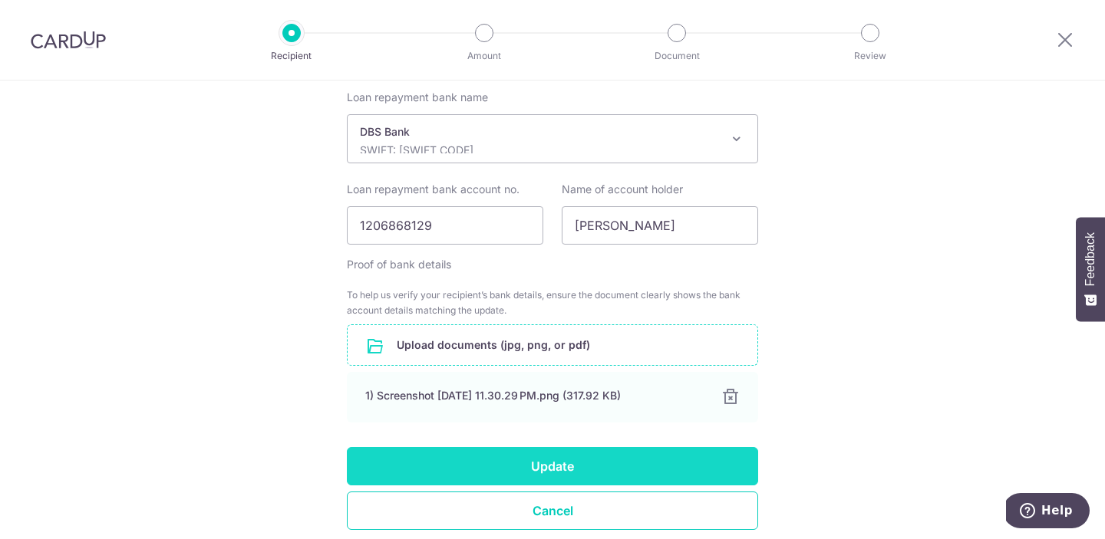
click at [552, 459] on button "Update" at bounding box center [552, 466] width 411 height 38
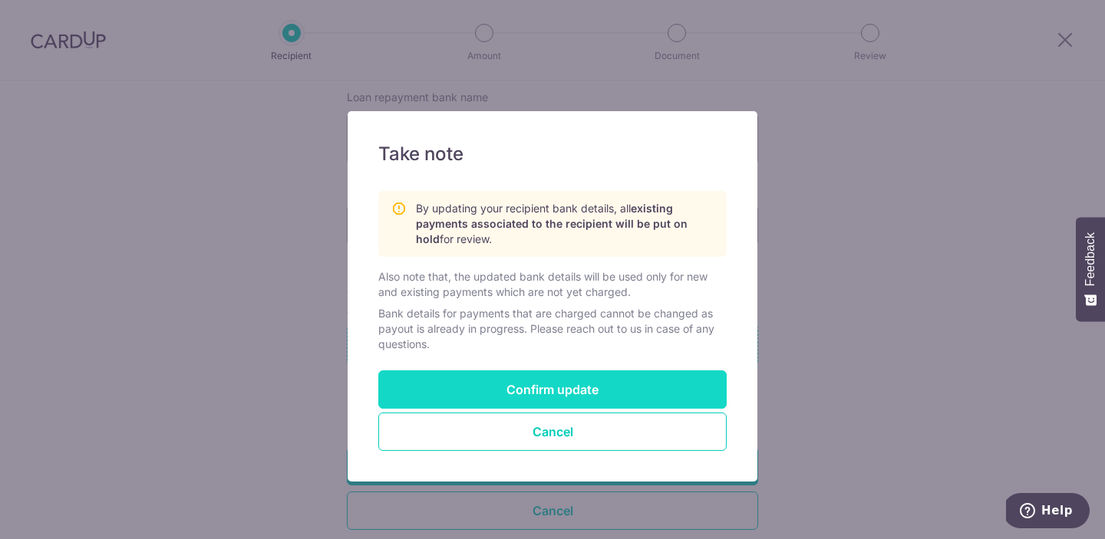
click at [570, 378] on button "Confirm update" at bounding box center [552, 389] width 348 height 38
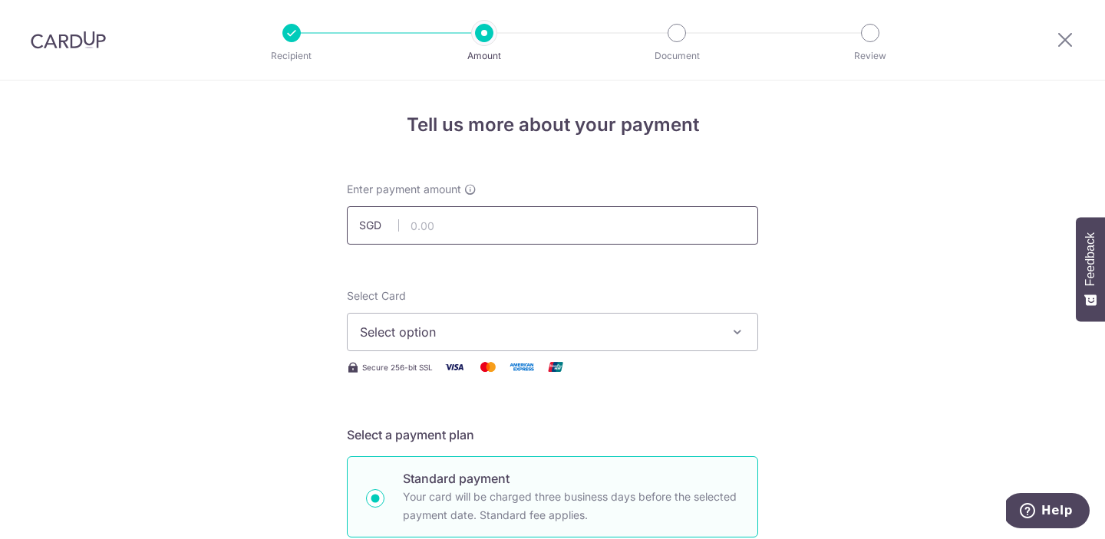
click at [610, 235] on input "text" at bounding box center [552, 225] width 411 height 38
type input "130.00"
click at [695, 349] on button "Select option" at bounding box center [552, 332] width 411 height 38
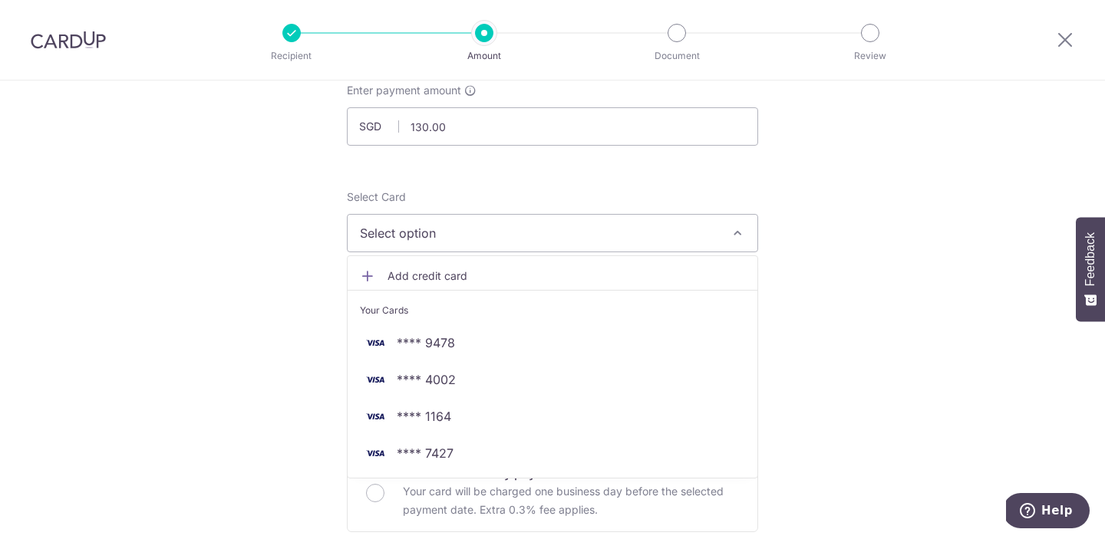
scroll to position [146, 0]
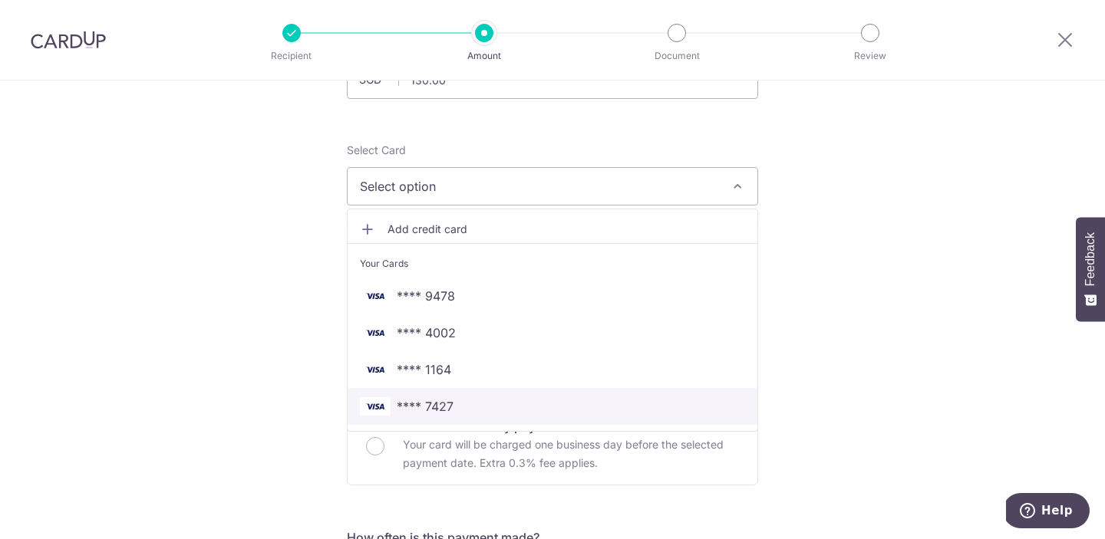
click at [605, 406] on span "**** 7427" at bounding box center [552, 406] width 385 height 18
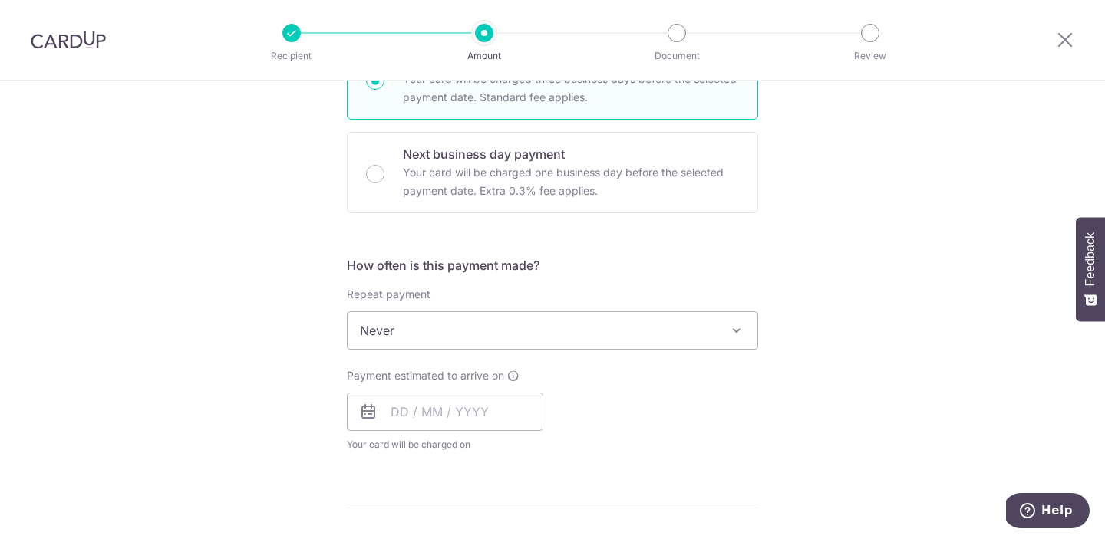
scroll to position [437, 0]
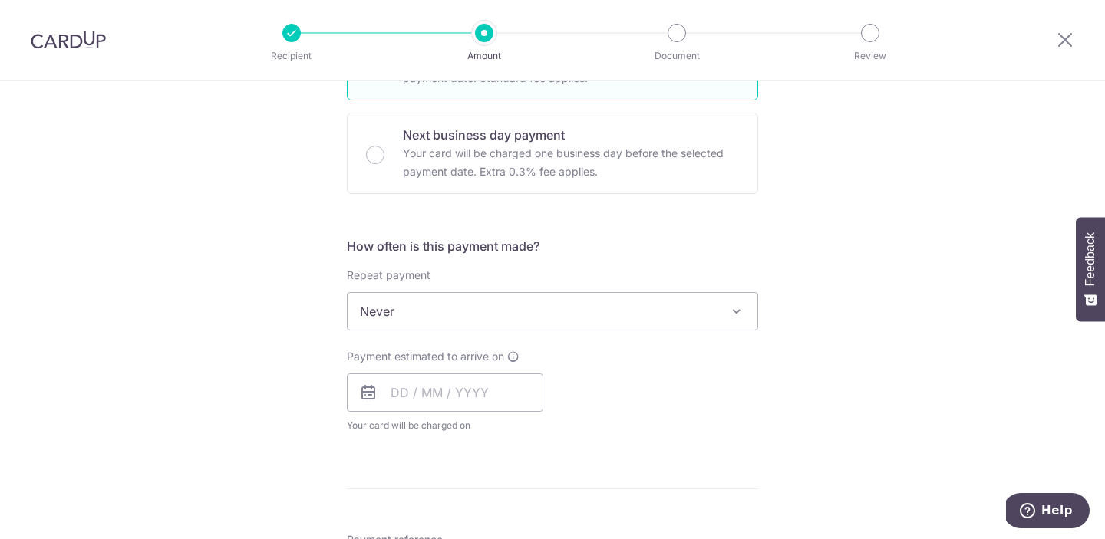
click at [594, 322] on span "Never" at bounding box center [552, 311] width 410 height 37
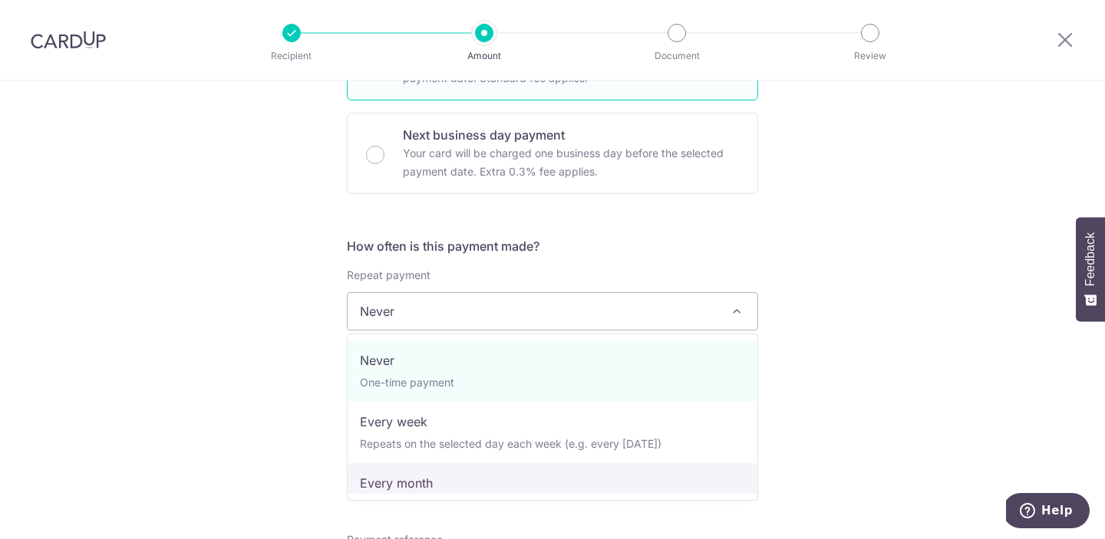
select select "3"
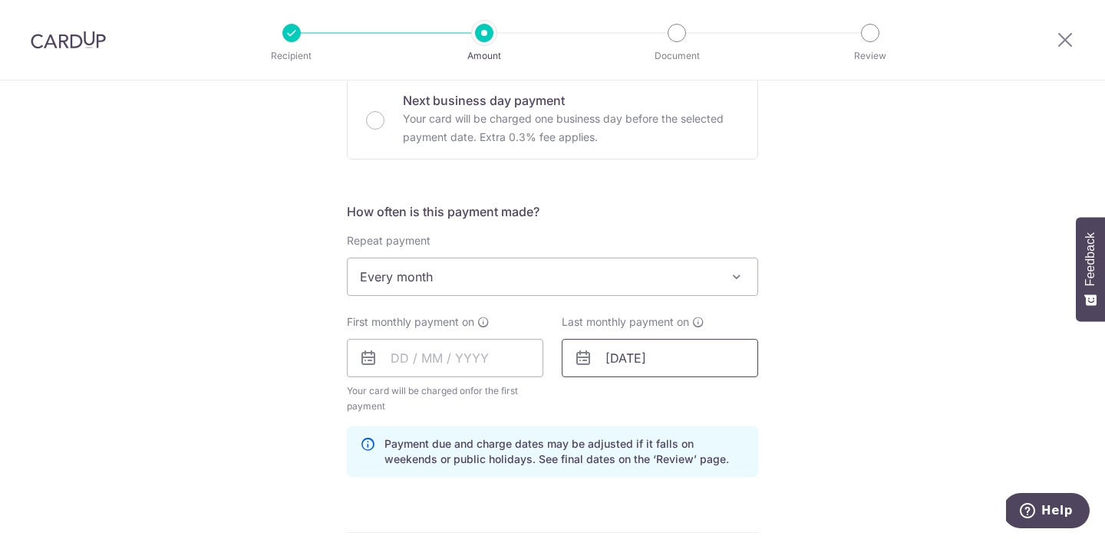
scroll to position [531, 0]
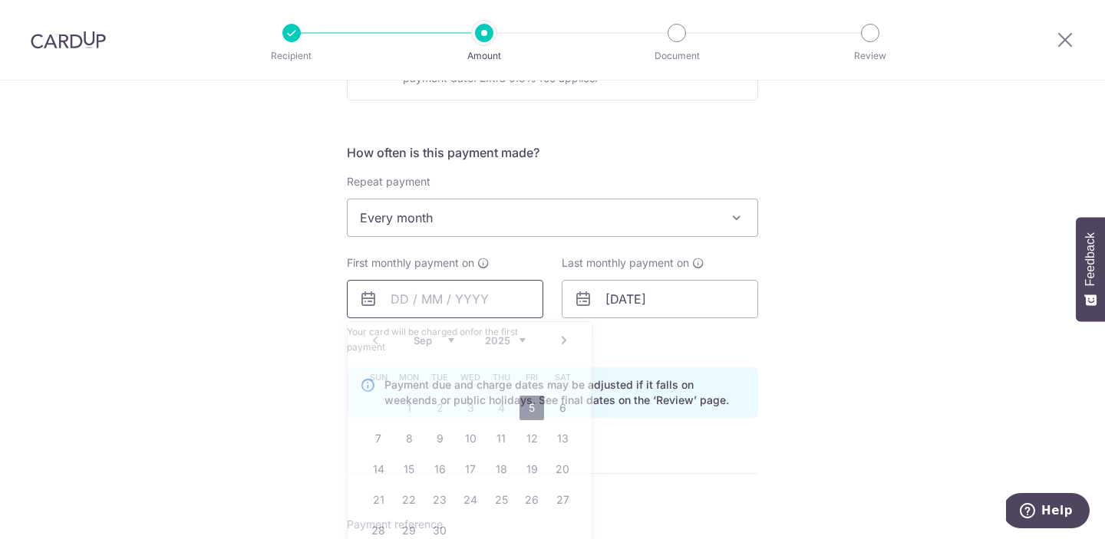
click at [518, 311] on input "text" at bounding box center [445, 299] width 196 height 38
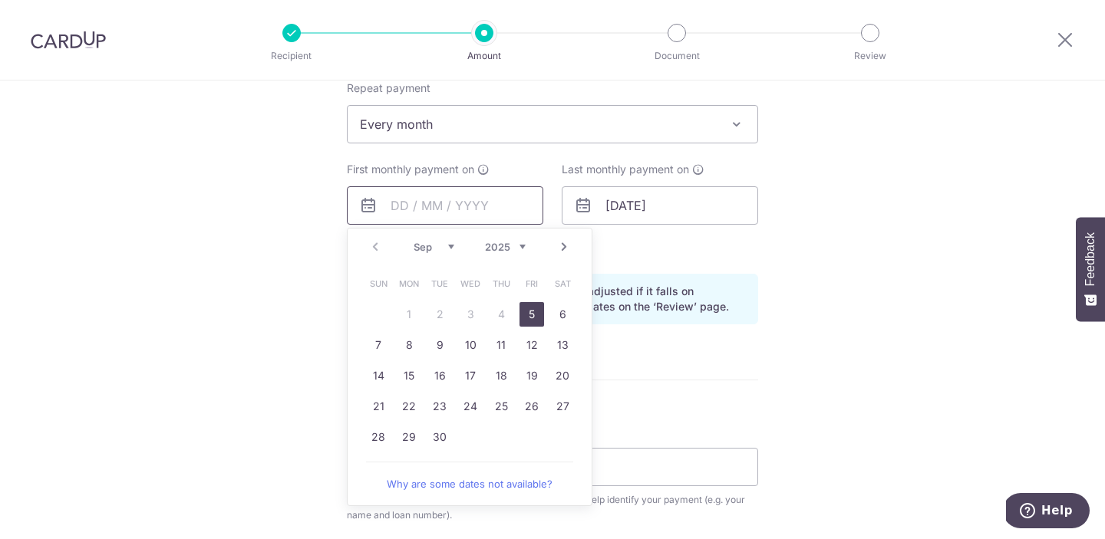
scroll to position [701, 0]
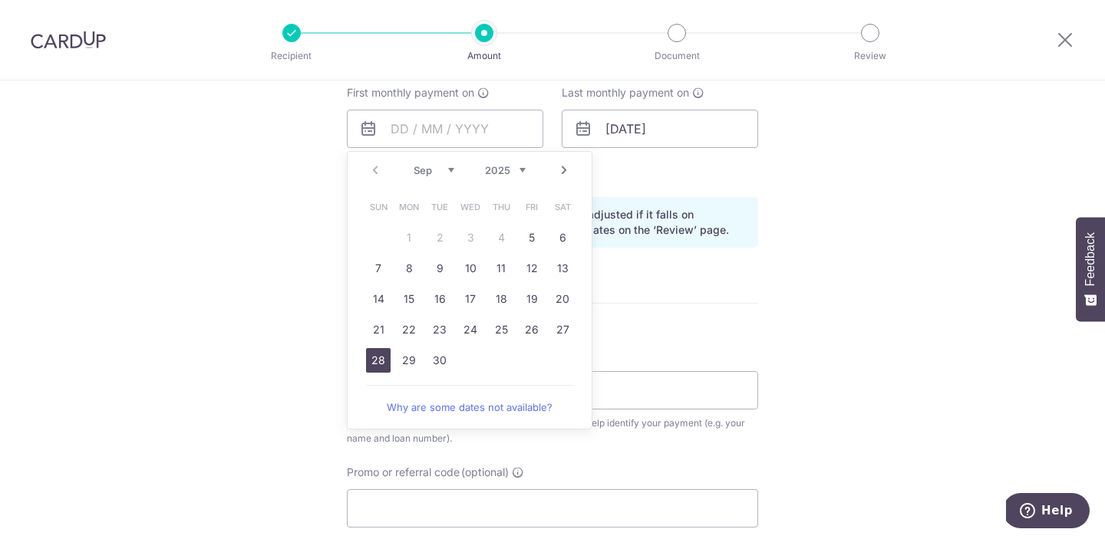
click at [373, 356] on link "28" at bounding box center [378, 360] width 25 height 25
type input "[DATE]"
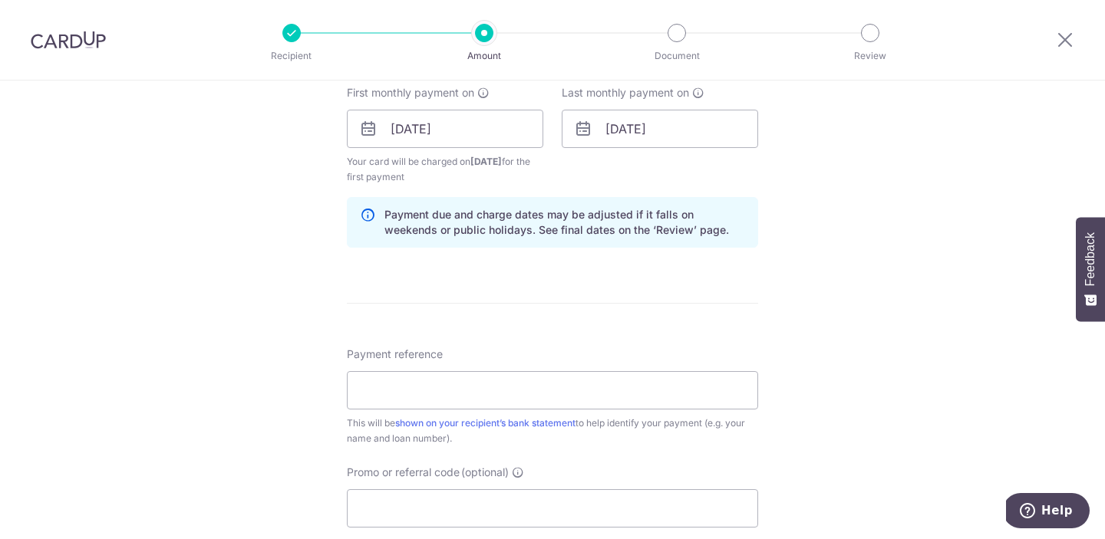
click at [232, 312] on div "Tell us more about your payment Enter payment amount SGD 130.00 130.00 Select C…" at bounding box center [552, 143] width 1105 height 1529
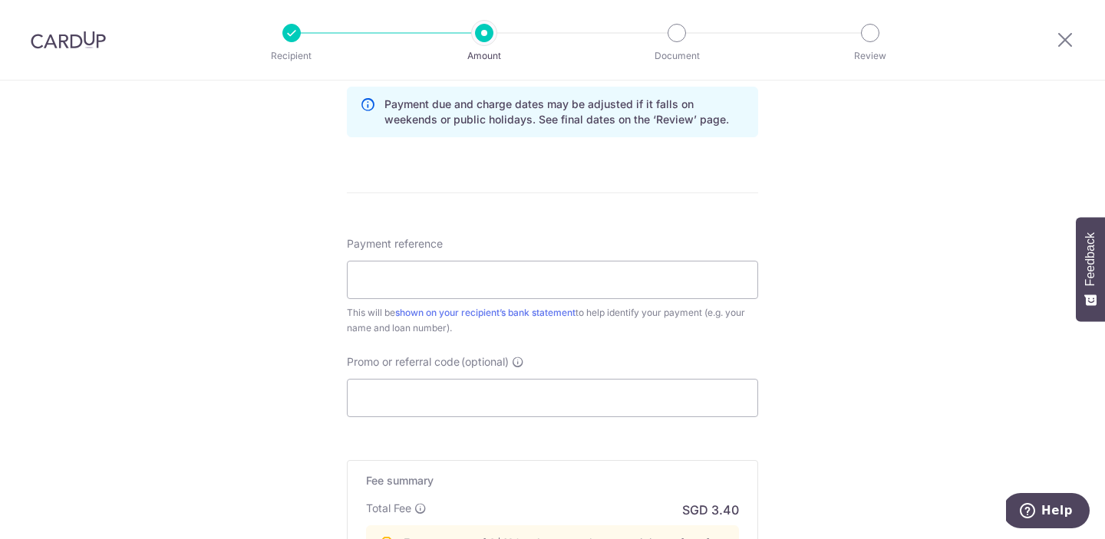
scroll to position [819, 0]
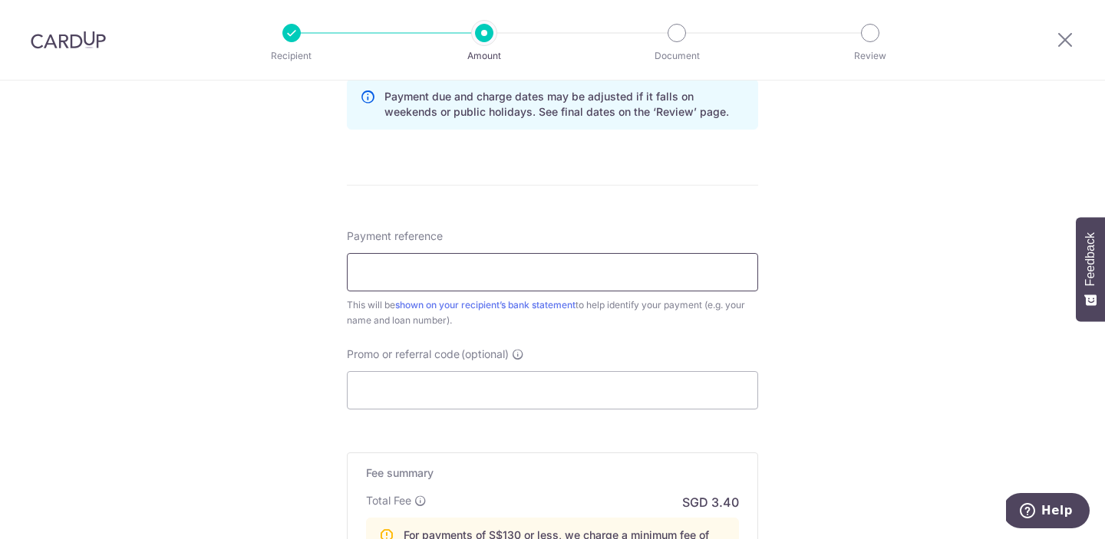
click at [489, 268] on input "Payment reference" at bounding box center [552, 272] width 411 height 38
click at [381, 351] on span "Promo or referral code" at bounding box center [403, 354] width 113 height 15
click at [381, 371] on input "Promo or referral code (optional)" at bounding box center [552, 390] width 411 height 38
click at [481, 260] on input "Payment reference" at bounding box center [552, 272] width 411 height 38
type input "CARDUP Mortgage"
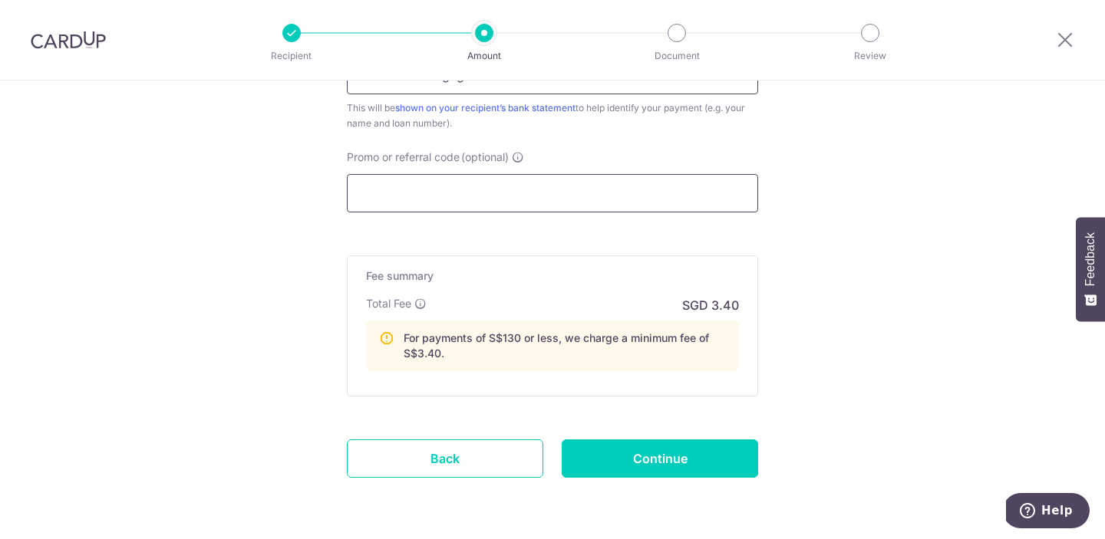
scroll to position [1070, 0]
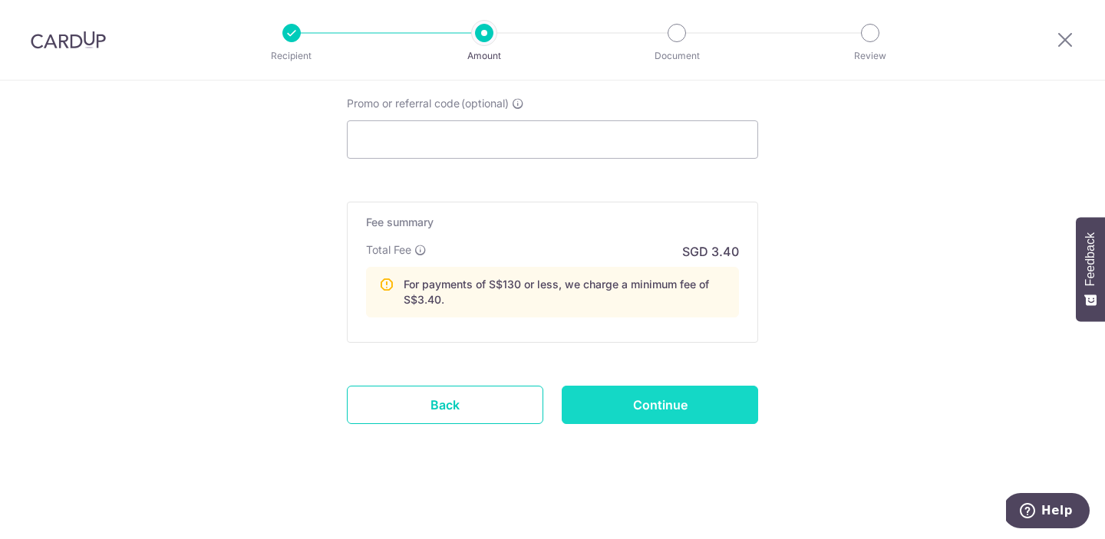
click at [655, 417] on input "Continue" at bounding box center [659, 405] width 196 height 38
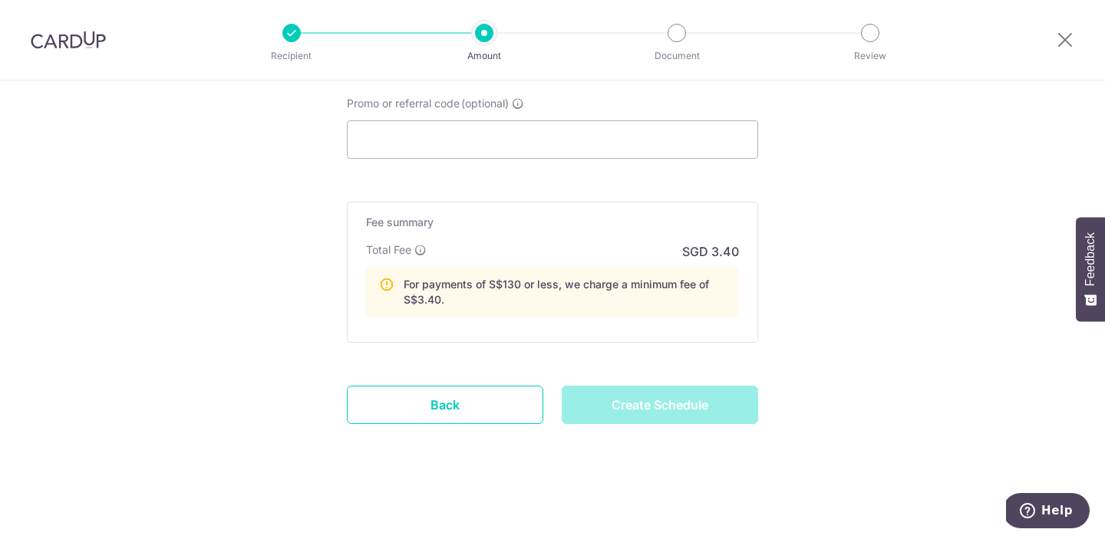
type input "Create Schedule"
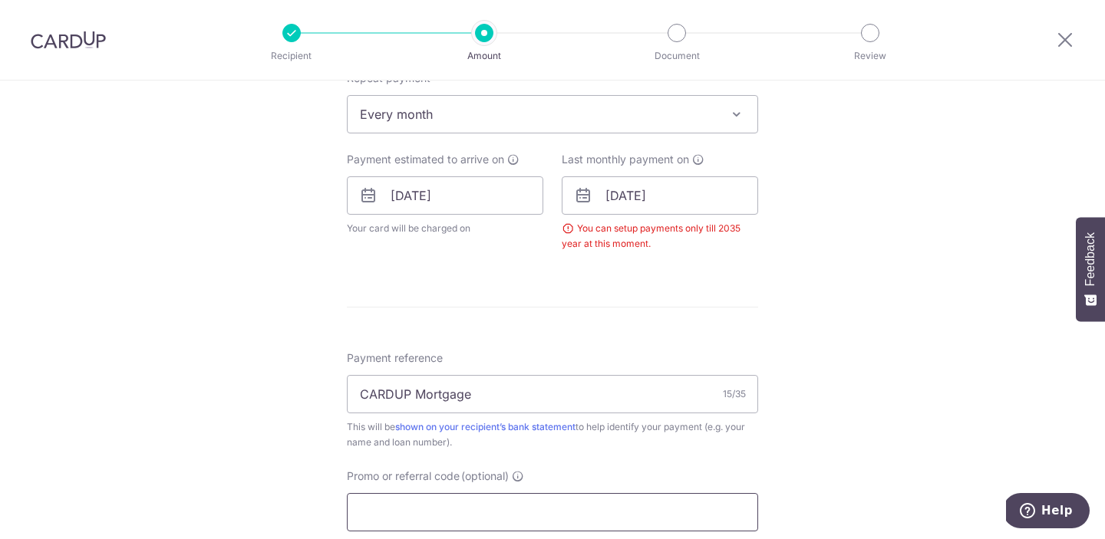
scroll to position [598, 0]
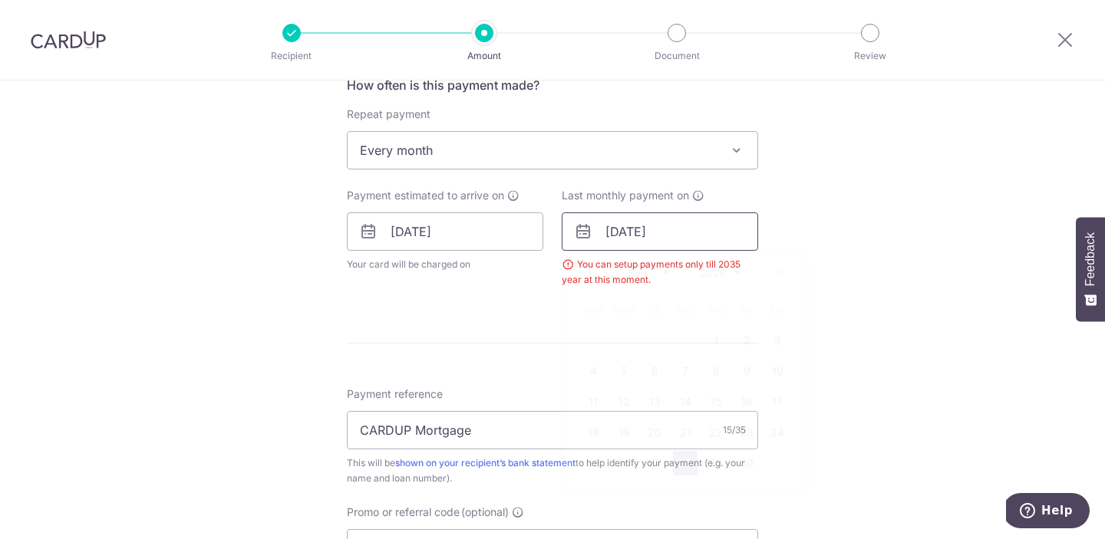
click at [666, 238] on input "28/09/2050" at bounding box center [659, 231] width 196 height 38
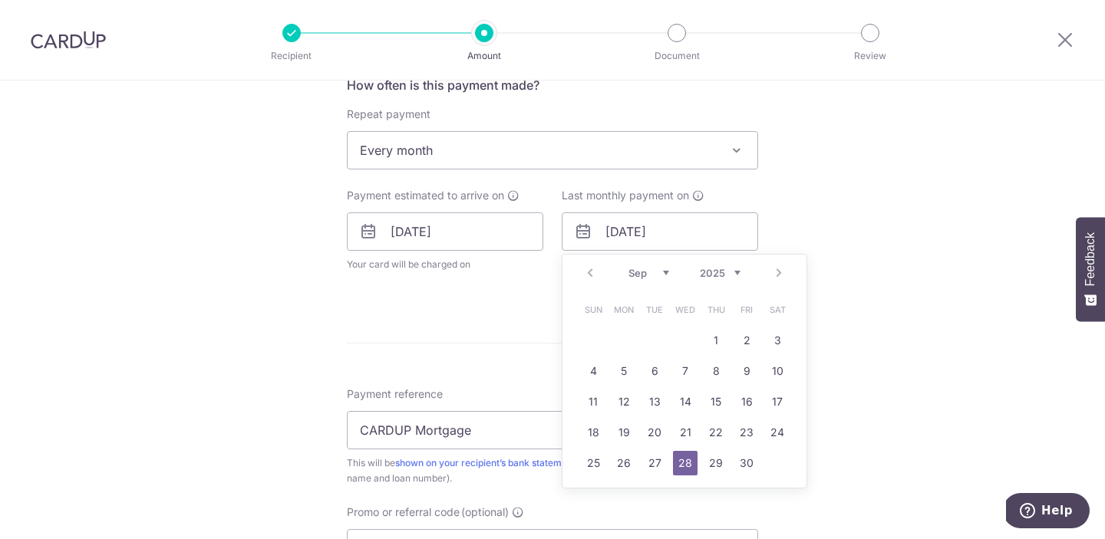
click at [731, 265] on div "Prev Next Jan Feb Mar Apr May Jun Jul Aug Sep Oct Nov Dec 2025 2026 2027 2028 2…" at bounding box center [684, 273] width 244 height 37
click at [820, 194] on div "Tell us more about your payment Enter payment amount SGD 130.00 130.00 Select C…" at bounding box center [552, 215] width 1105 height 1466
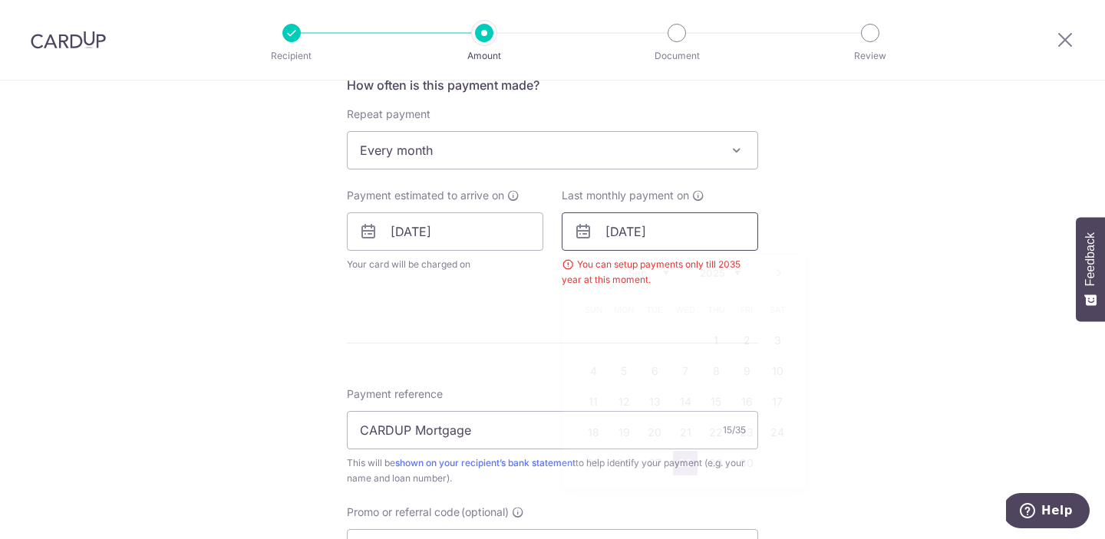
click at [698, 239] on input "28/09/2050" at bounding box center [659, 231] width 196 height 38
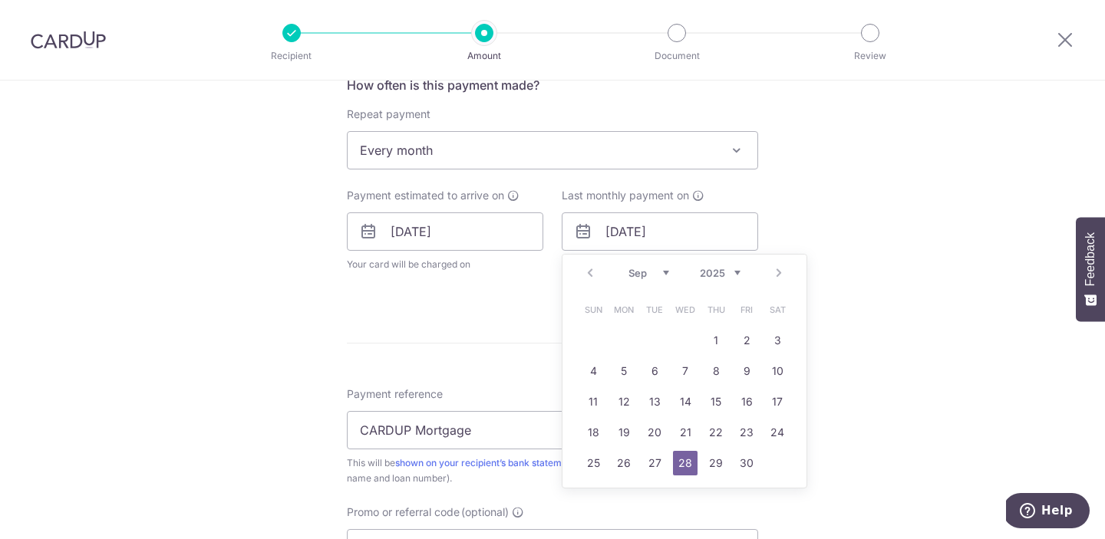
click at [778, 276] on div "Prev Next Jan Feb Mar Apr May Jun Jul Aug Sep Oct Nov Dec 2025 2026 2027 2028 2…" at bounding box center [684, 273] width 244 height 37
click at [732, 271] on select "2025 2026 2027 2028 2029 2030 2031 2032 2033 2034 2035" at bounding box center [720, 273] width 41 height 12
click at [851, 349] on div "Tell us more about your payment Enter payment amount SGD 130.00 130.00 Select C…" at bounding box center [552, 215] width 1105 height 1466
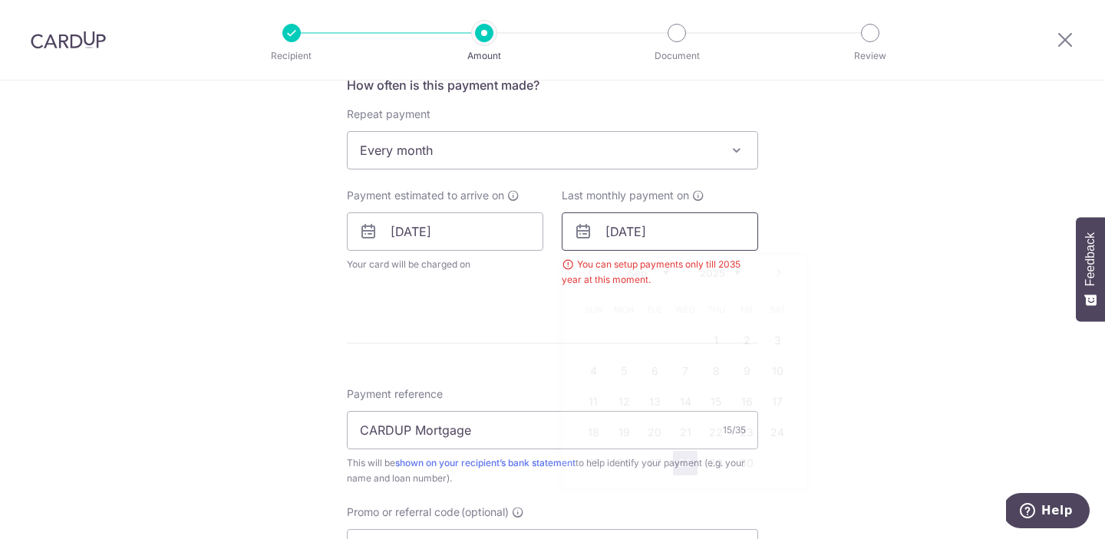
click at [721, 231] on input "28/09/2050" at bounding box center [659, 231] width 196 height 38
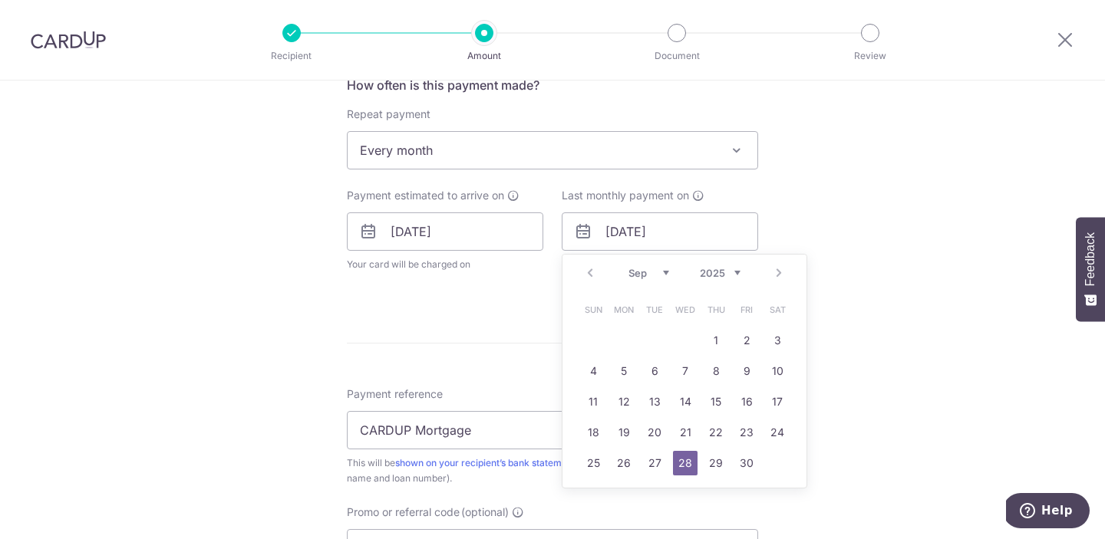
click at [731, 276] on select "2025 2026 2027 2028 2029 2030 2031 2032 2033 2034 2035" at bounding box center [720, 273] width 41 height 12
click at [755, 463] on link "28" at bounding box center [746, 463] width 25 height 25
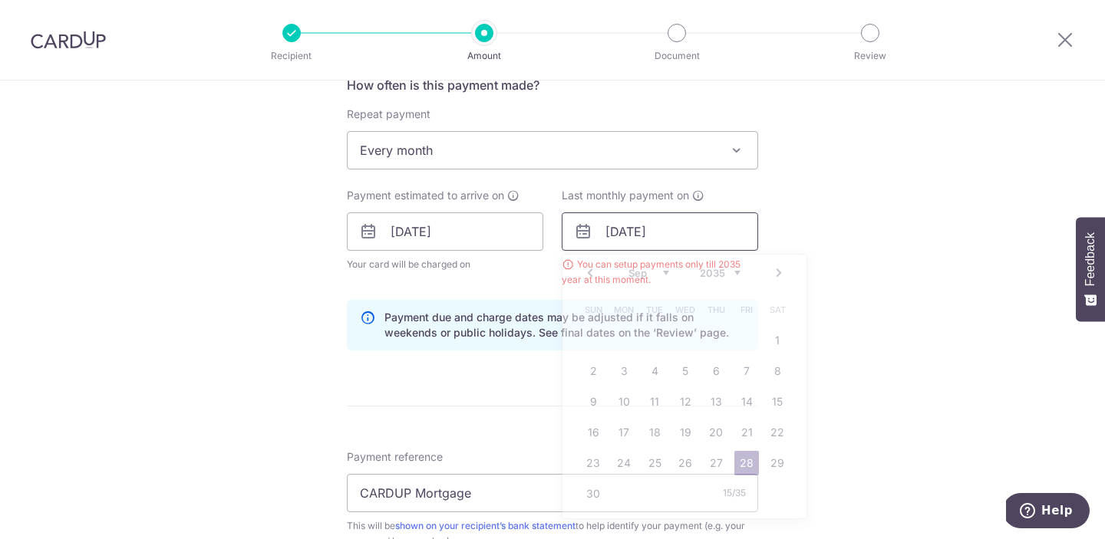
click at [679, 231] on input "28/09/2035" at bounding box center [659, 231] width 196 height 38
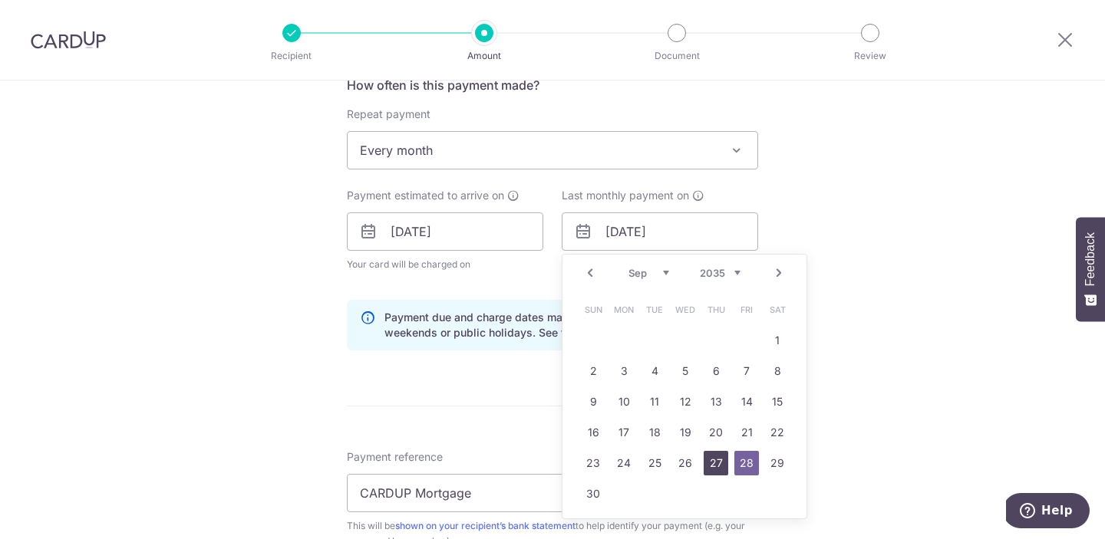
click at [712, 461] on link "27" at bounding box center [715, 463] width 25 height 25
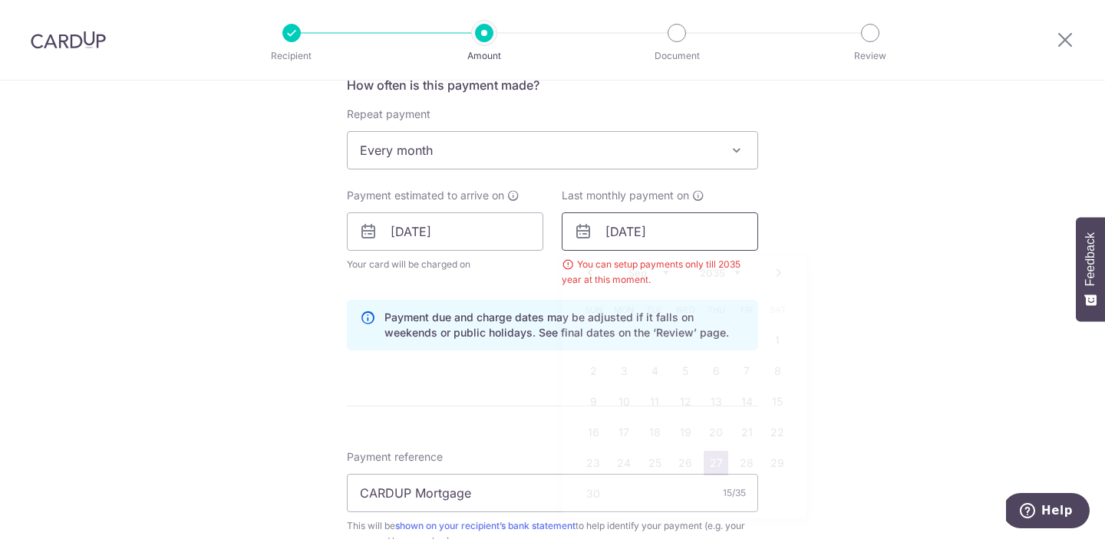
click at [703, 234] on input "27/09/2035" at bounding box center [659, 231] width 196 height 38
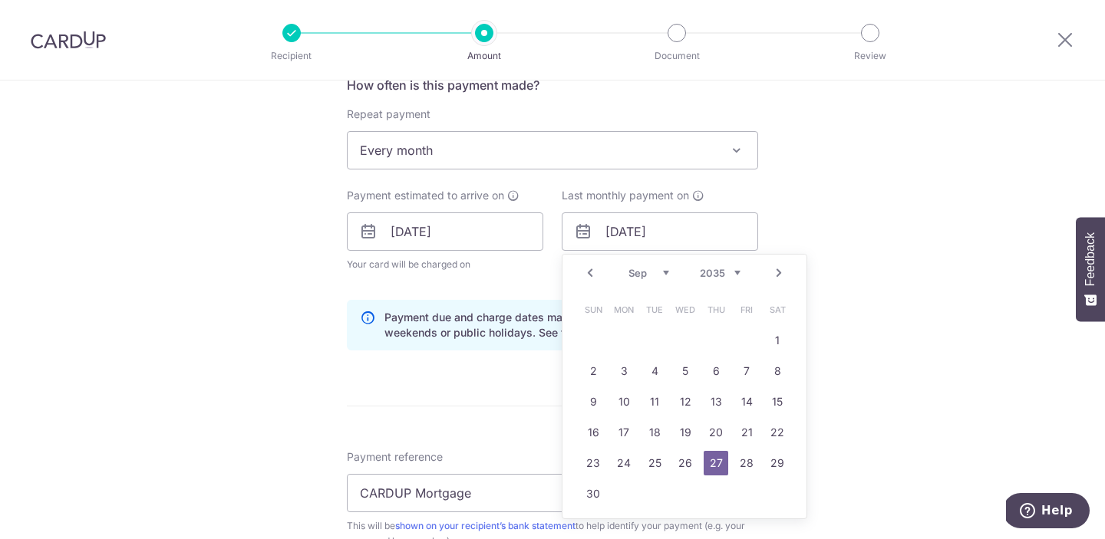
click at [740, 272] on div "Prev Next Jan Feb Mar Apr May Jun Jul Aug Sep Oct Nov Dec 2025 2026 2027 2028 2…" at bounding box center [684, 273] width 244 height 37
click at [737, 272] on select "2025 2026 2027 2028 2029 2030 2031 2032 2033 2034 2035" at bounding box center [720, 273] width 41 height 12
click at [724, 463] on link "28" at bounding box center [715, 463] width 25 height 25
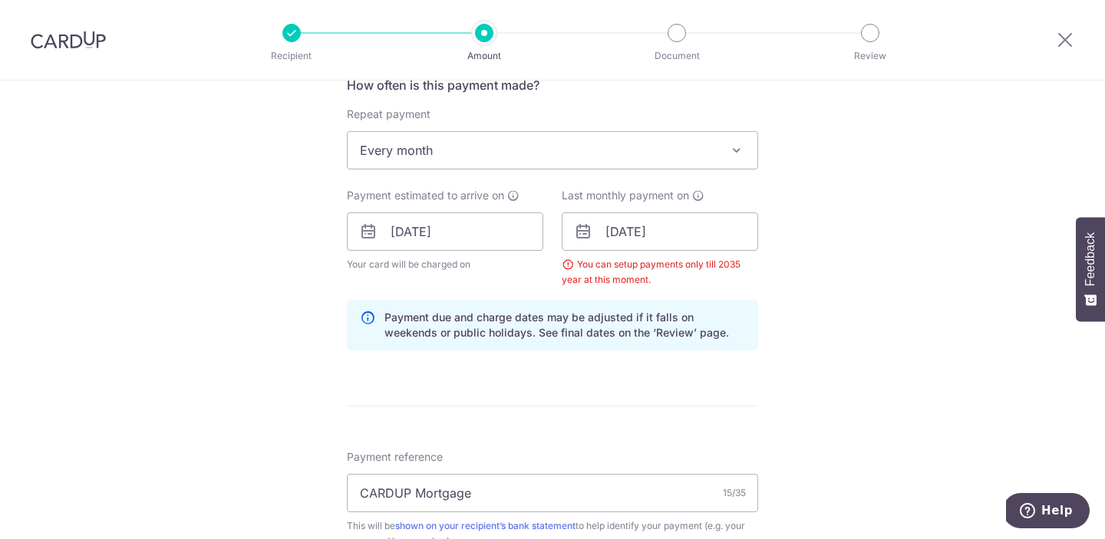
click at [811, 344] on div "Tell us more about your payment Enter payment amount SGD 130.00 130.00 Select C…" at bounding box center [552, 246] width 1105 height 1529
click at [690, 279] on div "You can setup payments only till 2035 year at this moment." at bounding box center [659, 272] width 196 height 31
click at [706, 239] on input "28/09/2034" at bounding box center [659, 231] width 196 height 38
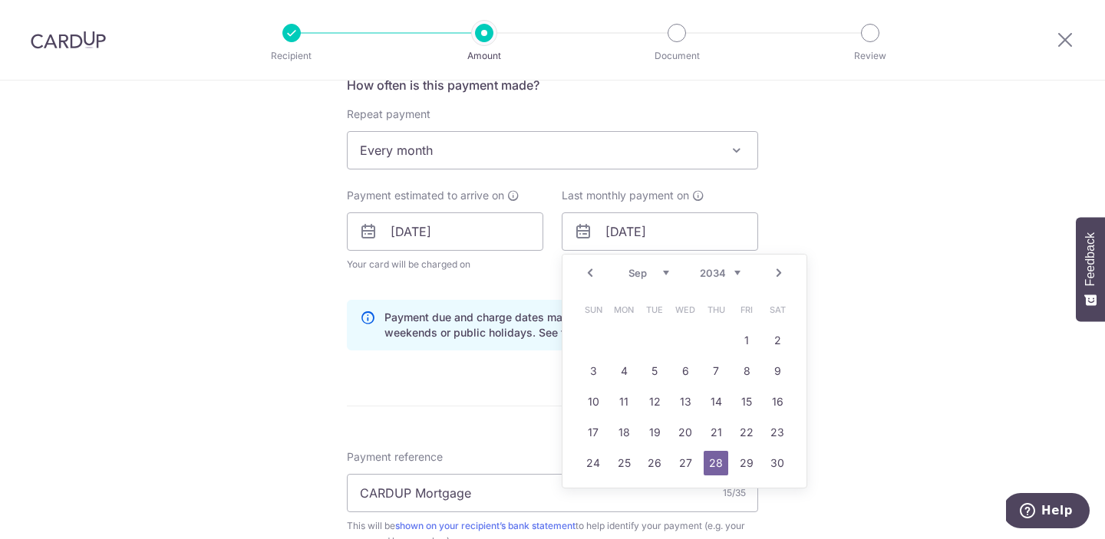
click at [733, 272] on select "2025 2026 2027 2028 2029 2030 2031 2032 2033 2034 2035" at bounding box center [720, 273] width 41 height 12
click at [779, 436] on link "28" at bounding box center [777, 432] width 25 height 25
type input "28/09/2030"
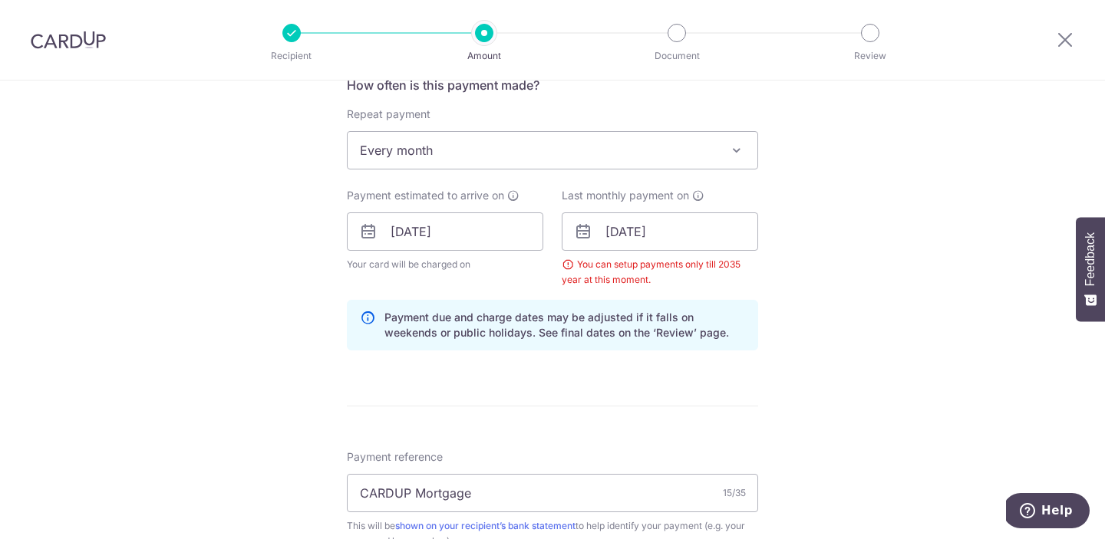
click at [826, 367] on div "Tell us more about your payment Enter payment amount SGD 130.00 130.00 Select C…" at bounding box center [552, 246] width 1105 height 1529
click at [696, 250] on input "28/09/2030" at bounding box center [659, 231] width 196 height 38
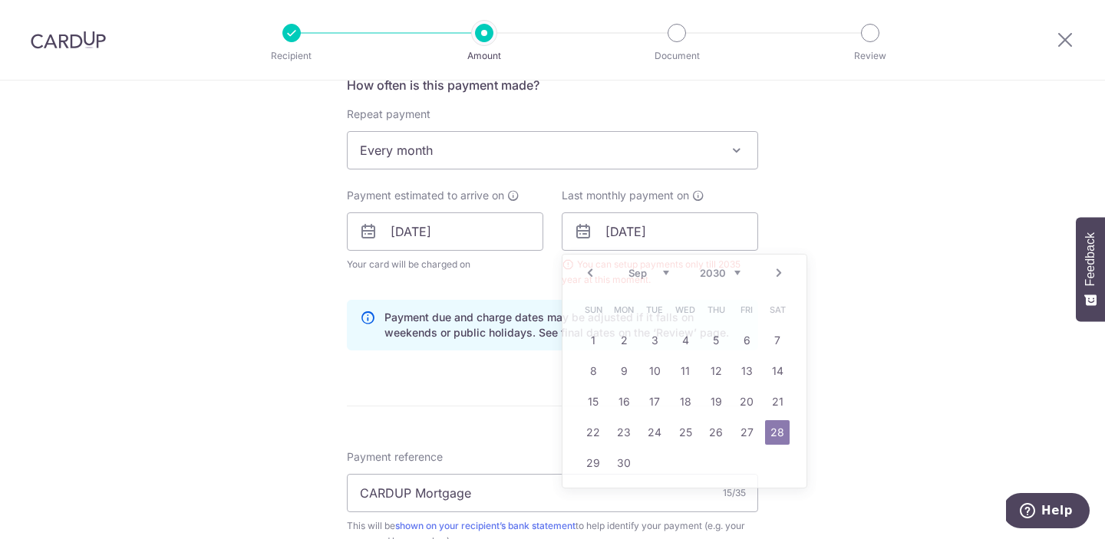
click at [907, 236] on div "Tell us more about your payment Enter payment amount SGD 130.00 130.00 Select C…" at bounding box center [552, 246] width 1105 height 1529
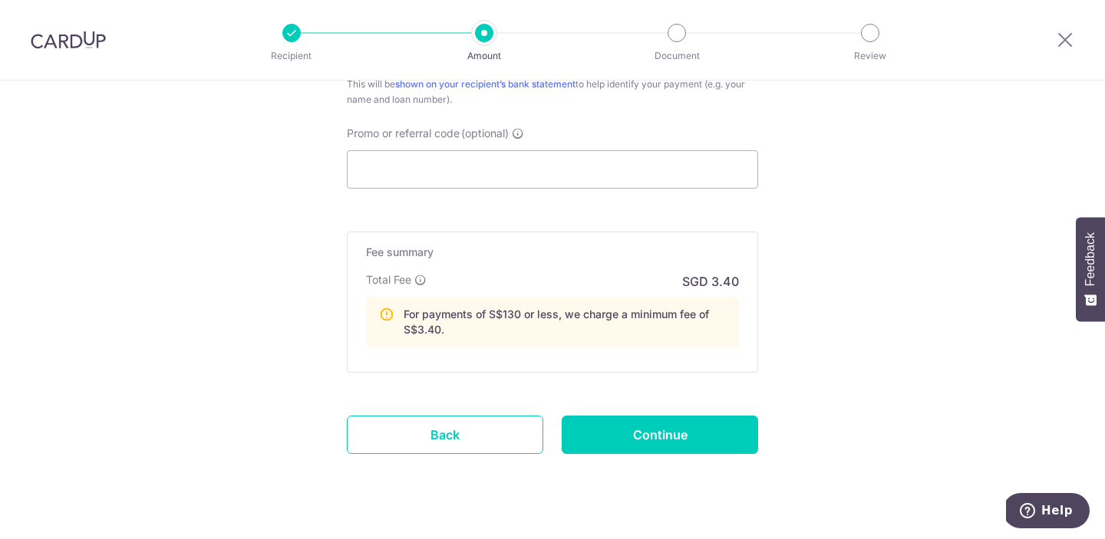
scroll to position [1050, 0]
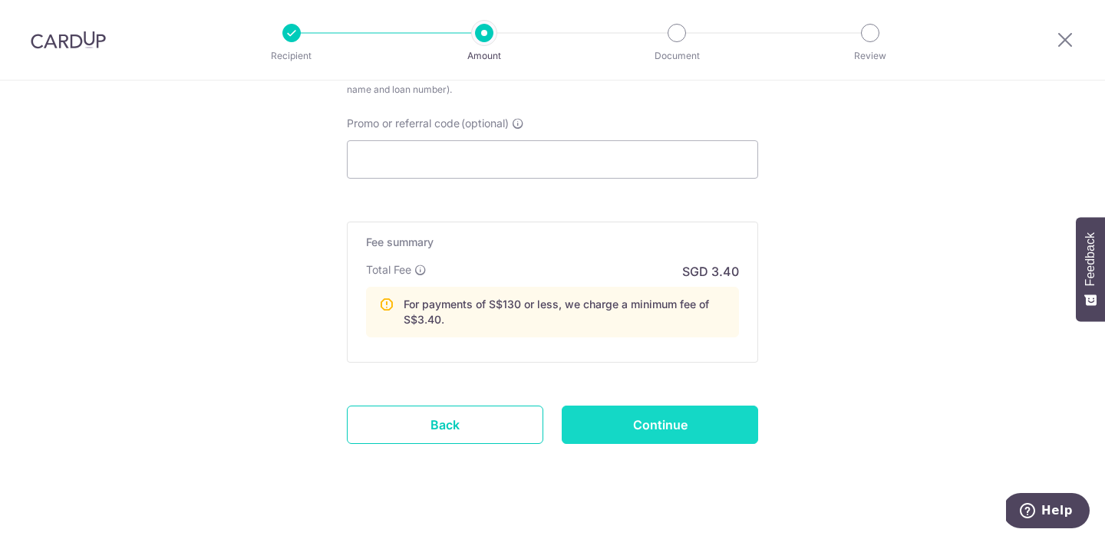
click at [670, 429] on input "Continue" at bounding box center [659, 425] width 196 height 38
type input "Create Schedule"
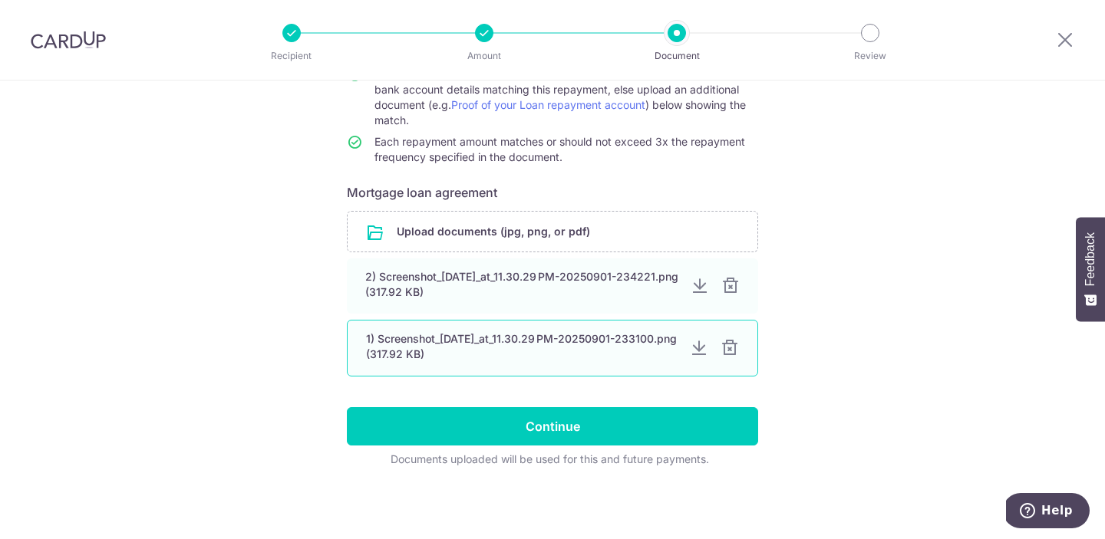
scroll to position [187, 0]
click at [738, 353] on div at bounding box center [729, 348] width 18 height 18
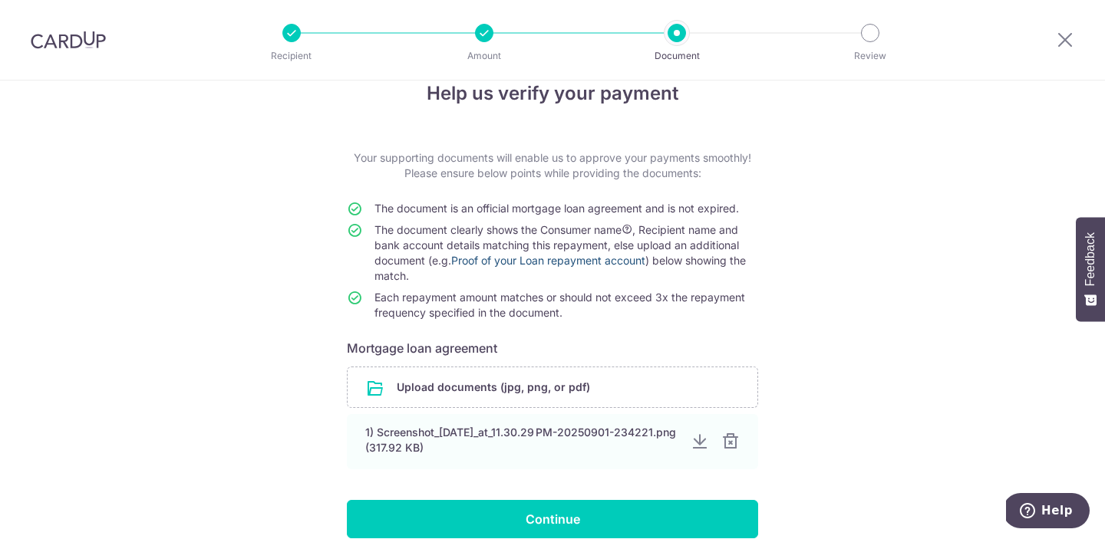
scroll to position [3, 0]
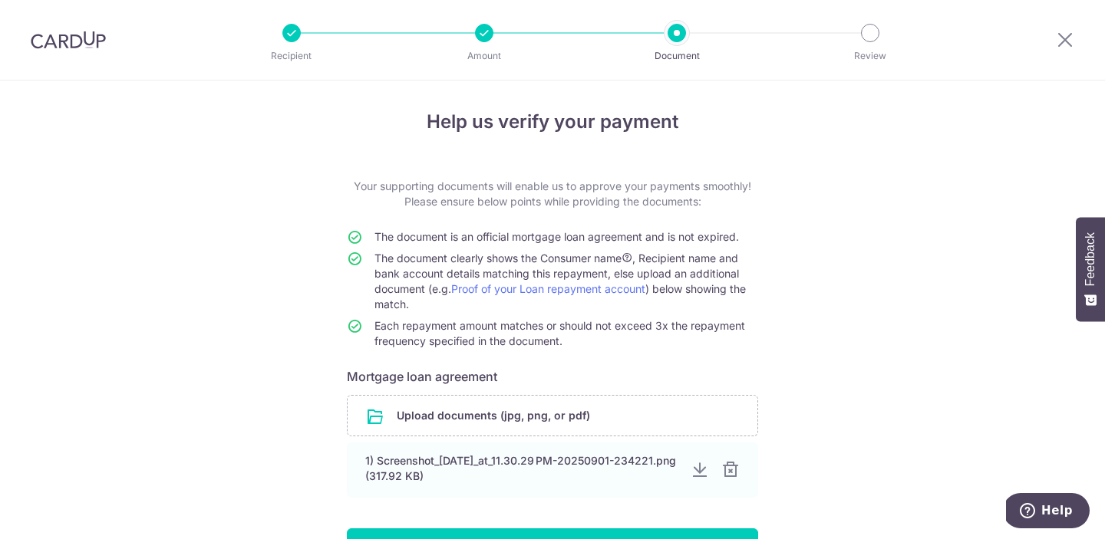
drag, startPoint x: 583, startPoint y: 344, endPoint x: 346, endPoint y: 181, distance: 287.4
click at [346, 181] on div "Help us verify your payment Your supporting documents will enable us to approve…" at bounding box center [552, 368] width 1105 height 583
copy form "Your supporting documents will enable us to approve your payments smoothly! Ple…"
click at [780, 261] on div "Help us verify your payment Your supporting documents will enable us to approve…" at bounding box center [552, 368] width 1105 height 583
click at [625, 292] on link "Proof of your Loan repayment account" at bounding box center [548, 288] width 194 height 13
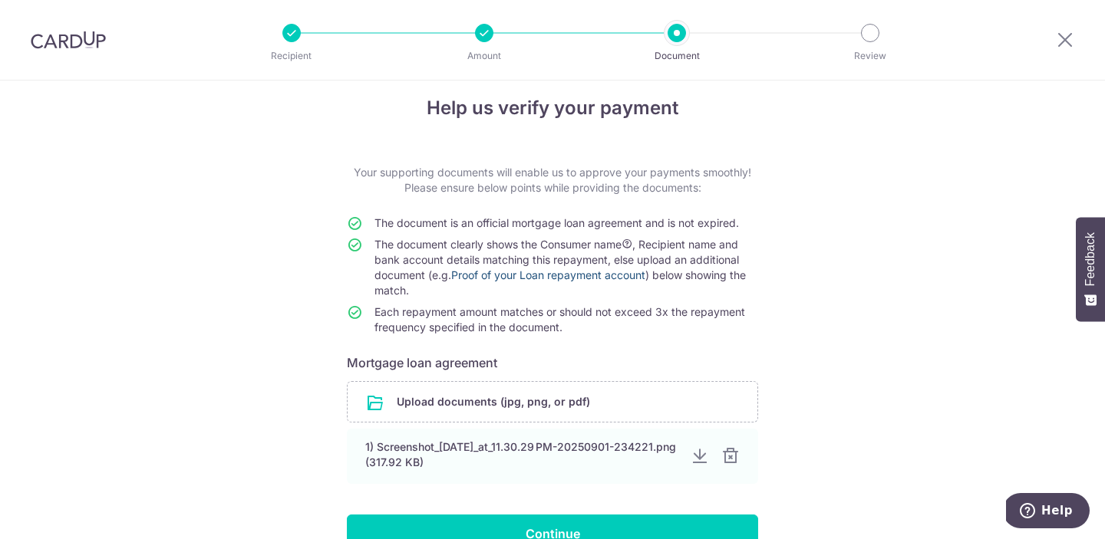
scroll to position [0, 0]
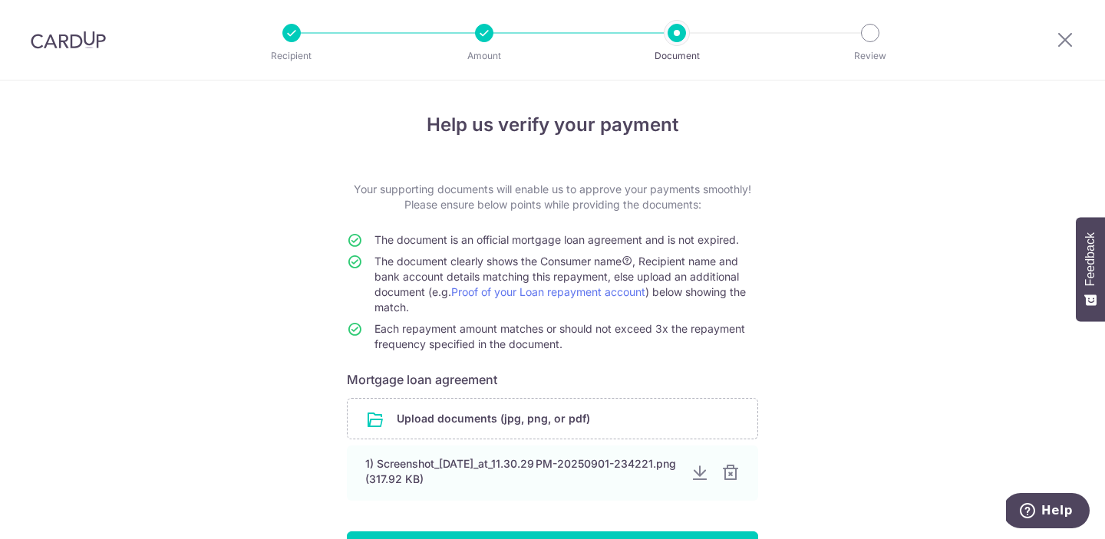
click at [486, 37] on div at bounding box center [484, 33] width 18 height 18
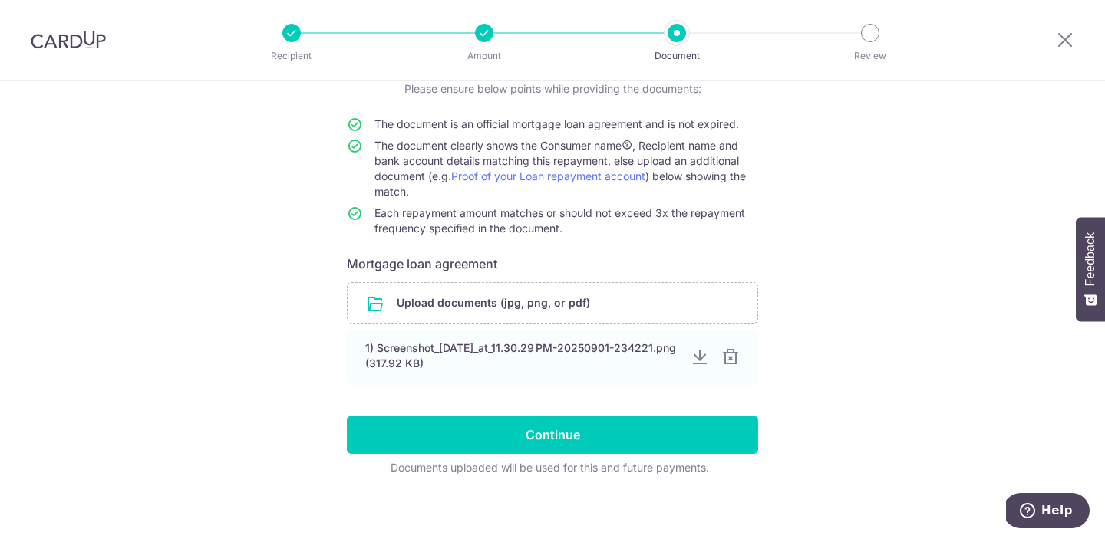
scroll to position [118, 0]
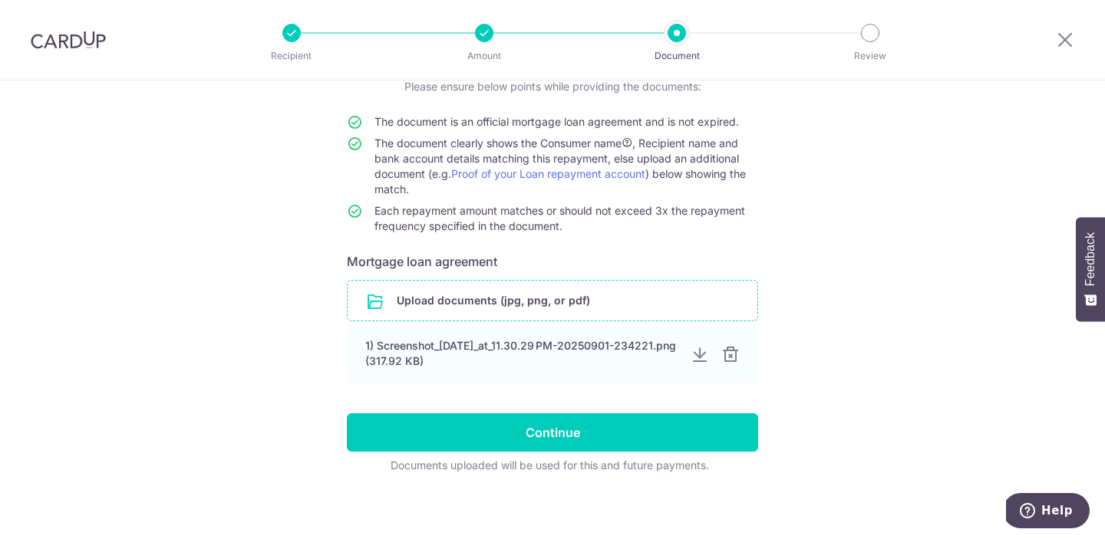
click at [545, 306] on input "file" at bounding box center [552, 301] width 410 height 40
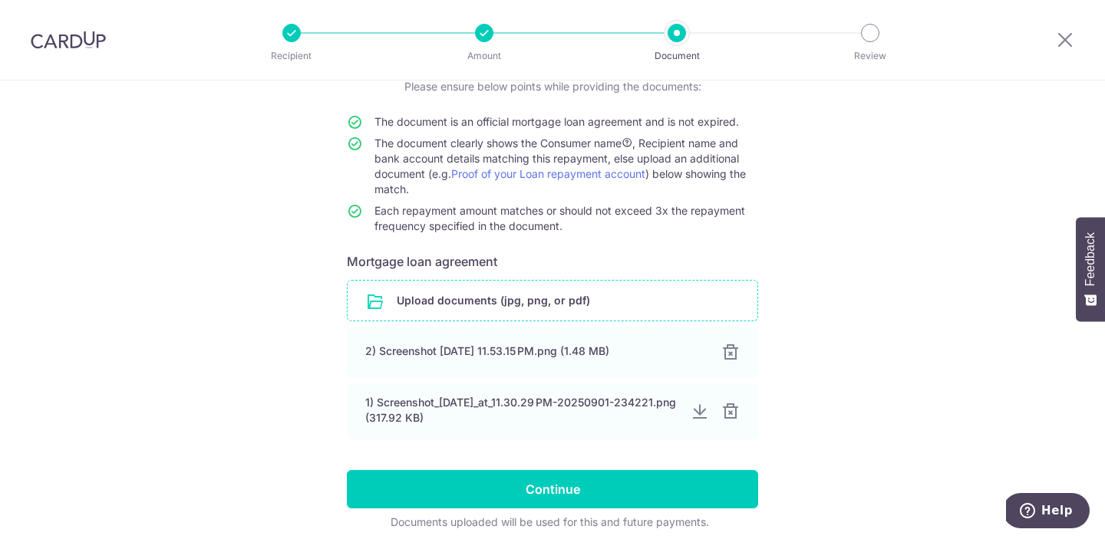
click at [566, 295] on input "file" at bounding box center [552, 301] width 410 height 40
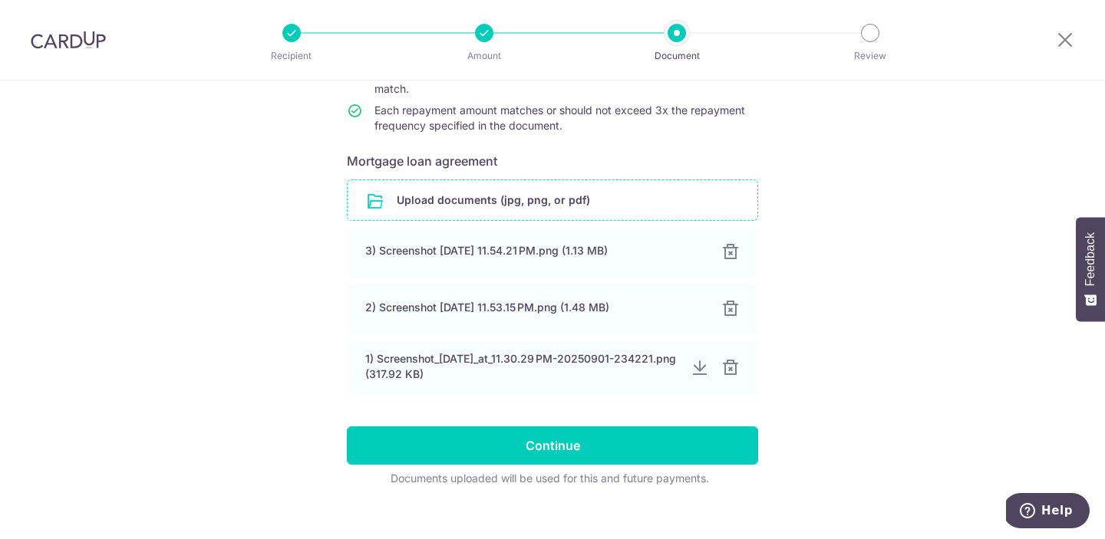
scroll to position [238, 0]
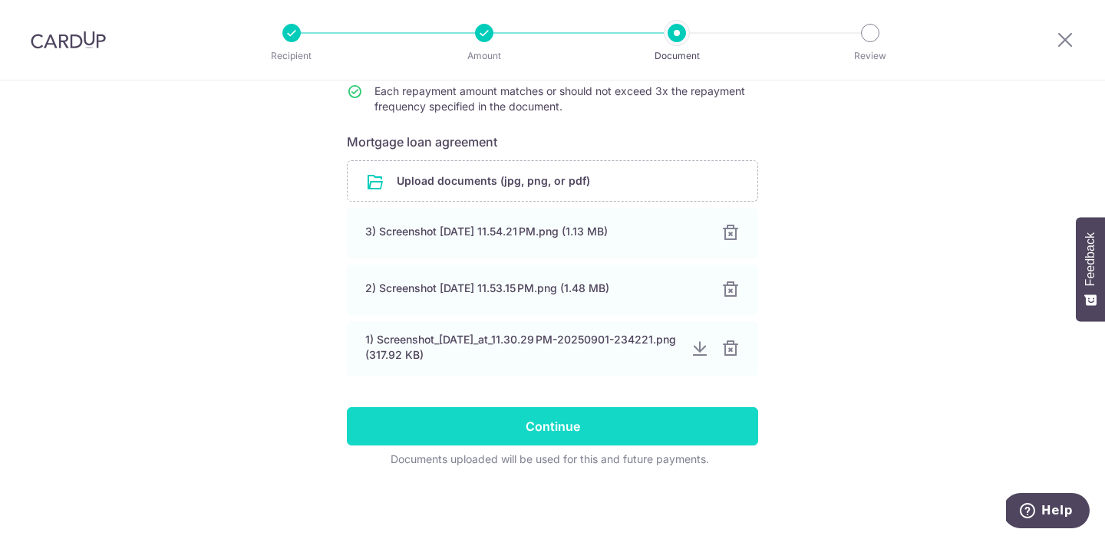
click at [655, 436] on input "Continue" at bounding box center [552, 426] width 411 height 38
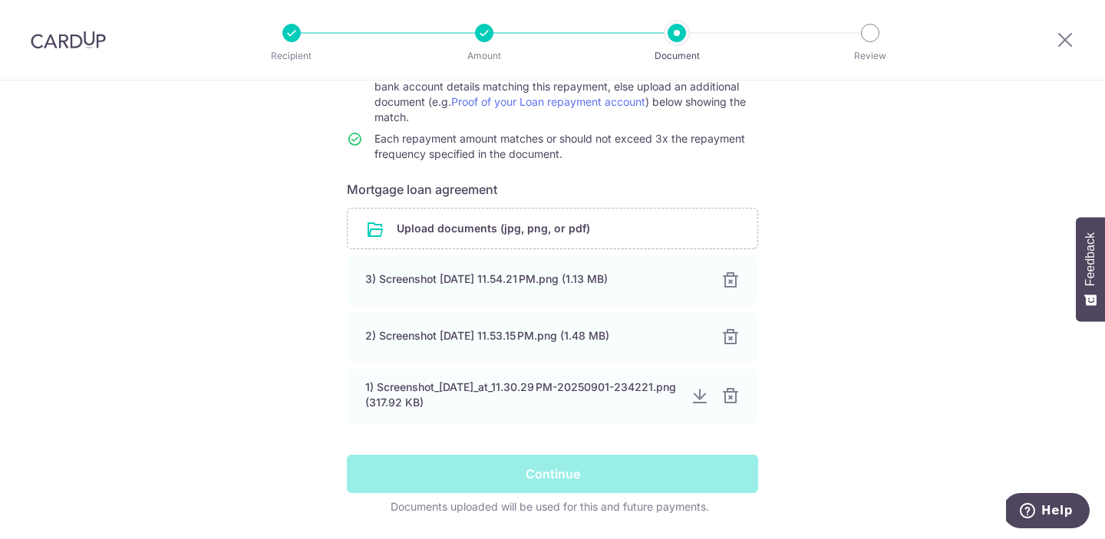
scroll to position [199, 0]
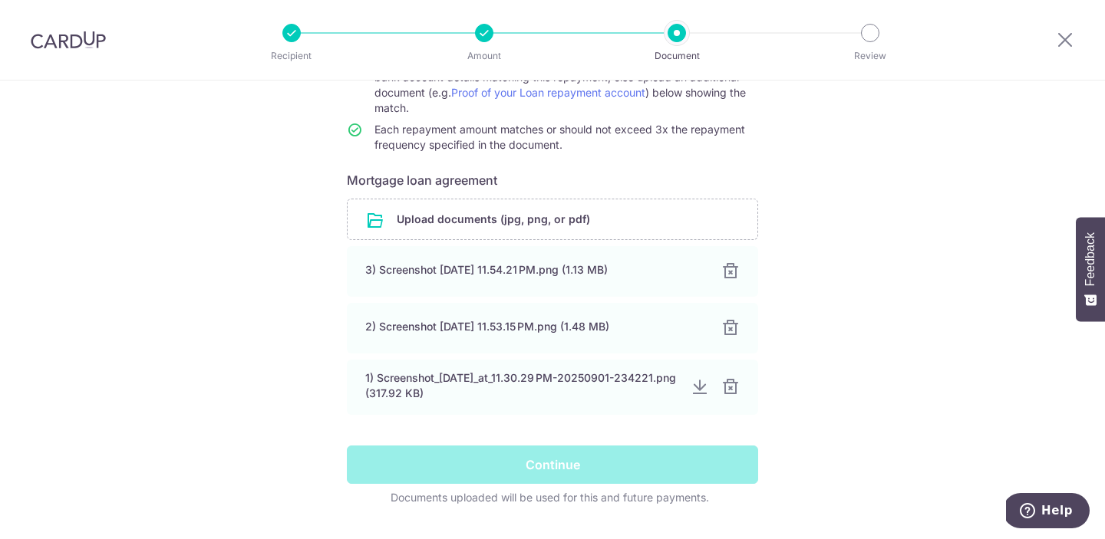
click at [674, 454] on div "Continue" at bounding box center [553, 465] width 430 height 38
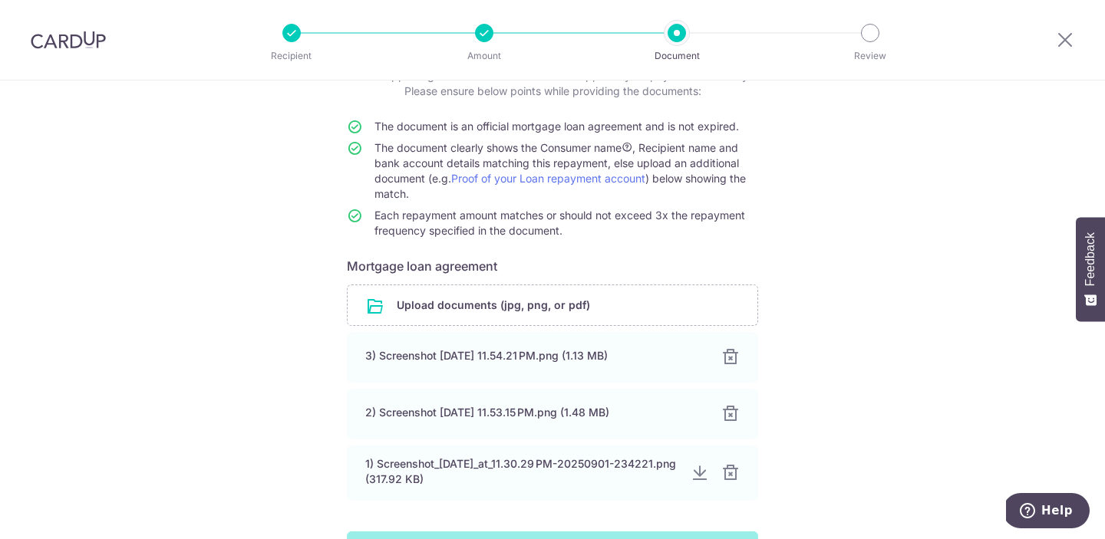
scroll to position [191, 0]
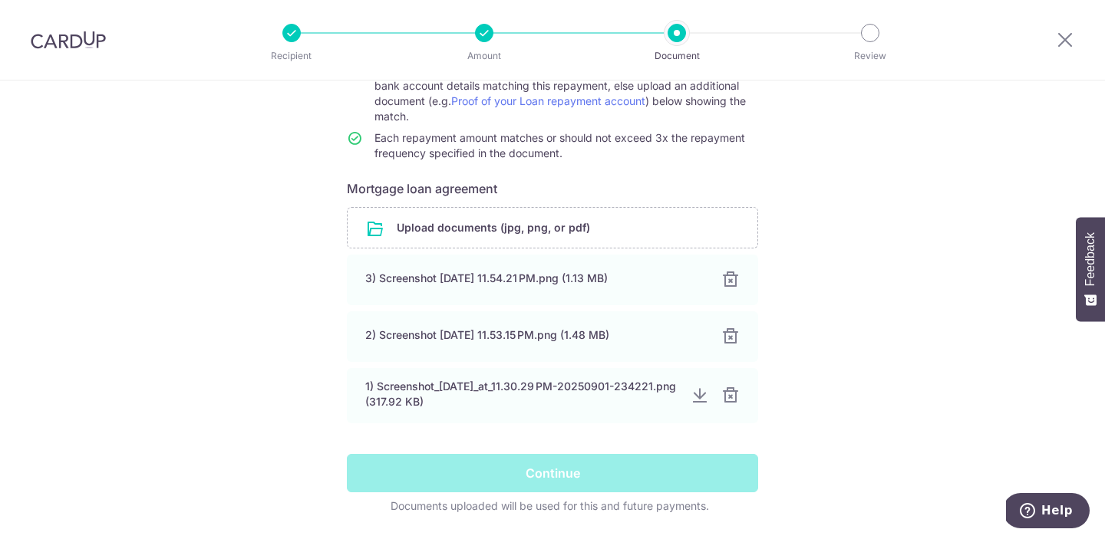
click at [804, 331] on div "Help us verify your payment Your supporting documents will enable us to approve…" at bounding box center [552, 238] width 1105 height 696
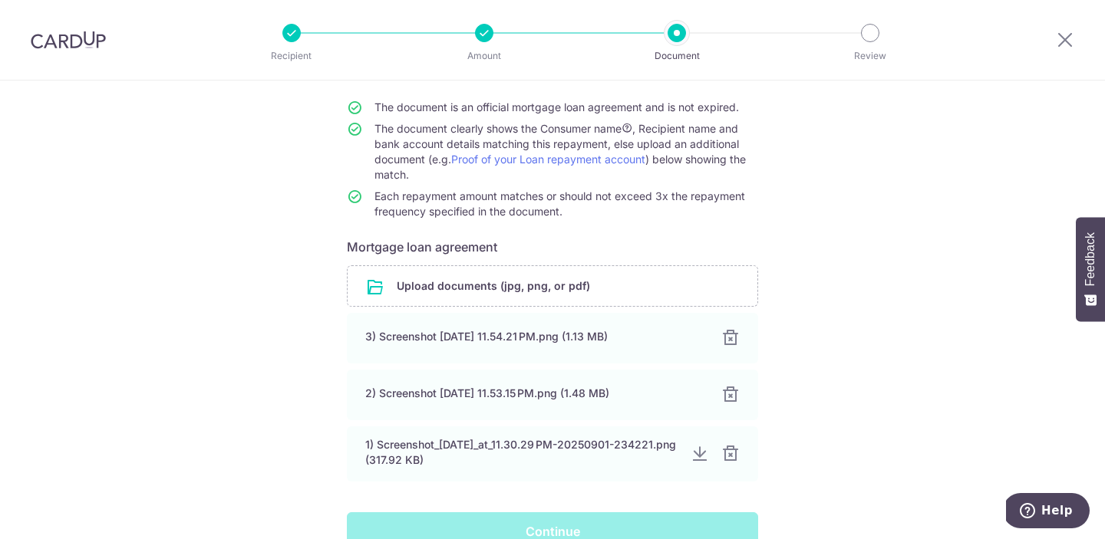
scroll to position [67, 0]
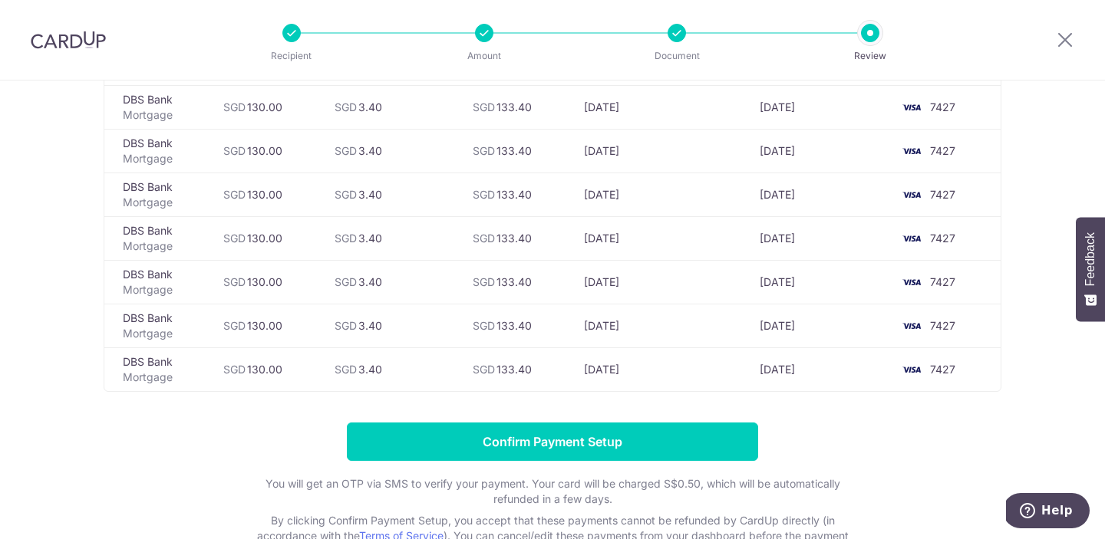
scroll to position [2521, 0]
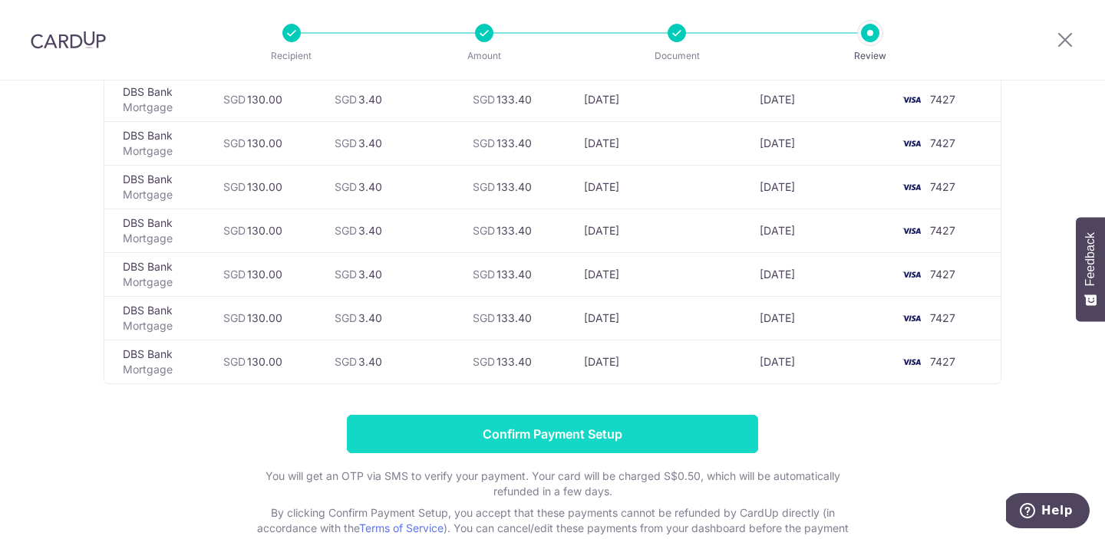
click at [641, 439] on input "Confirm Payment Setup" at bounding box center [552, 434] width 411 height 38
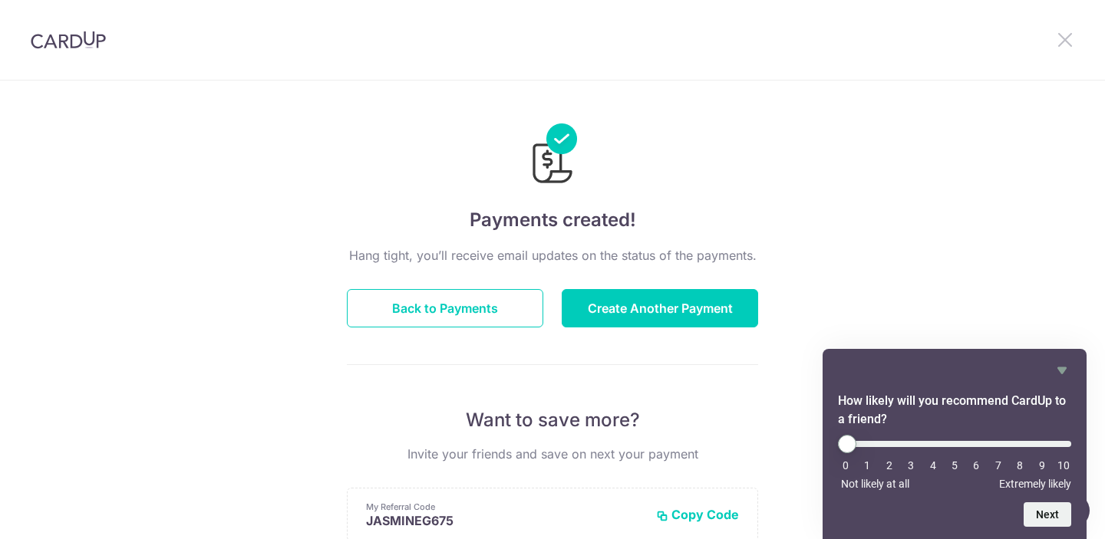
click at [1062, 41] on icon at bounding box center [1064, 39] width 18 height 19
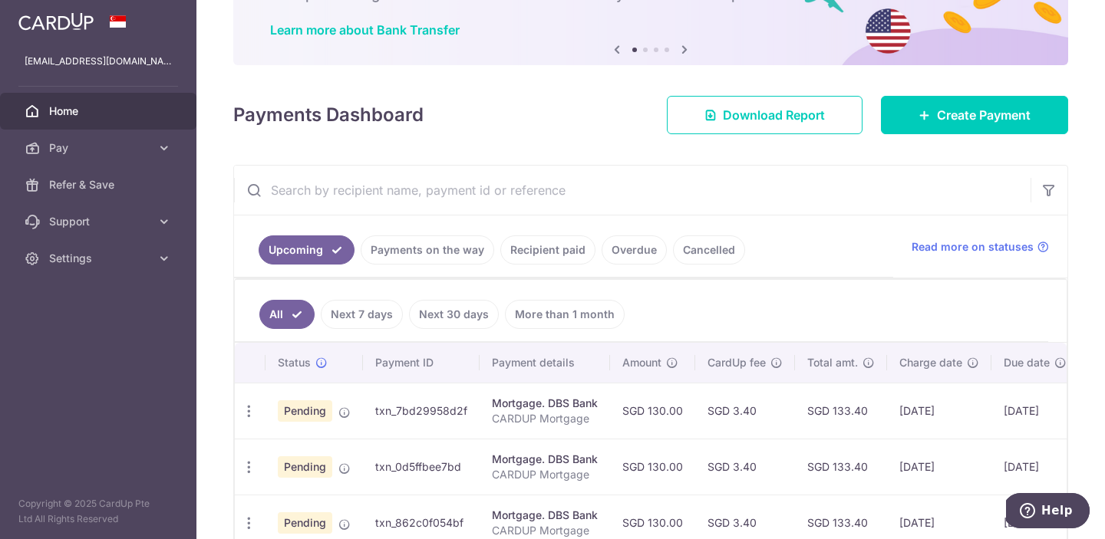
scroll to position [187, 0]
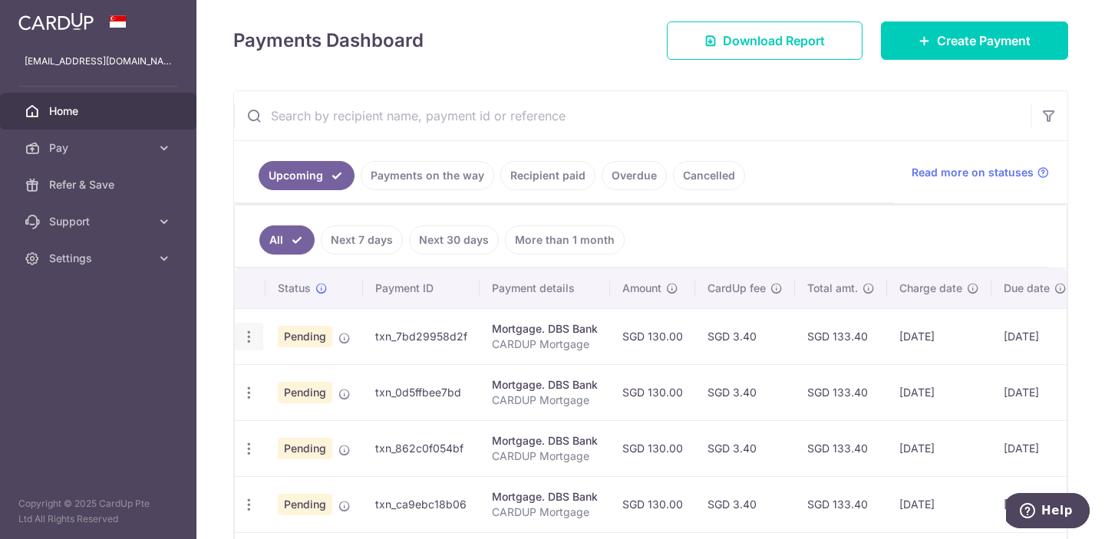
click at [247, 337] on icon "button" at bounding box center [249, 337] width 16 height 16
click at [278, 380] on link "Update payment" at bounding box center [315, 379] width 160 height 37
radio input "true"
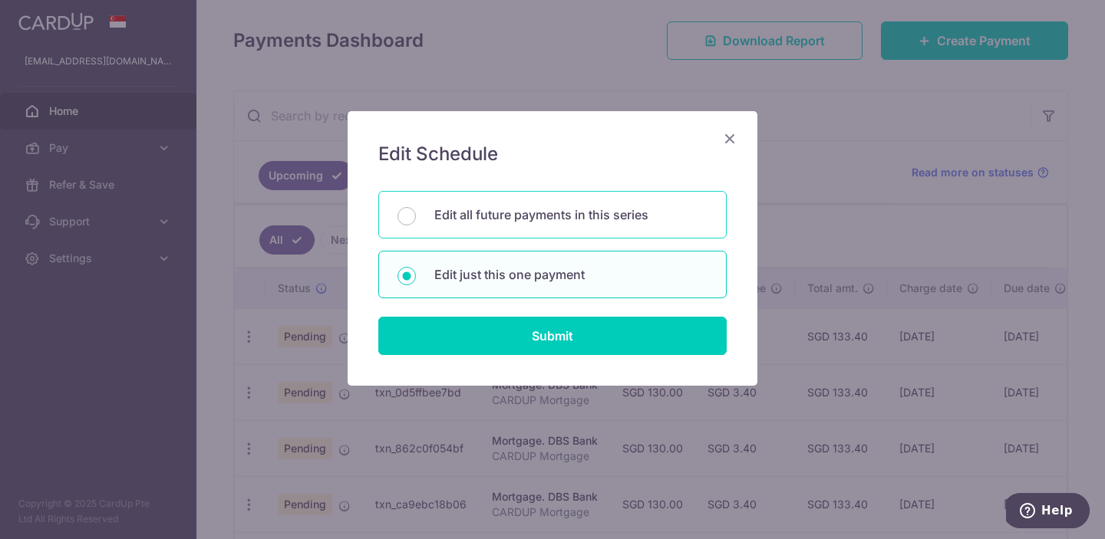
click at [547, 212] on p "Edit all future payments in this series" at bounding box center [570, 215] width 273 height 18
click at [416, 212] on input "Edit all future payments in this series" at bounding box center [406, 216] width 18 height 18
radio input "true"
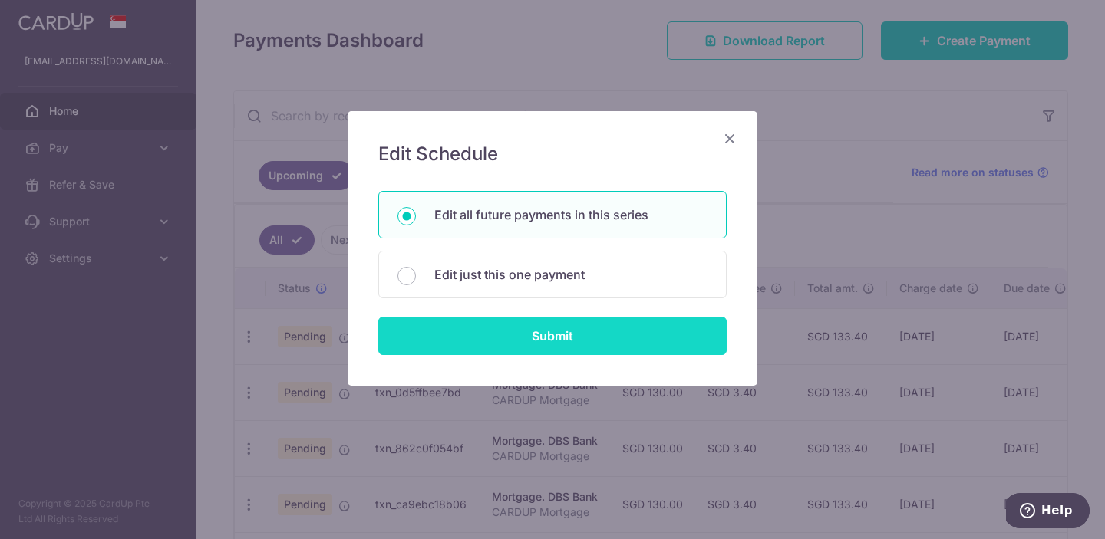
click at [519, 325] on input "Submit" at bounding box center [552, 336] width 348 height 38
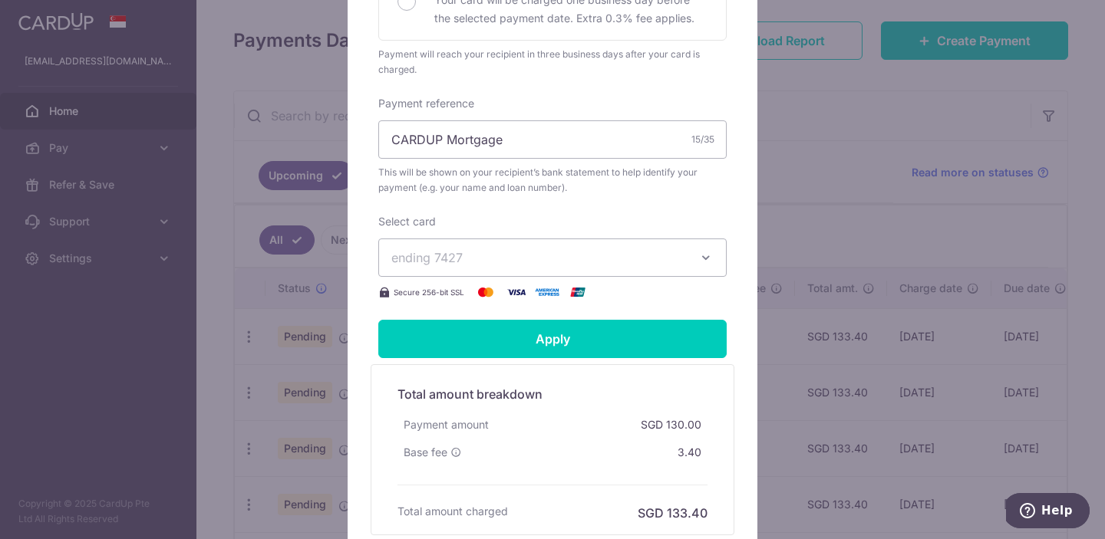
scroll to position [465, 0]
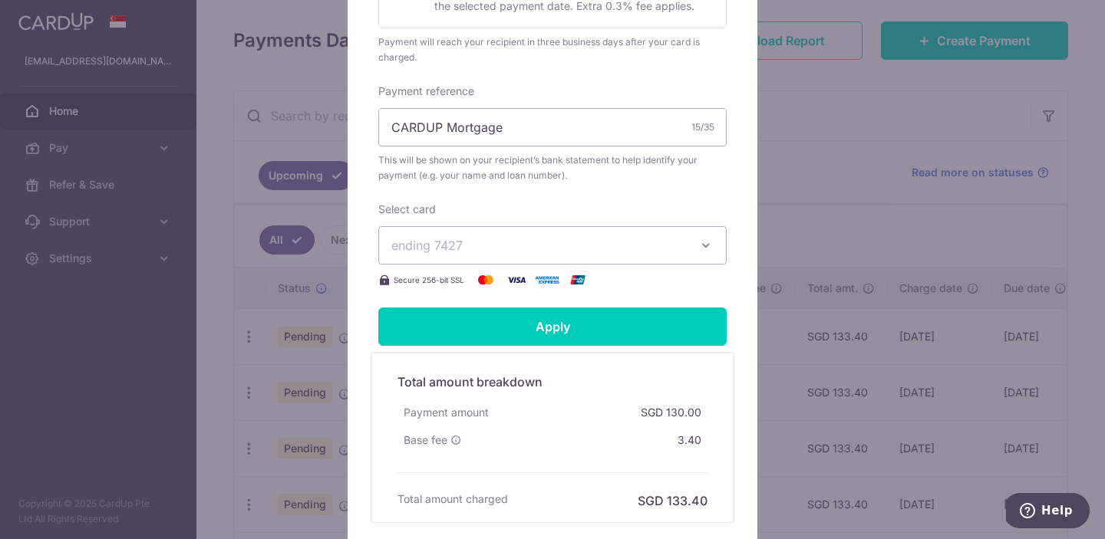
click at [610, 246] on span "ending 7427" at bounding box center [538, 245] width 295 height 18
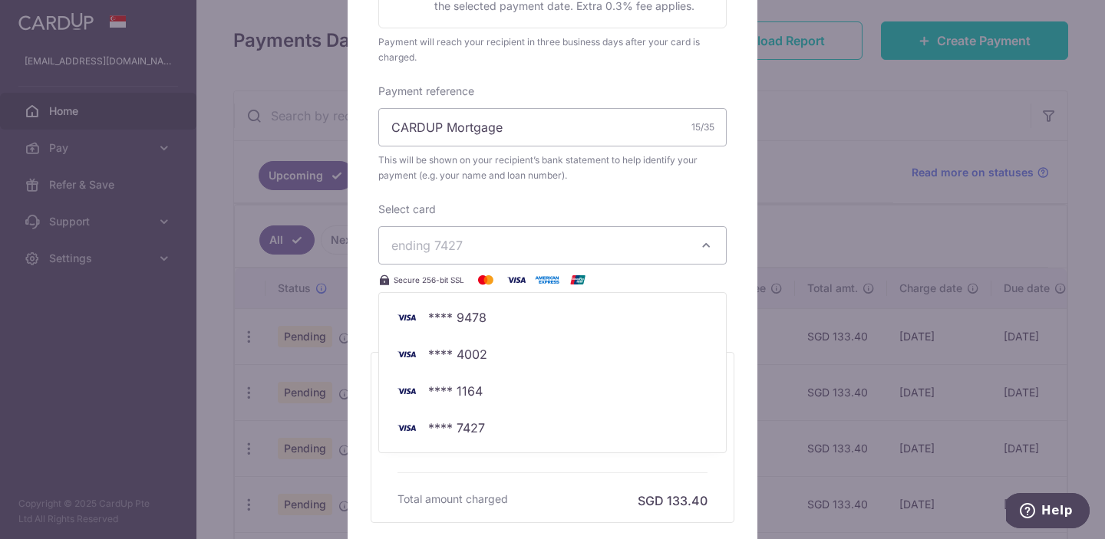
click at [634, 213] on div "Select card ending 7427 **** 9478 **** 4002 **** 1164 **** 7427 Secure 256-bit …" at bounding box center [552, 245] width 348 height 87
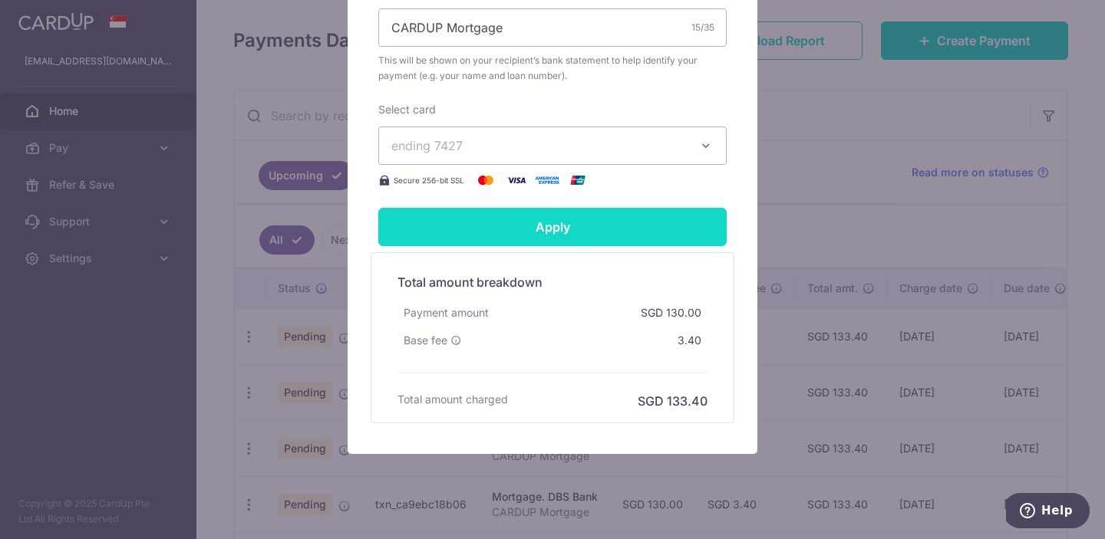
scroll to position [566, 0]
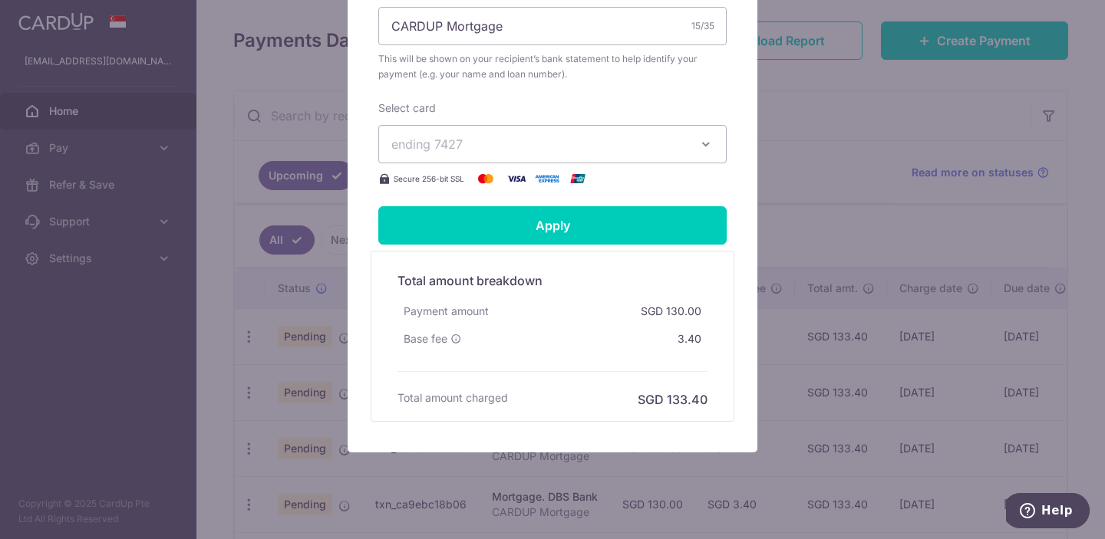
click at [687, 308] on div "SGD 130.00" at bounding box center [670, 312] width 73 height 28
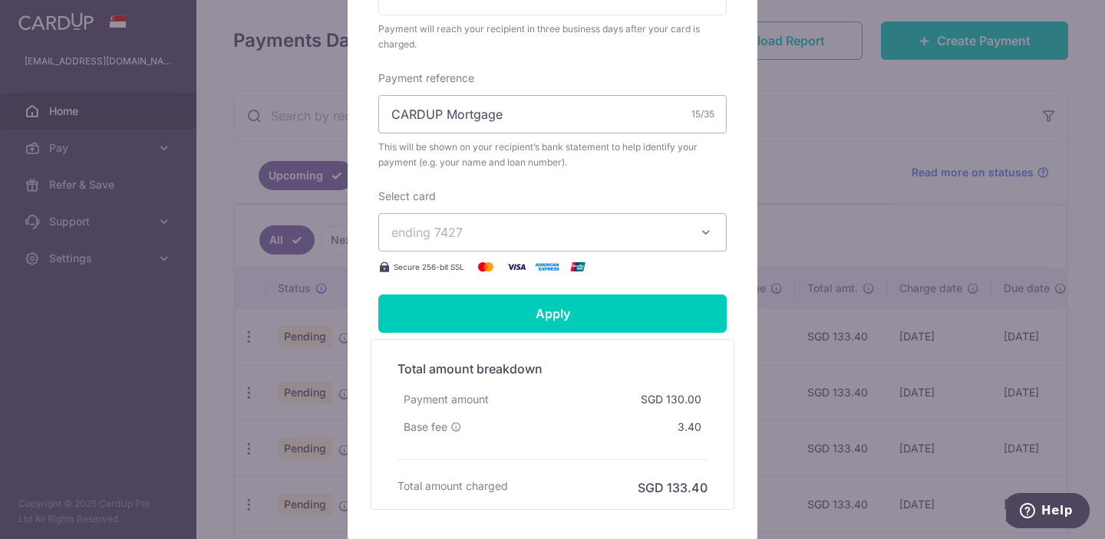
scroll to position [479, 0]
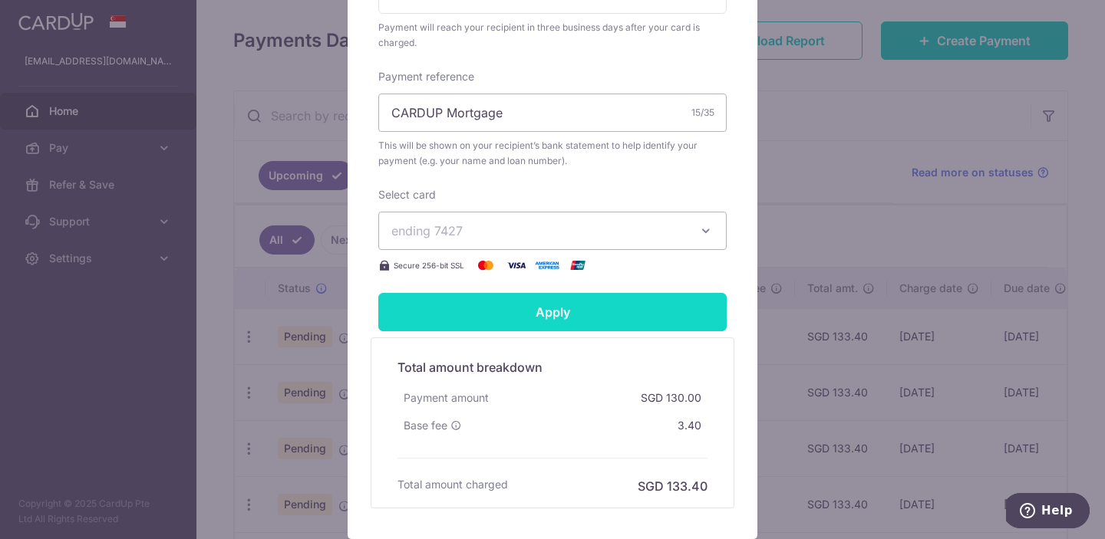
click at [603, 308] on input "Apply" at bounding box center [552, 312] width 348 height 38
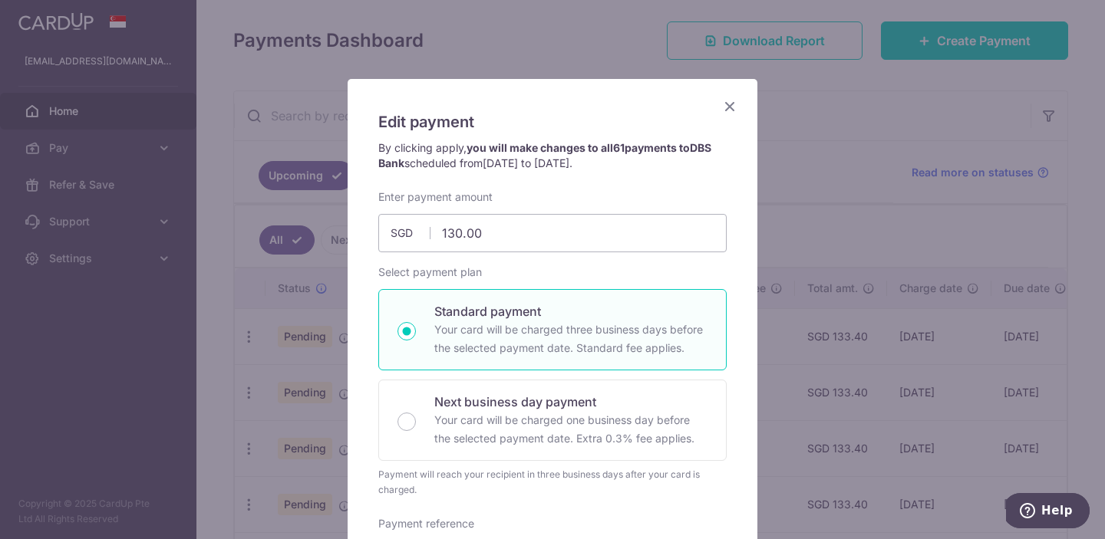
scroll to position [7, 0]
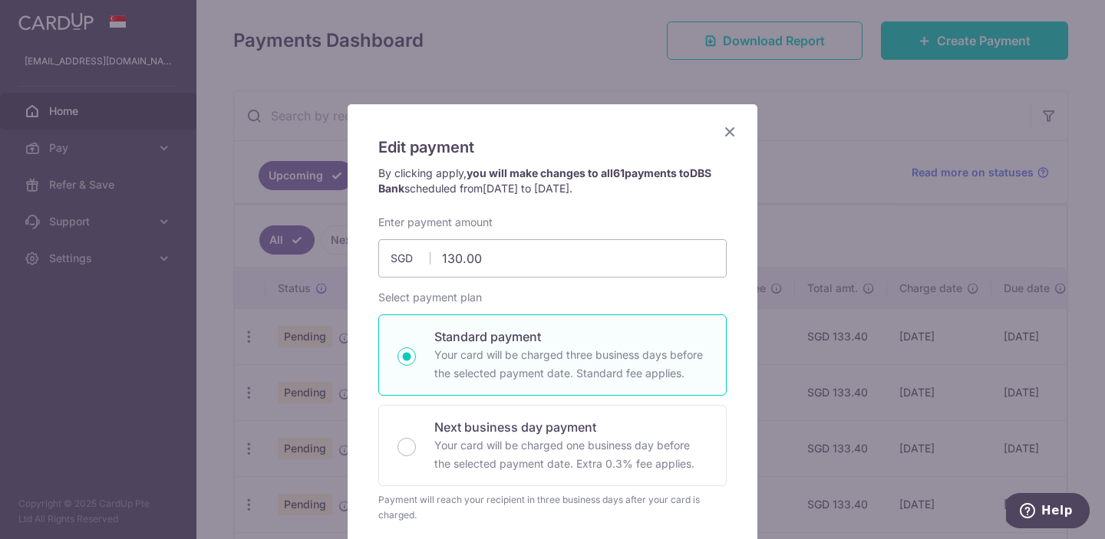
type input "Successfully Applied"
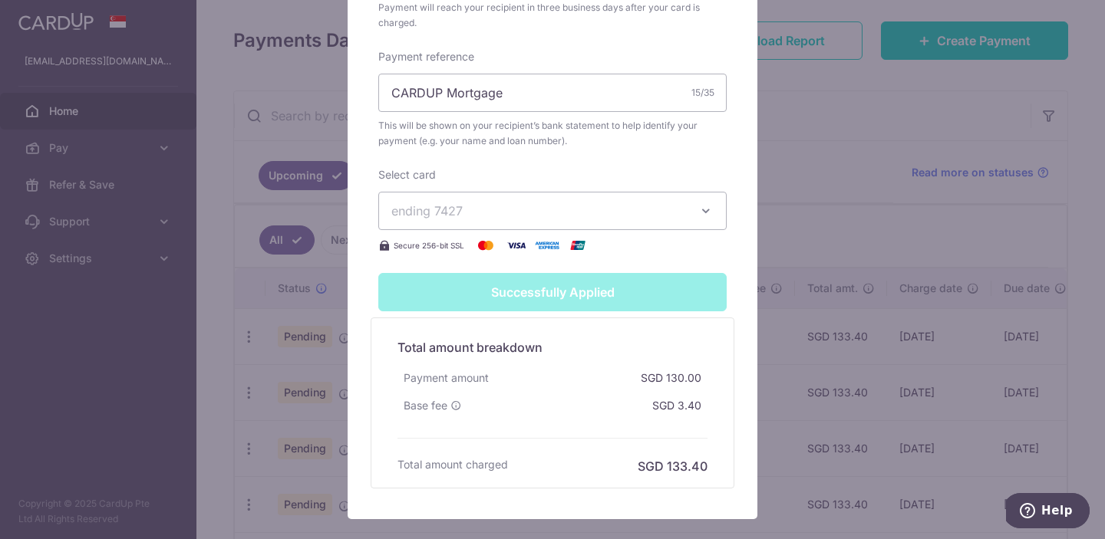
scroll to position [555, 0]
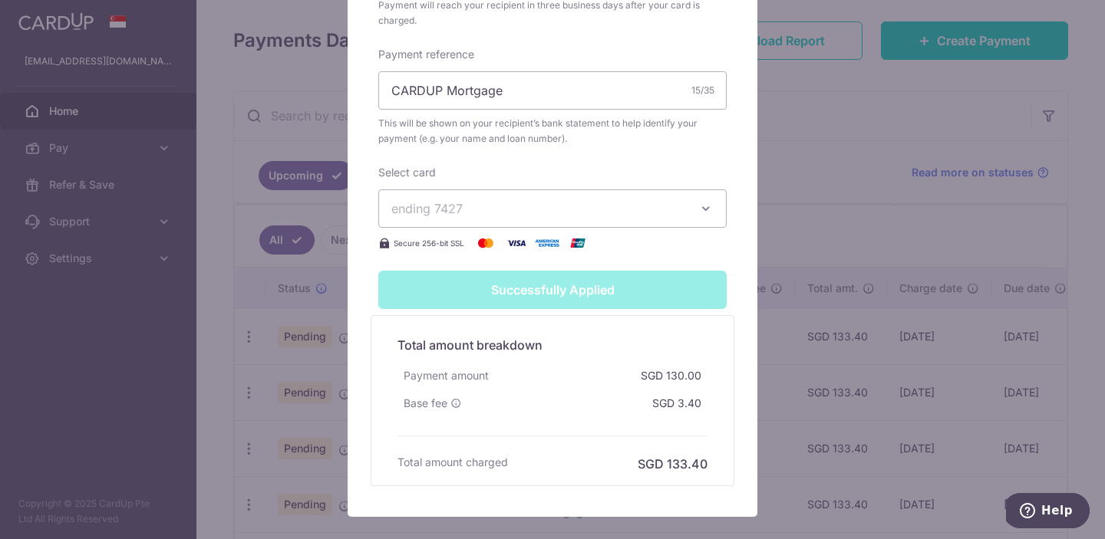
click at [561, 226] on button "ending 7427" at bounding box center [552, 208] width 348 height 38
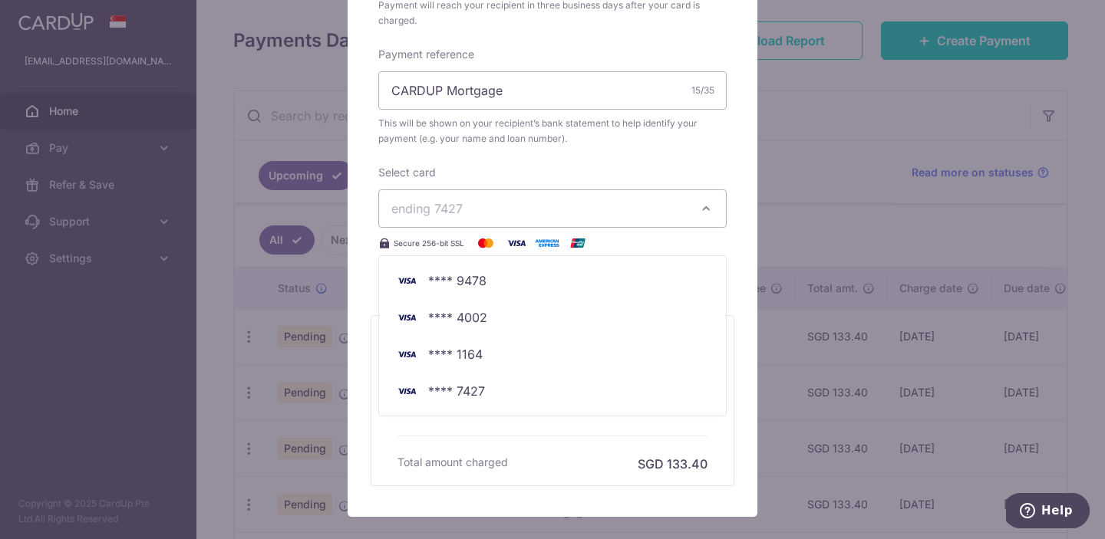
click at [590, 167] on div "Select card ending 7427 **** 9478 **** 4002 **** 1164 **** 7427 Secure 256-bit …" at bounding box center [552, 208] width 348 height 87
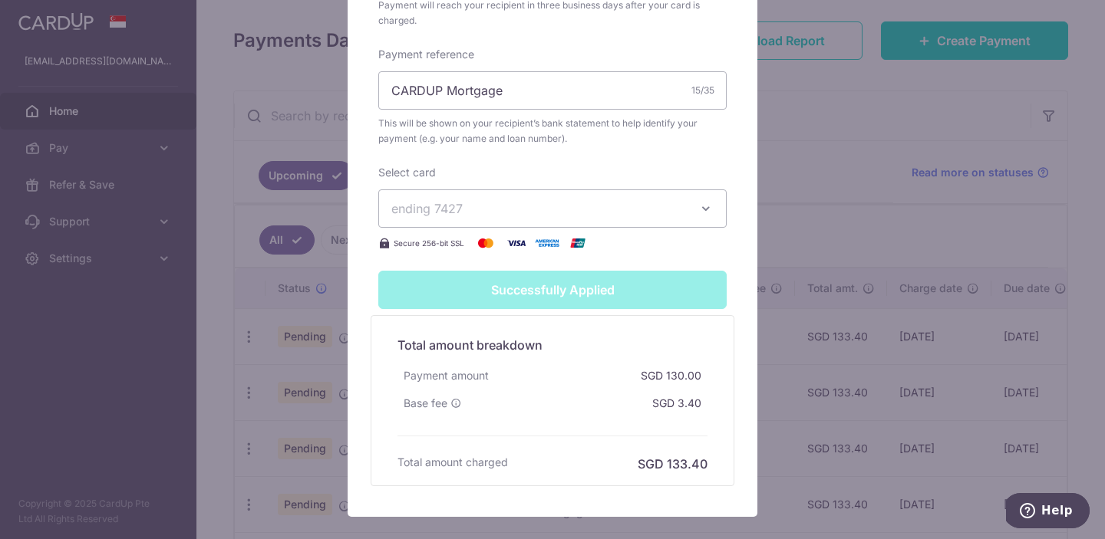
click at [945, 325] on div "Edit payment By clicking apply, you will make changes to all 61 payments to DBS…" at bounding box center [552, 269] width 1105 height 539
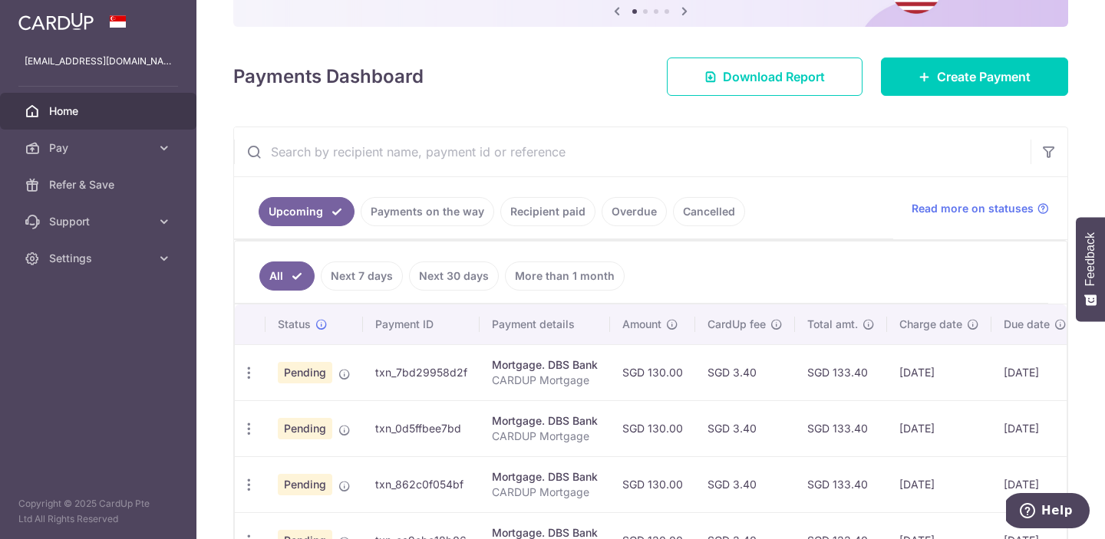
scroll to position [153, 0]
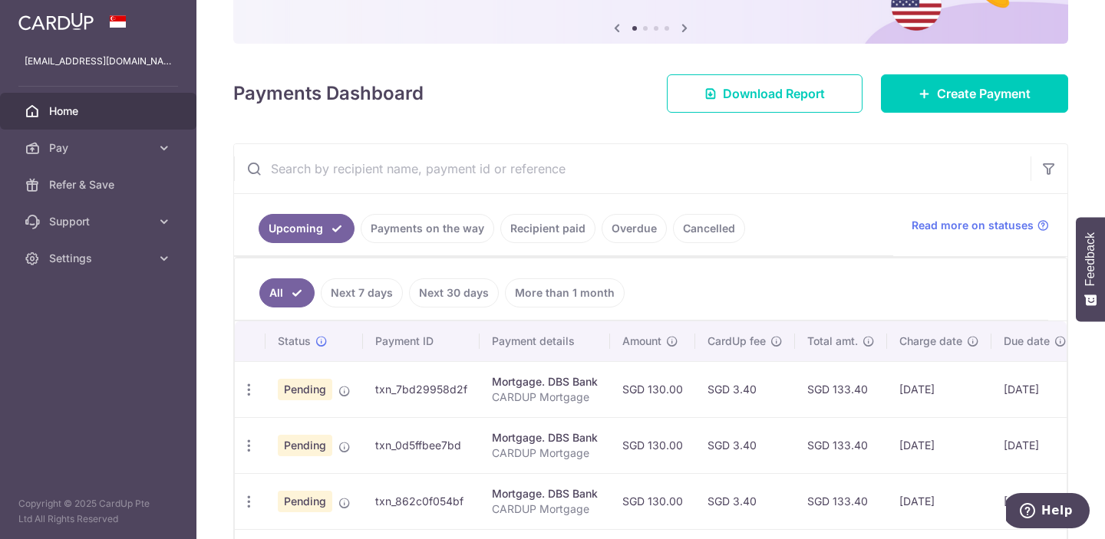
click at [431, 228] on link "Payments on the way" at bounding box center [427, 228] width 133 height 29
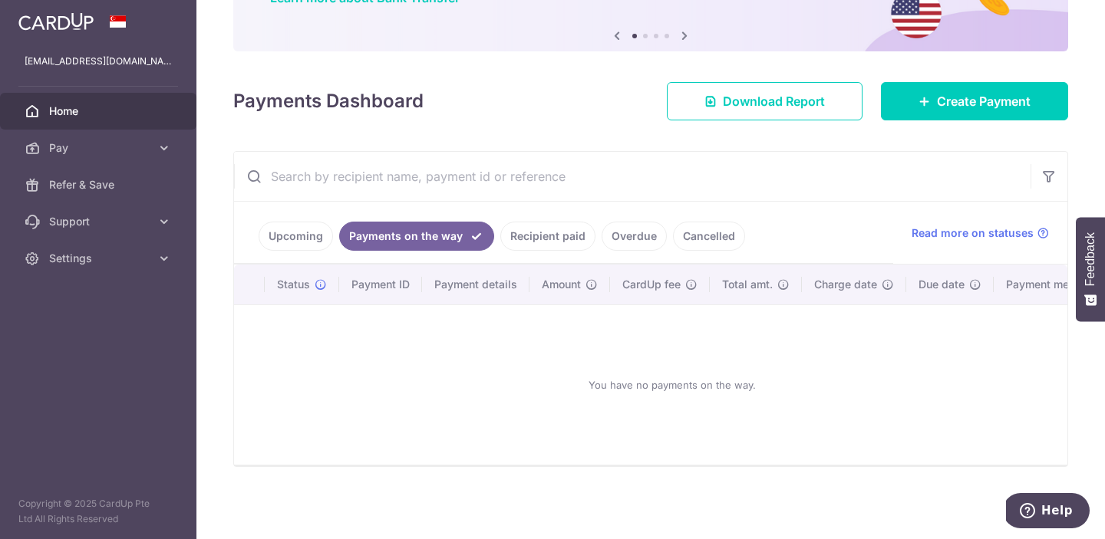
click at [308, 235] on link "Upcoming" at bounding box center [295, 236] width 74 height 29
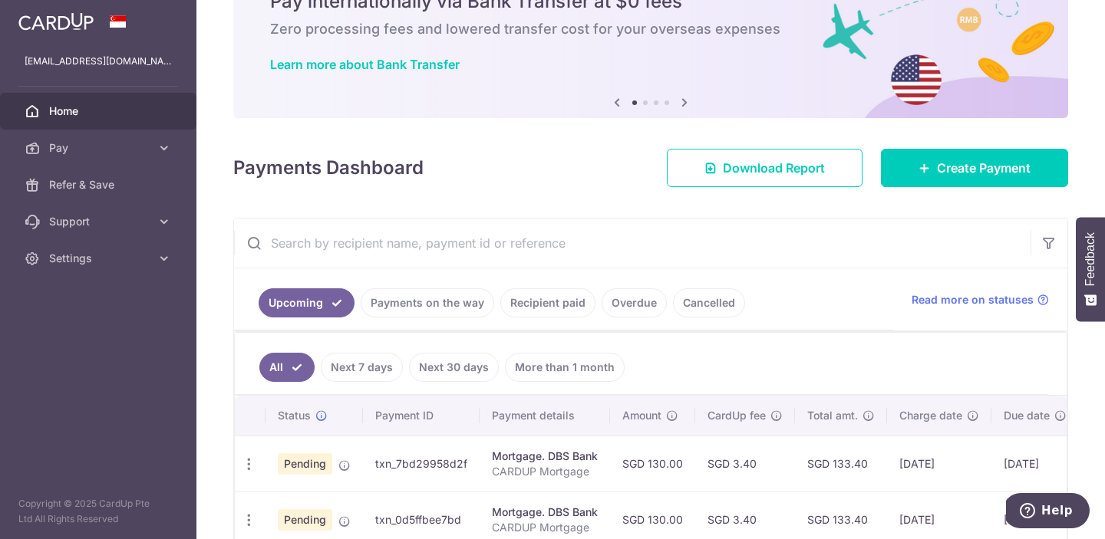
scroll to position [153, 0]
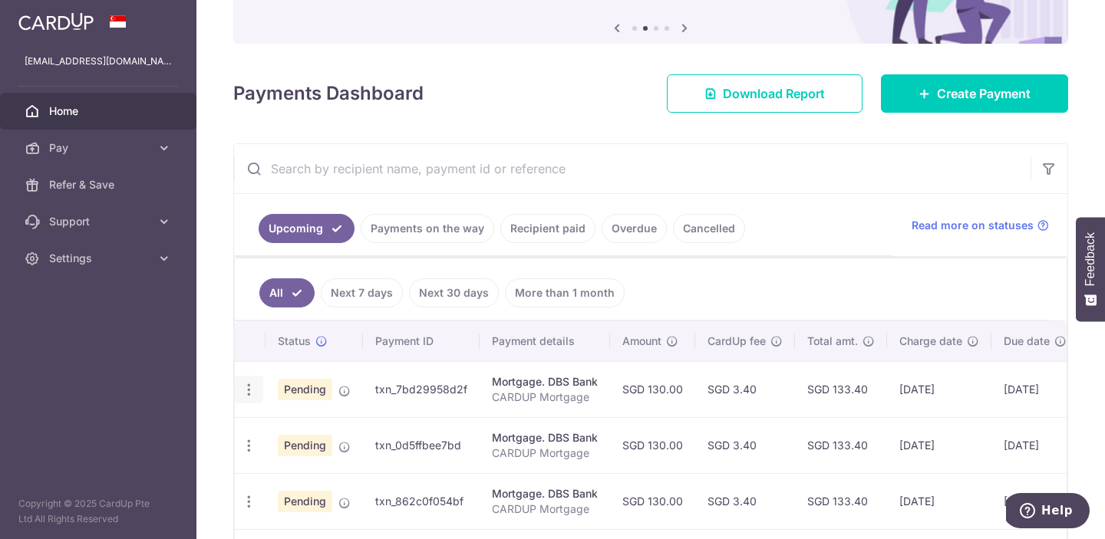
click at [253, 393] on icon "button" at bounding box center [249, 390] width 16 height 16
click at [706, 310] on ul "All Next 7 days Next 30 days More than 1 month" at bounding box center [641, 289] width 813 height 62
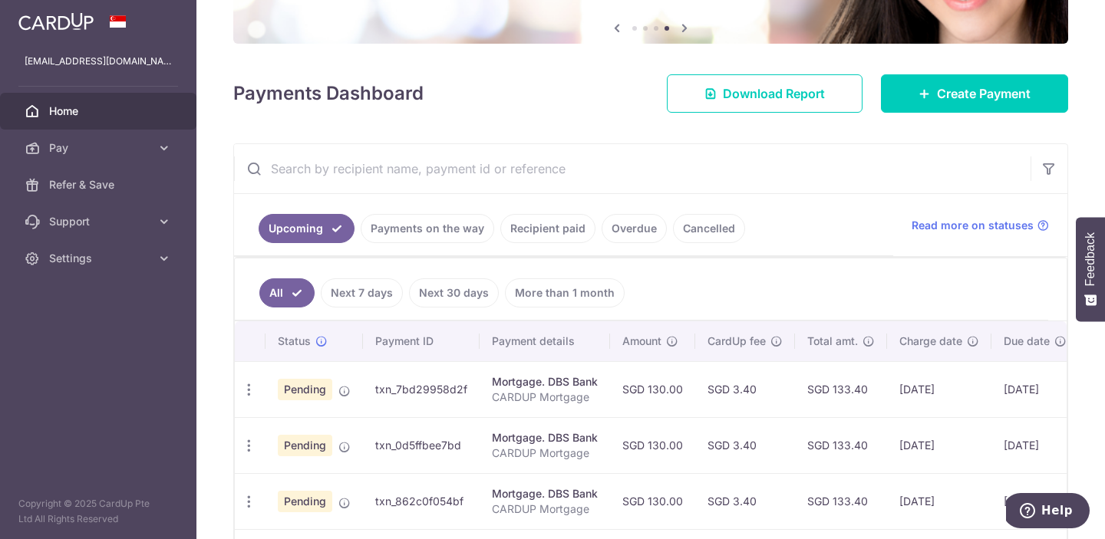
click at [536, 285] on link "More than 1 month" at bounding box center [565, 292] width 120 height 29
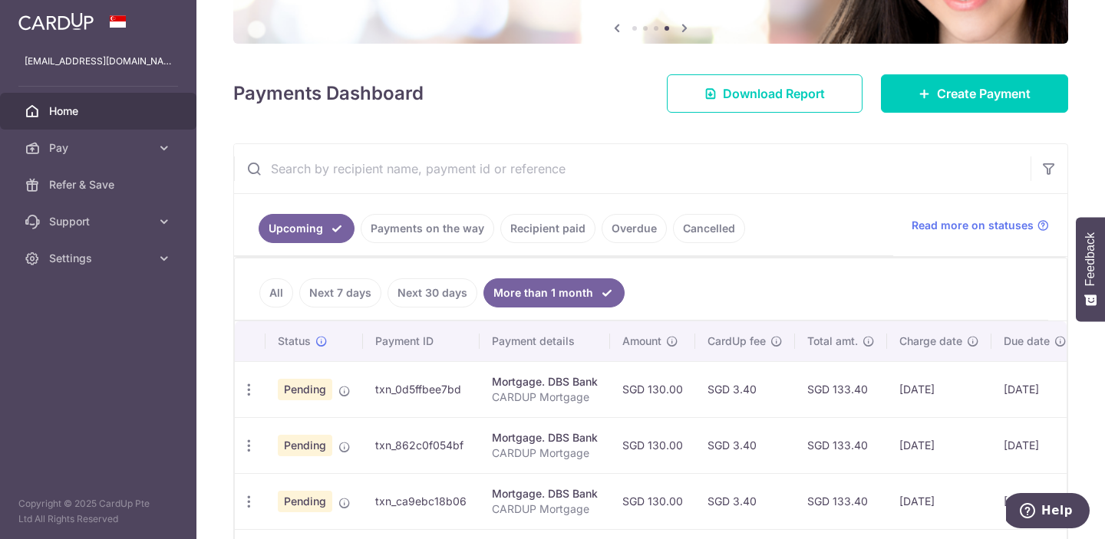
click at [281, 297] on link "All" at bounding box center [276, 292] width 34 height 29
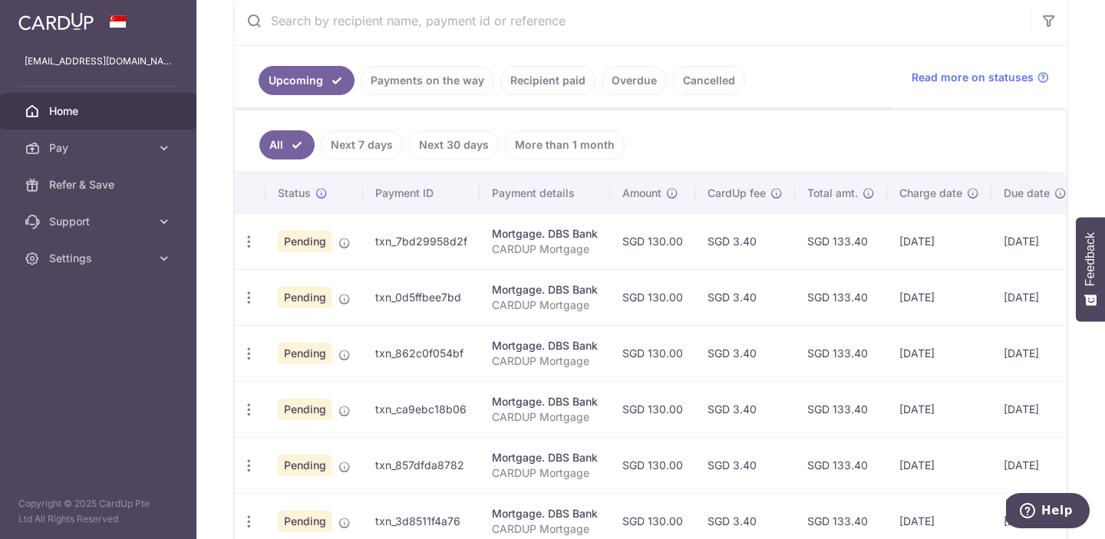
scroll to position [305, 0]
